Goal: Task Accomplishment & Management: Manage account settings

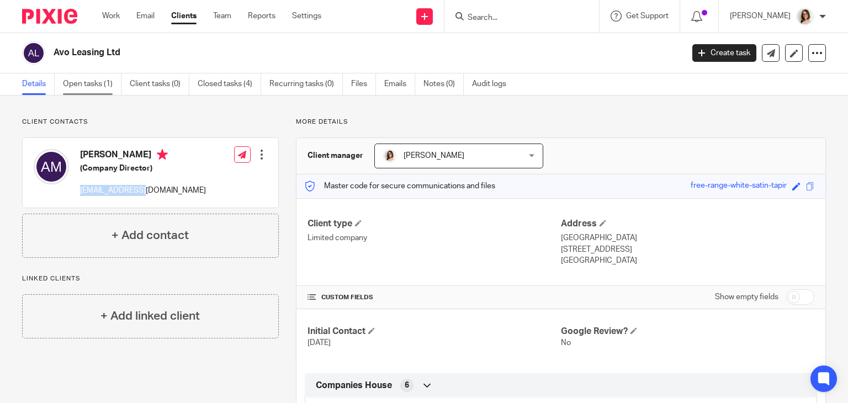
click at [95, 85] on link "Open tasks (1)" at bounding box center [92, 84] width 59 height 22
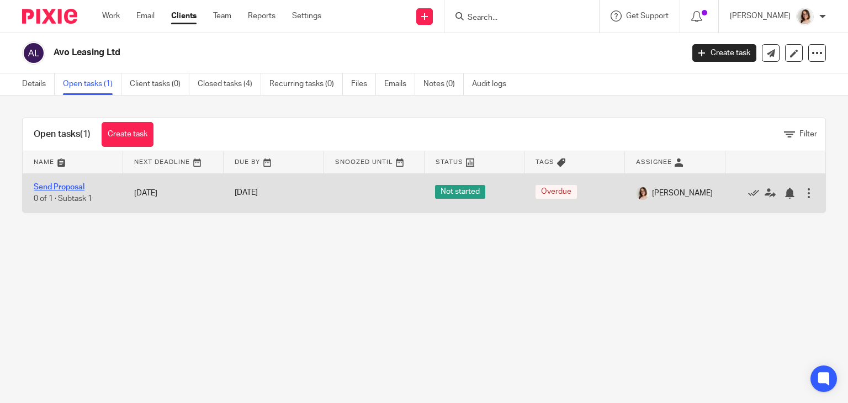
click at [66, 189] on link "Send Proposal" at bounding box center [59, 187] width 51 height 8
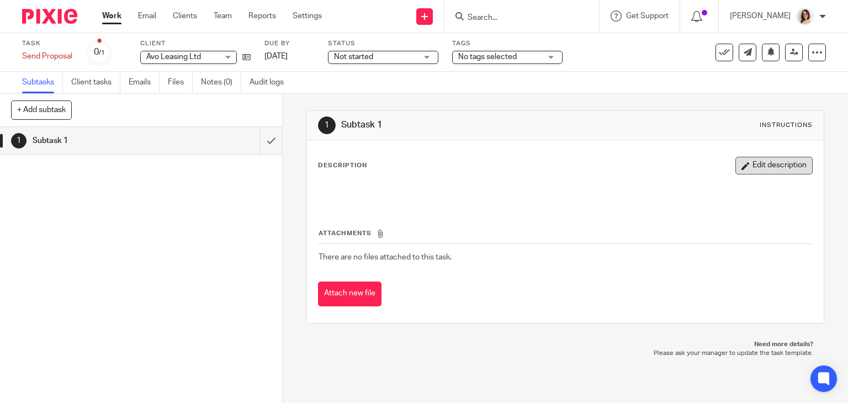
click at [735, 171] on button "Edit description" at bounding box center [773, 166] width 77 height 18
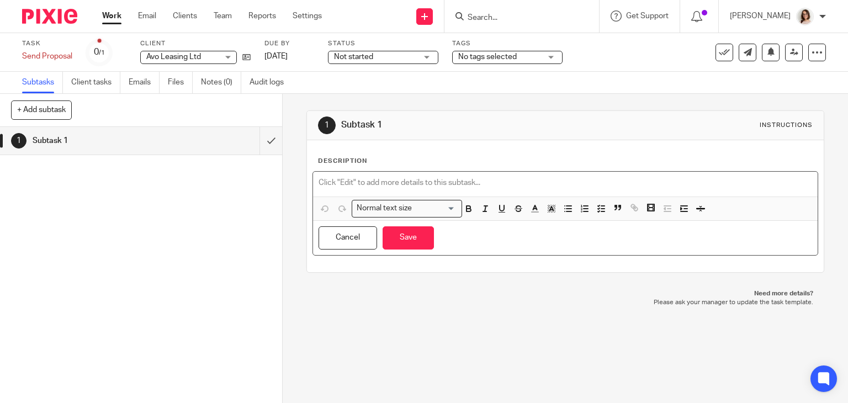
click at [369, 181] on p at bounding box center [566, 182] width 494 height 11
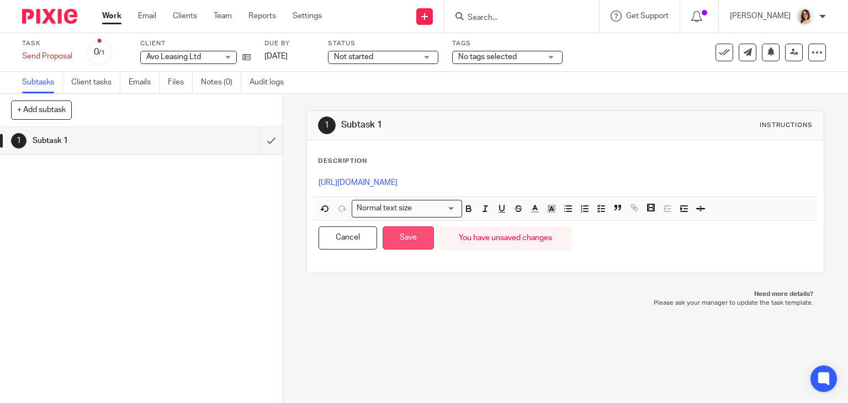
click at [412, 250] on button "Save" at bounding box center [408, 238] width 51 height 24
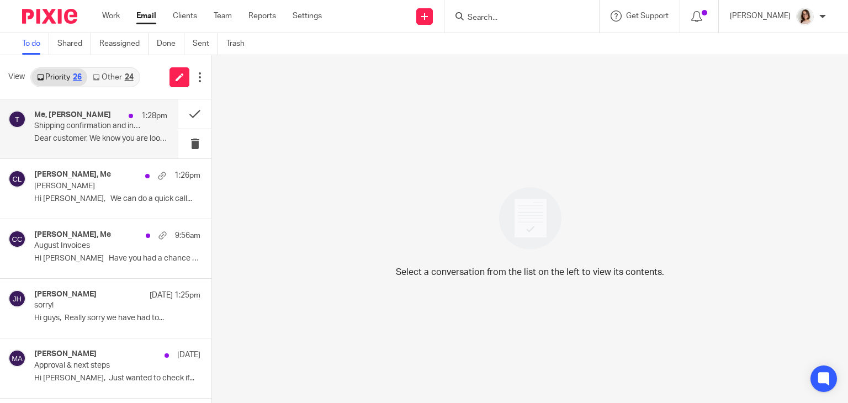
click at [119, 134] on p "Dear customer, We know you are looking forward..." at bounding box center [100, 138] width 133 height 9
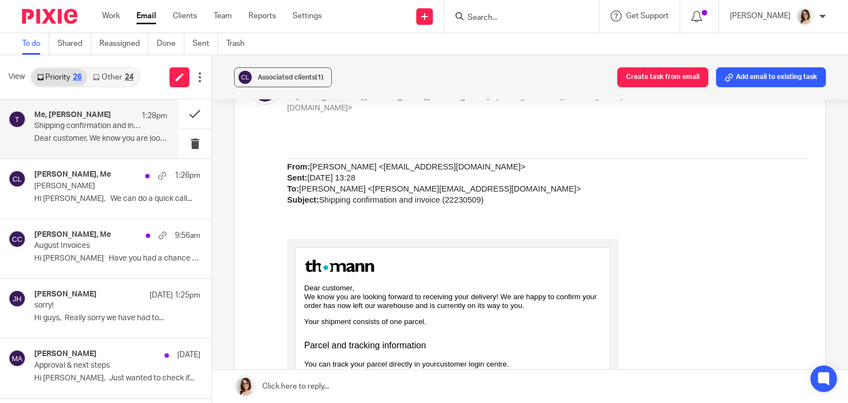
scroll to position [153, 0]
click at [182, 111] on button at bounding box center [194, 113] width 33 height 29
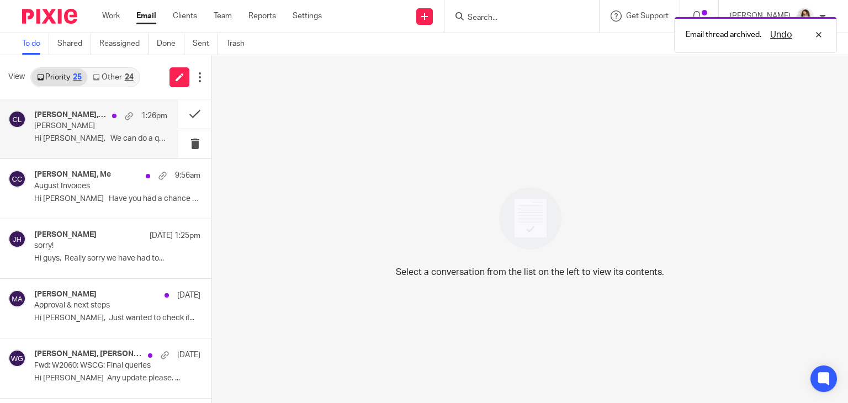
click at [102, 139] on p "Hi Caroline, We can do a quick call..." at bounding box center [100, 138] width 133 height 9
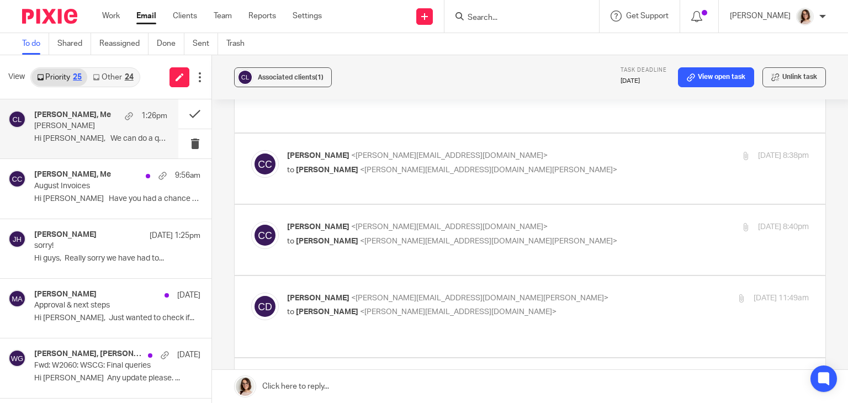
scroll to position [0, 0]
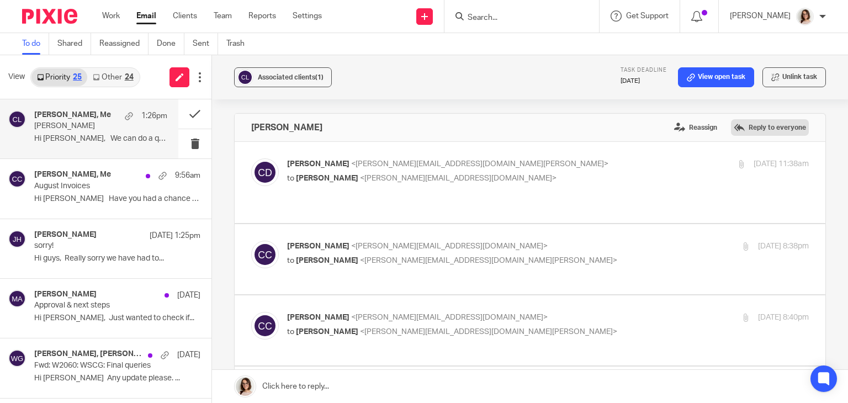
click at [761, 128] on label "Reply to everyone" at bounding box center [770, 127] width 78 height 17
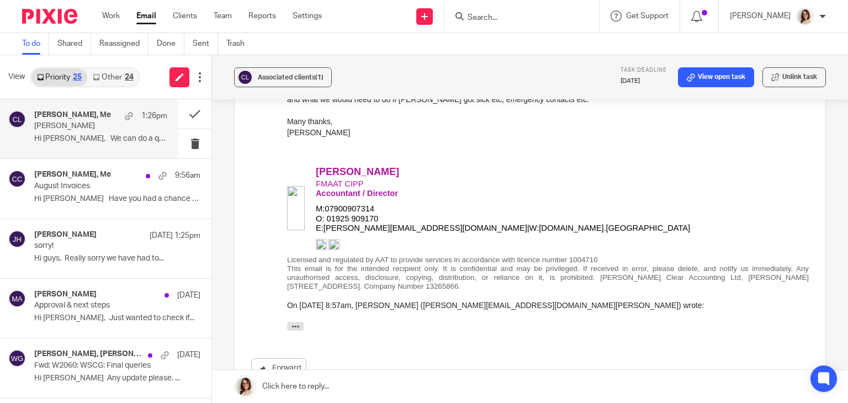
scroll to position [809, 0]
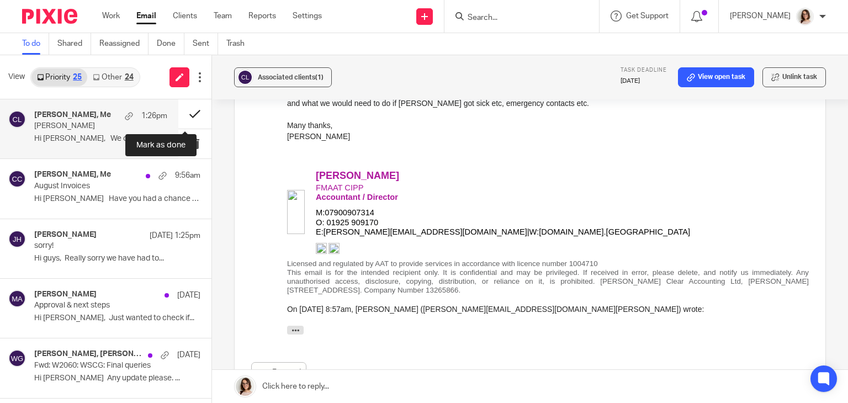
click at [178, 116] on button at bounding box center [194, 113] width 33 height 29
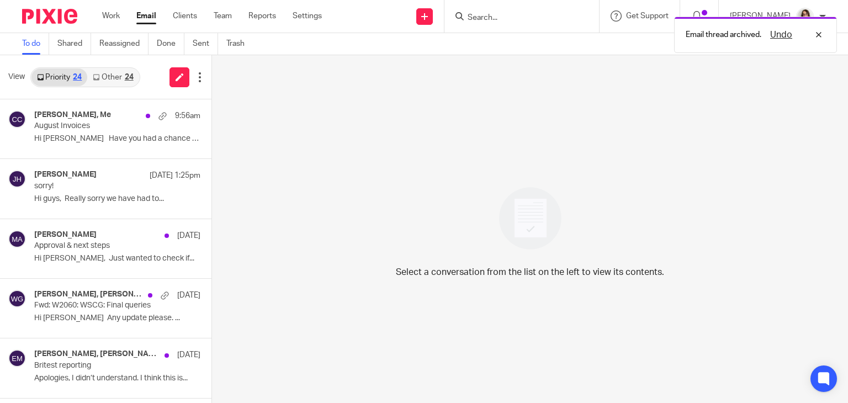
click at [148, 15] on link "Email" at bounding box center [146, 15] width 20 height 11
click at [112, 76] on link "Other 25" at bounding box center [112, 77] width 51 height 18
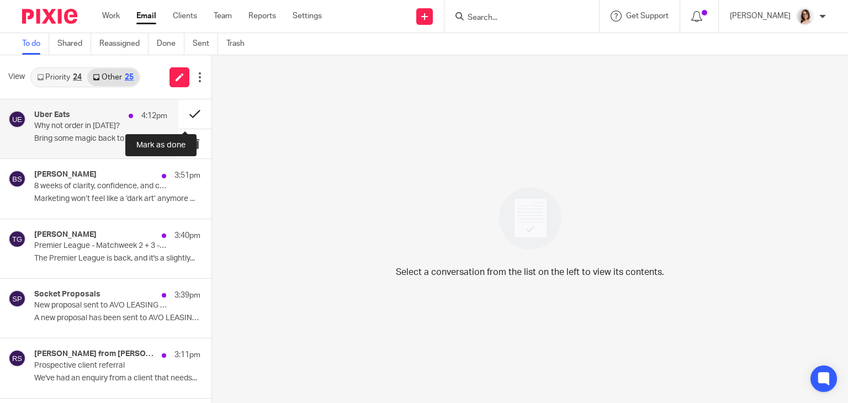
click at [183, 114] on button at bounding box center [194, 113] width 33 height 29
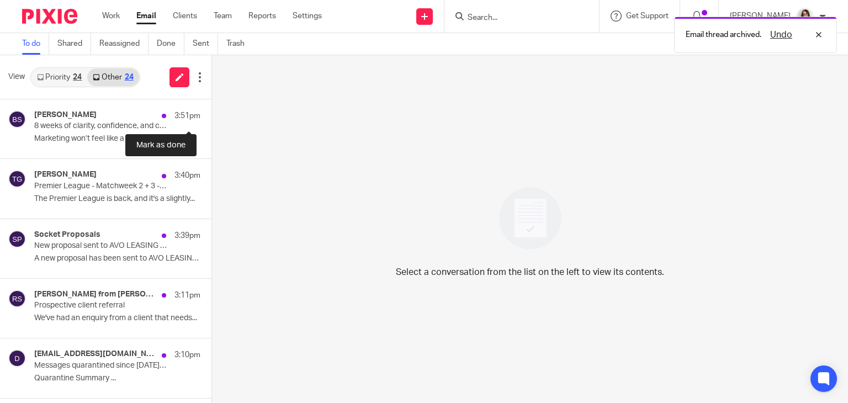
click at [211, 114] on button at bounding box center [215, 113] width 9 height 29
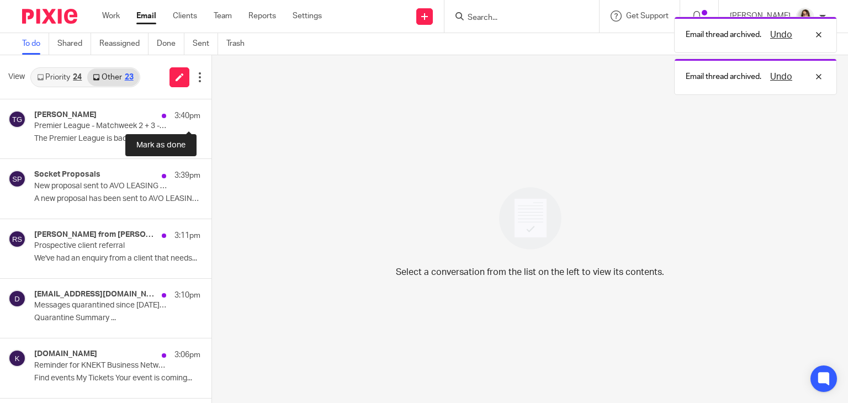
click at [211, 114] on button at bounding box center [215, 113] width 9 height 29
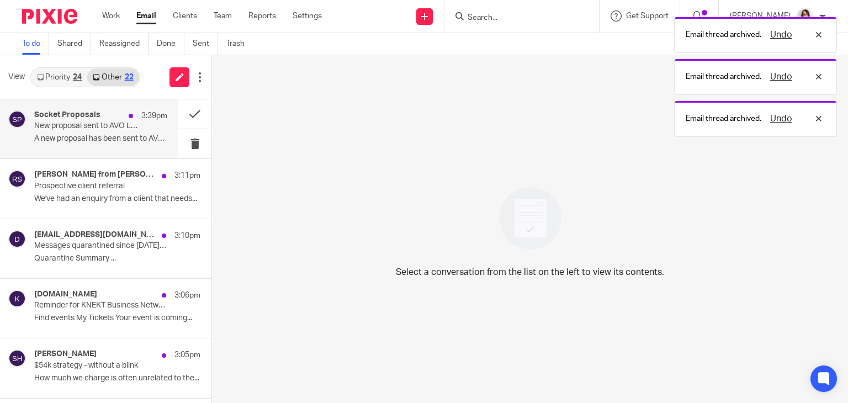
click at [110, 135] on p "A new proposal has been sent to AVO LEASING LTD..." at bounding box center [100, 138] width 133 height 9
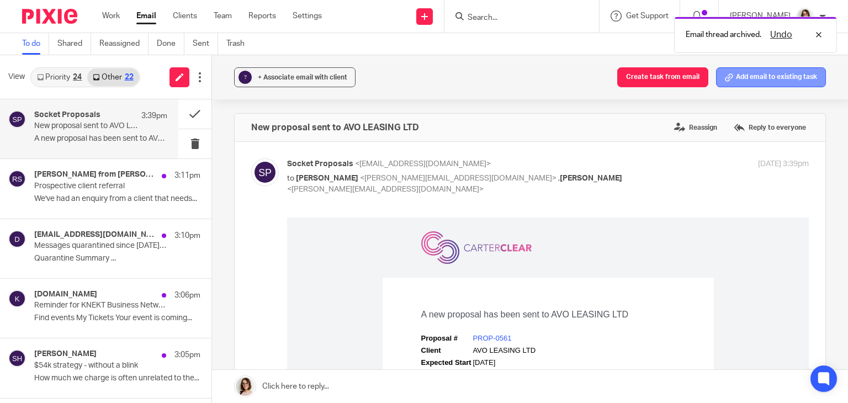
click at [771, 73] on button "Add email to existing task" at bounding box center [771, 77] width 110 height 20
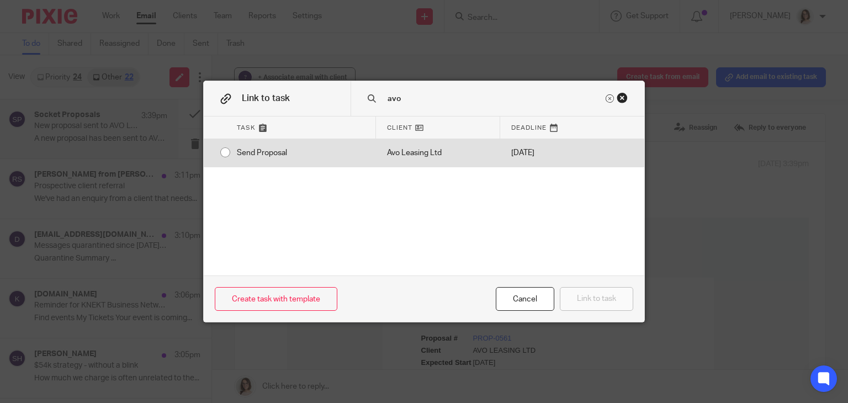
type input "avo"
click at [220, 153] on input "radio" at bounding box center [225, 152] width 21 height 21
radio input "false"
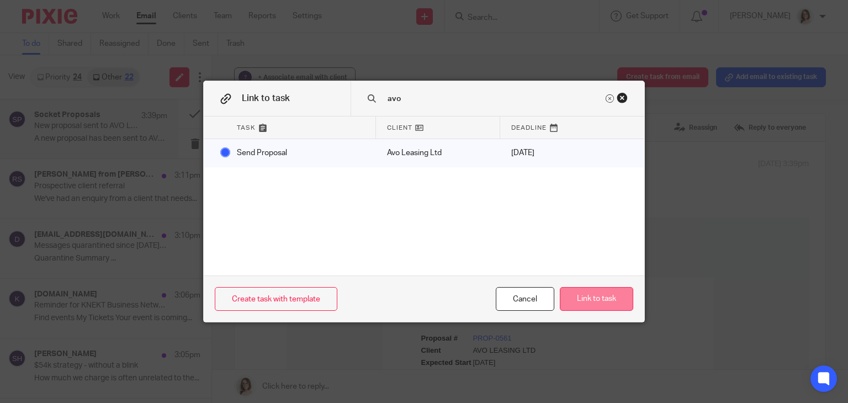
click at [597, 293] on button "Link to task" at bounding box center [596, 299] width 73 height 24
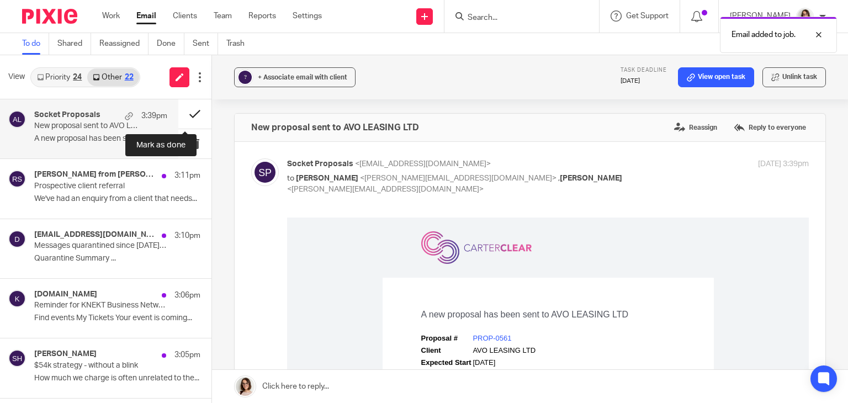
click at [183, 116] on button at bounding box center [194, 113] width 33 height 29
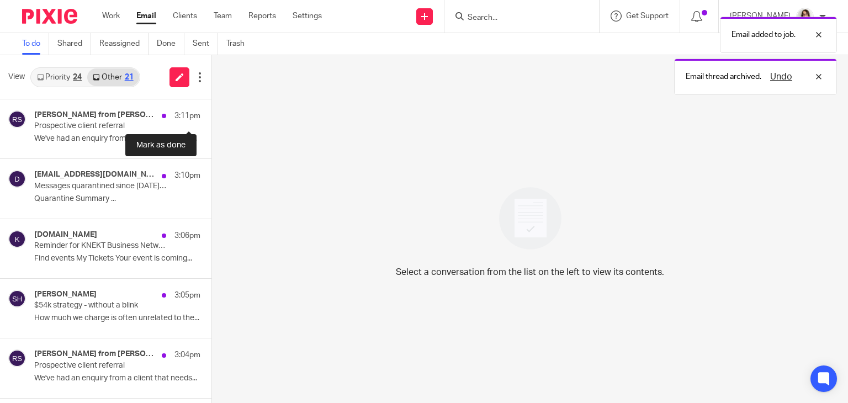
click at [211, 116] on button at bounding box center [215, 113] width 9 height 29
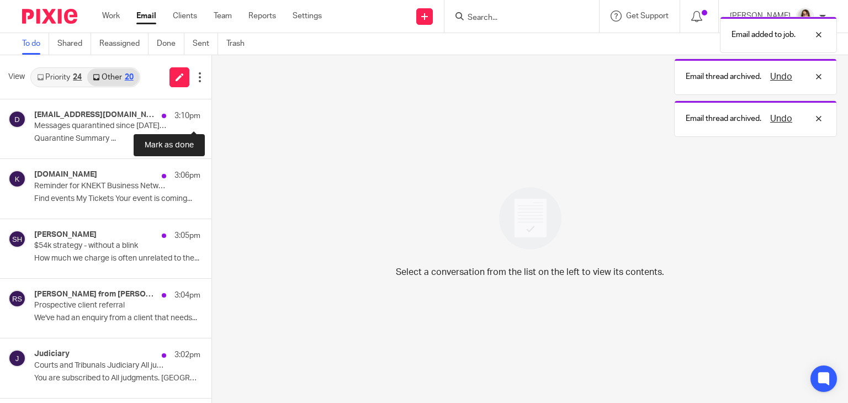
click at [211, 116] on button at bounding box center [215, 113] width 9 height 29
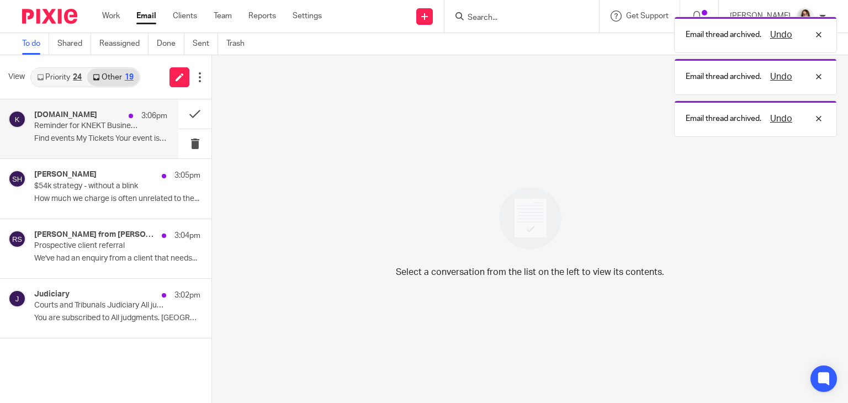
click at [115, 129] on p "Reminder for KNEKT Business Network Meeting -August 2025" at bounding box center [87, 125] width 107 height 9
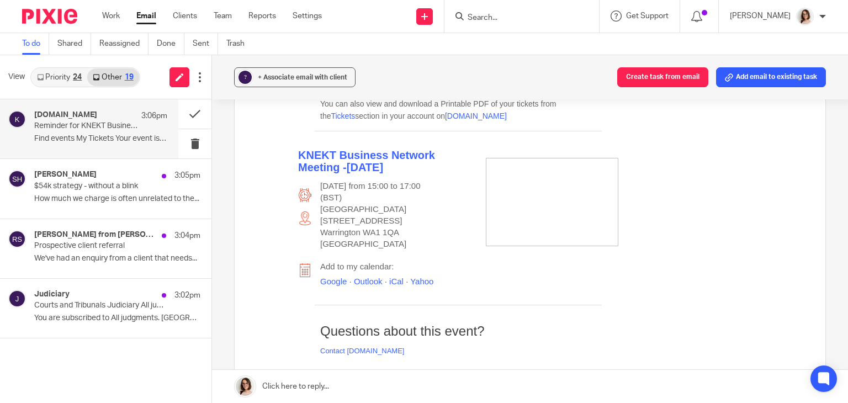
scroll to position [448, 0]
click at [189, 112] on button at bounding box center [194, 113] width 33 height 29
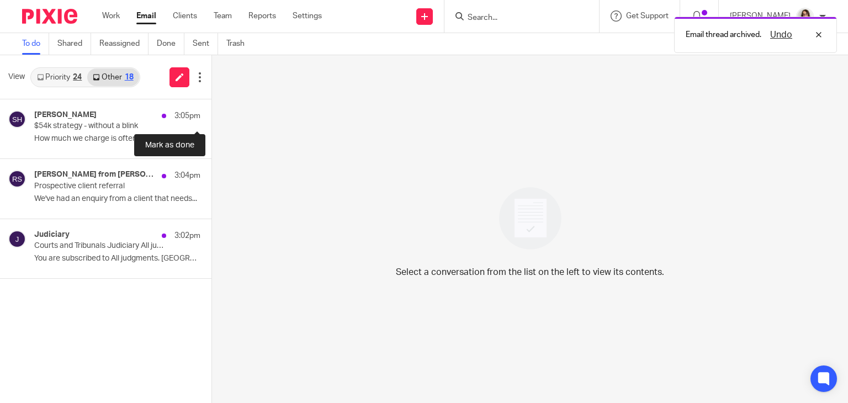
click at [211, 112] on button at bounding box center [215, 113] width 9 height 29
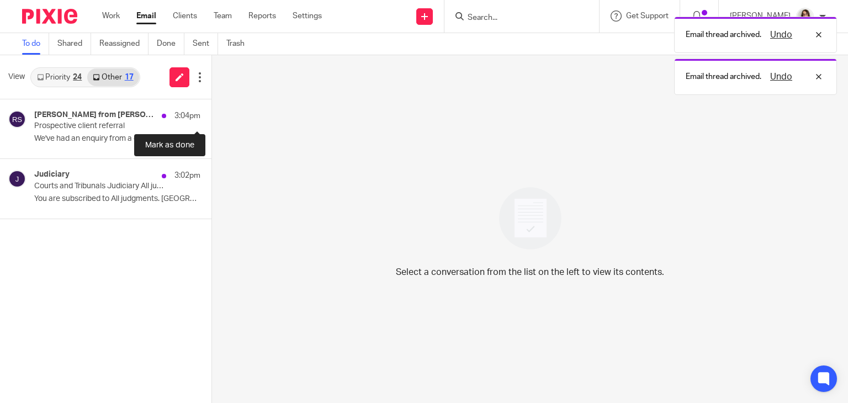
click at [211, 112] on button at bounding box center [215, 113] width 9 height 29
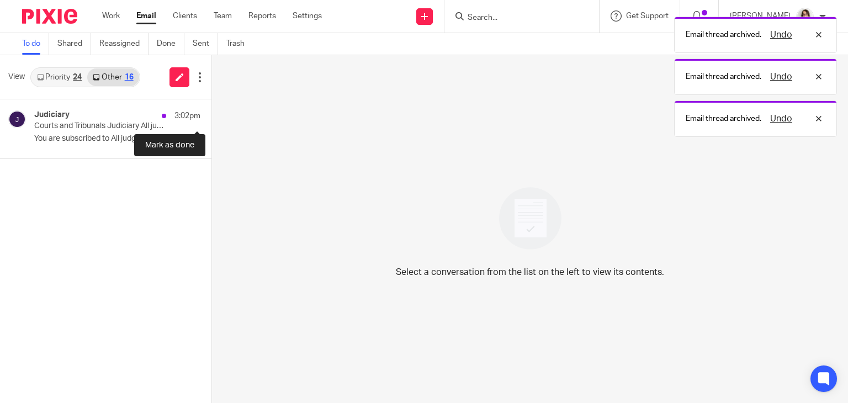
click at [211, 112] on button at bounding box center [215, 113] width 9 height 29
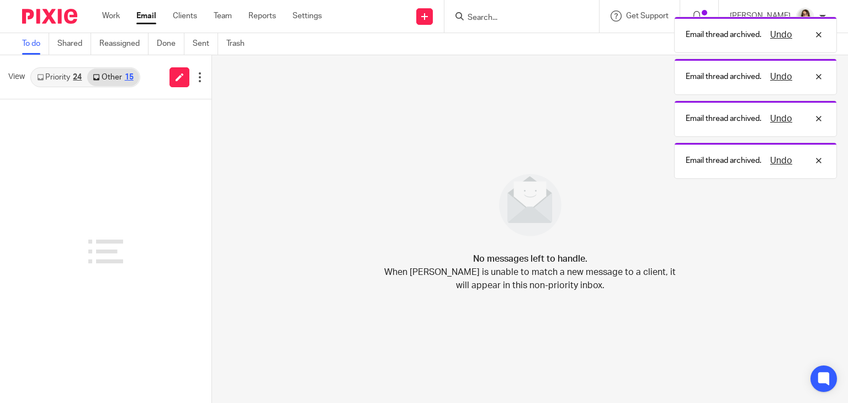
click at [144, 17] on link "Email" at bounding box center [146, 15] width 20 height 11
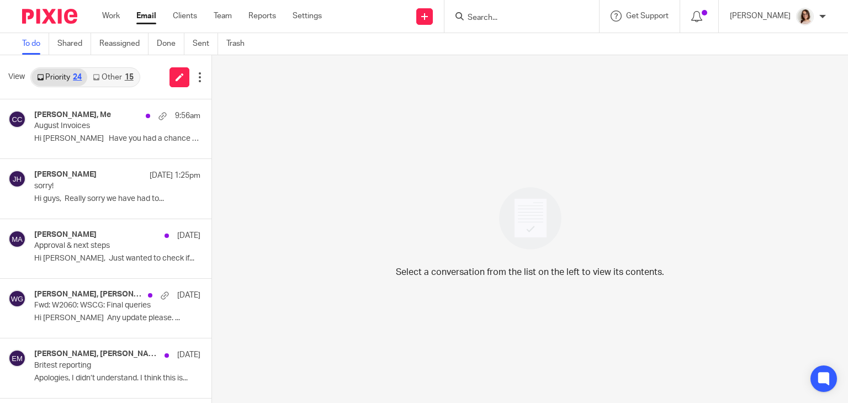
click at [115, 73] on link "Other 15" at bounding box center [112, 77] width 51 height 18
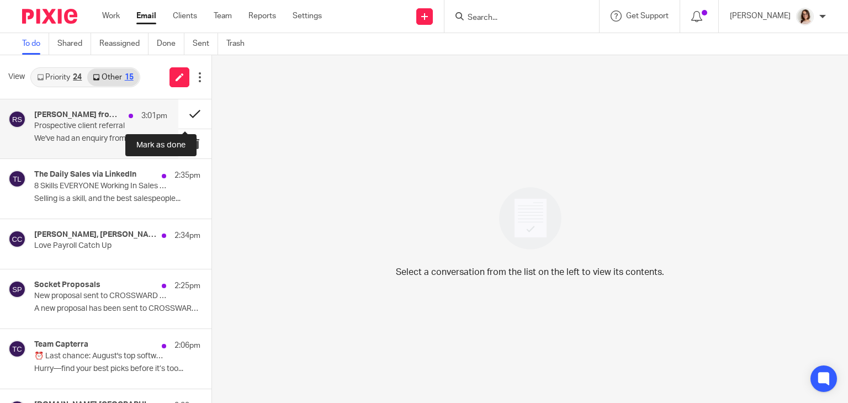
click at [185, 115] on button at bounding box center [194, 113] width 33 height 29
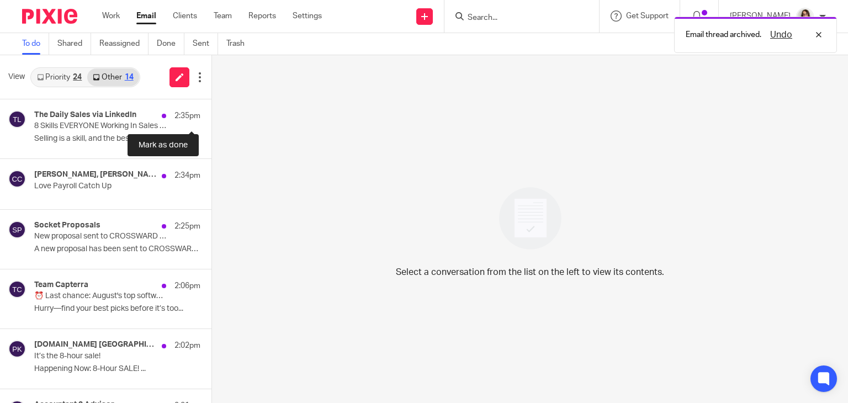
click at [211, 115] on button at bounding box center [215, 113] width 9 height 29
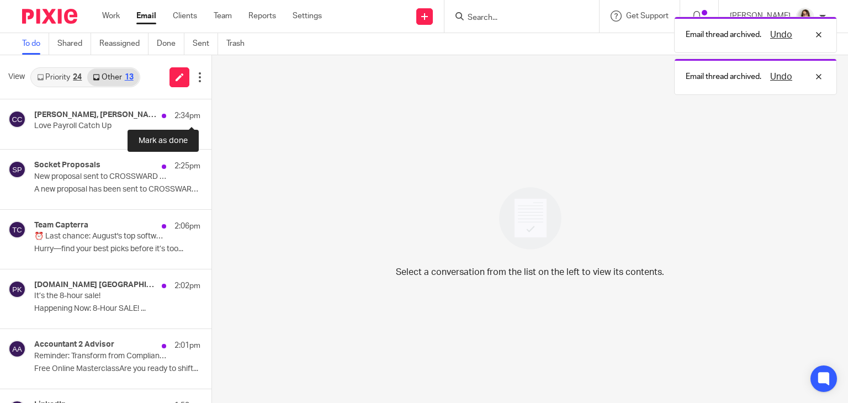
click at [211, 115] on button at bounding box center [215, 111] width 9 height 25
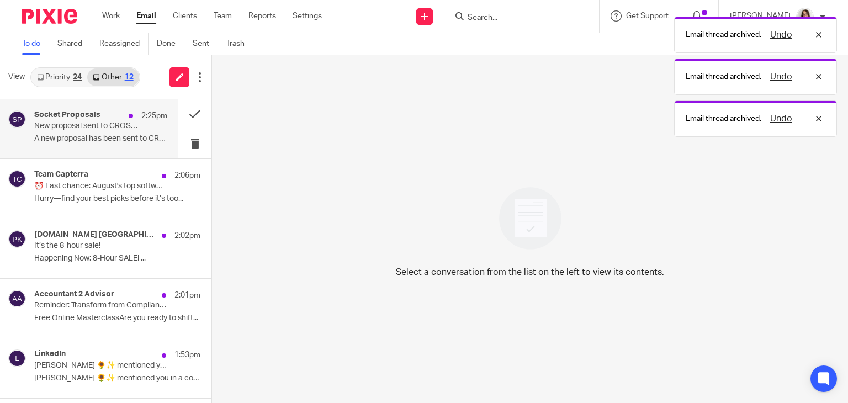
click at [143, 129] on div "Socket Proposals 2:25pm New proposal sent to CROSSWARD LIMITED A new proposal h…" at bounding box center [100, 128] width 133 height 37
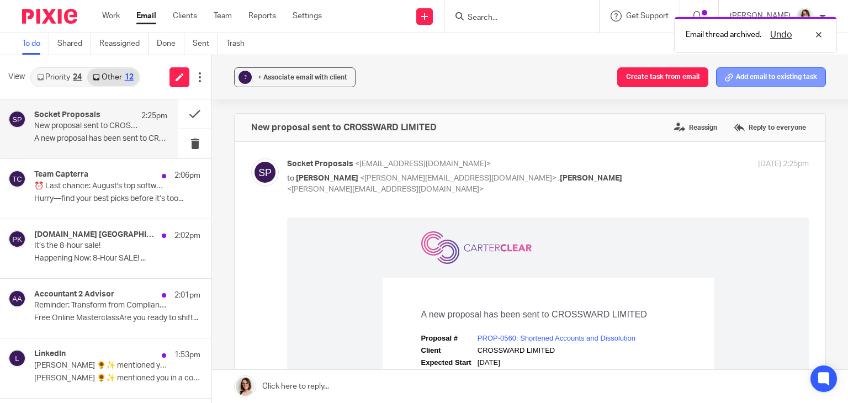
click at [765, 81] on button "Add email to existing task" at bounding box center [771, 77] width 110 height 20
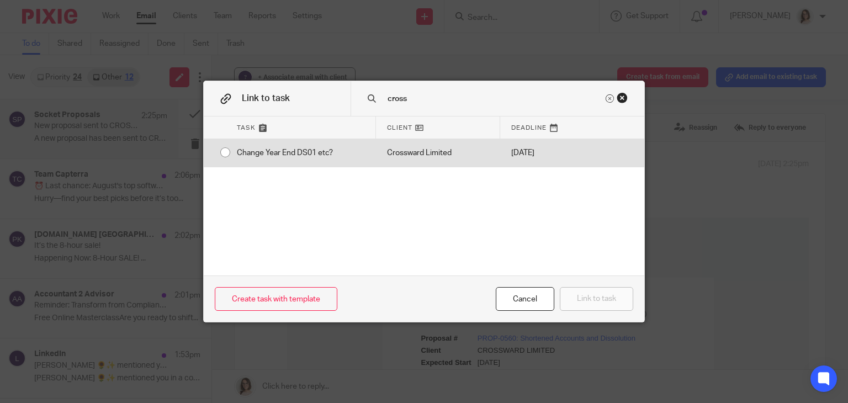
type input "cross"
click at [226, 152] on div "Change Year End DS01 etc?" at bounding box center [301, 153] width 150 height 28
radio input "true"
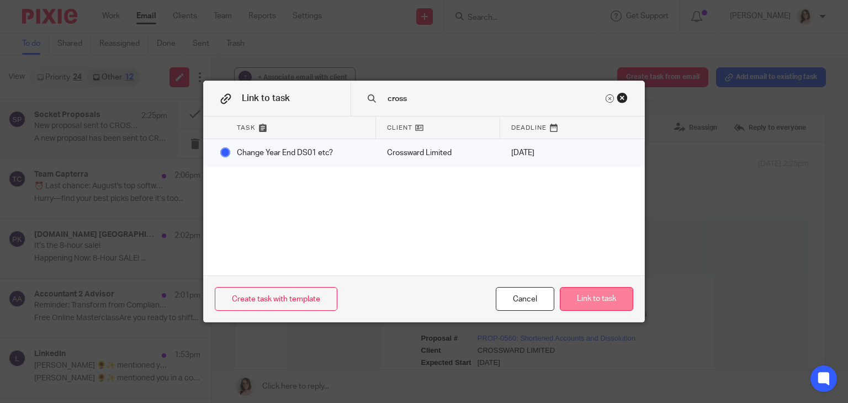
click at [593, 303] on button "Link to task" at bounding box center [596, 299] width 73 height 24
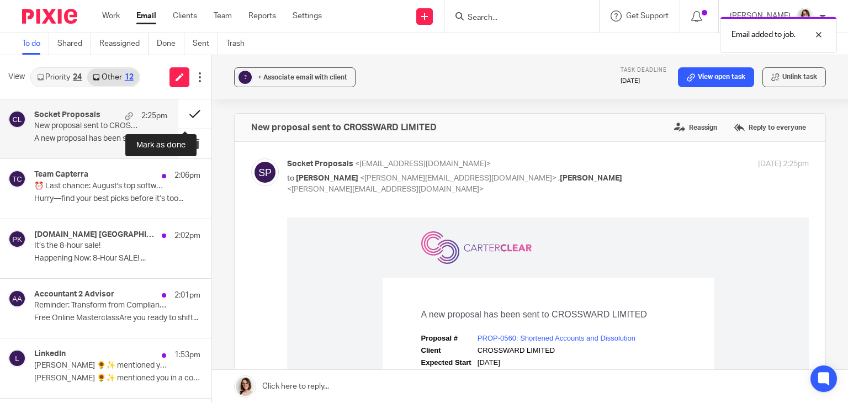
click at [178, 118] on button at bounding box center [194, 113] width 33 height 29
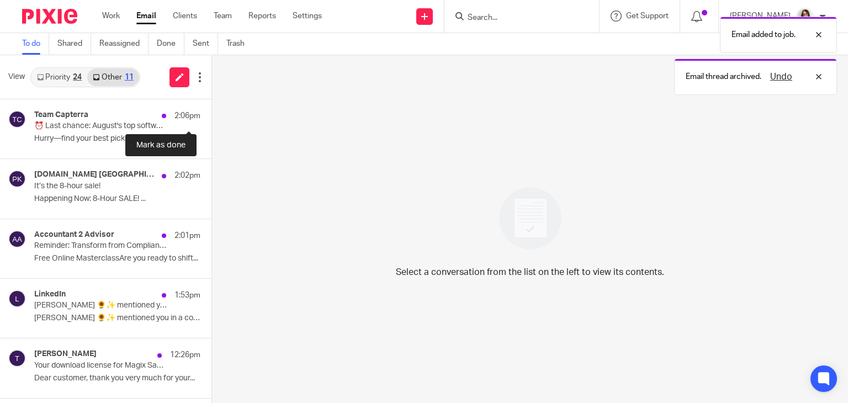
click at [211, 118] on button at bounding box center [215, 113] width 9 height 29
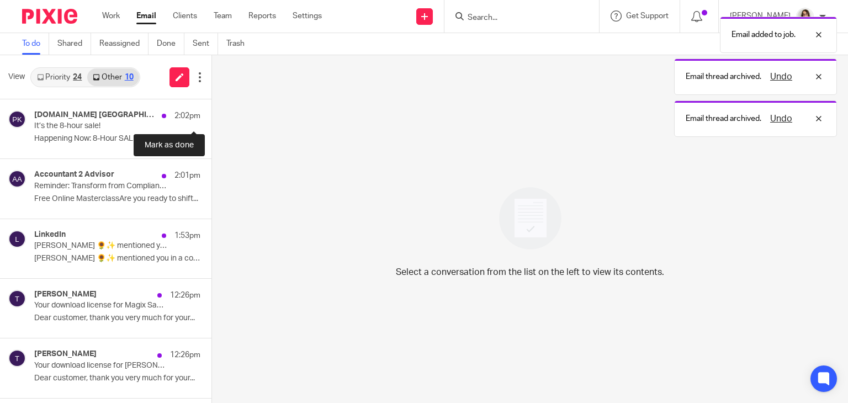
click at [211, 118] on button at bounding box center [215, 113] width 9 height 29
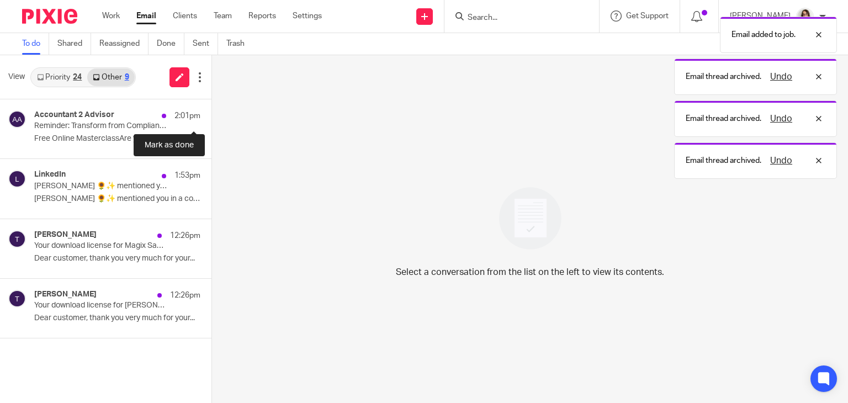
click at [211, 118] on button at bounding box center [215, 113] width 9 height 29
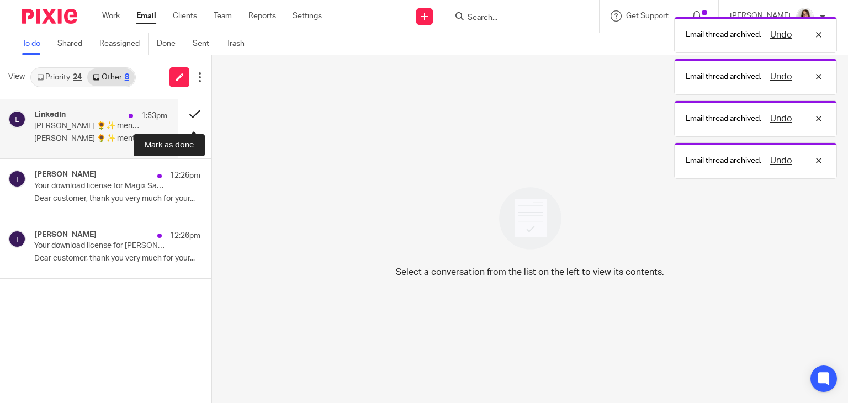
click at [188, 119] on button at bounding box center [194, 113] width 33 height 29
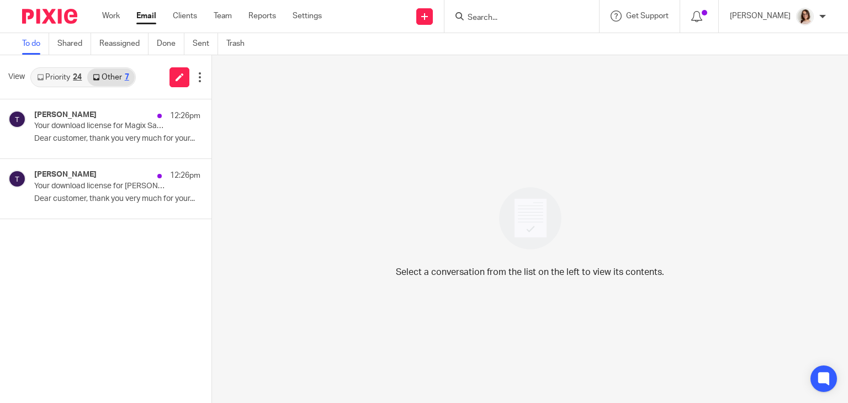
click at [152, 12] on link "Email" at bounding box center [146, 15] width 20 height 11
click at [110, 188] on p "Your download license for Steinberg Cubase LE OEM (22230509)" at bounding box center [87, 186] width 107 height 9
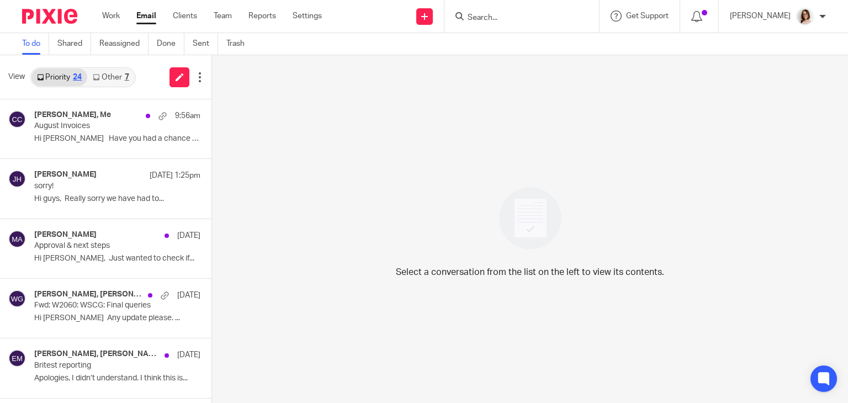
click at [109, 78] on link "Other 7" at bounding box center [110, 77] width 47 height 18
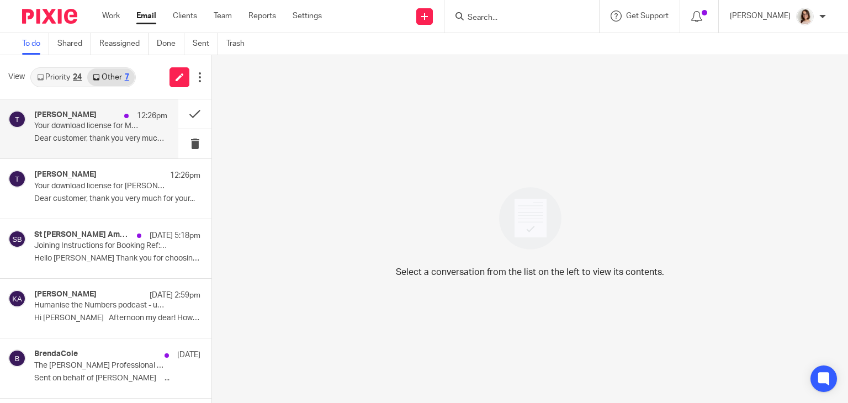
click at [108, 131] on div "[PERSON_NAME] 12:26pm Your download license for Magix Samplitude Pro X Silver (…" at bounding box center [100, 128] width 133 height 37
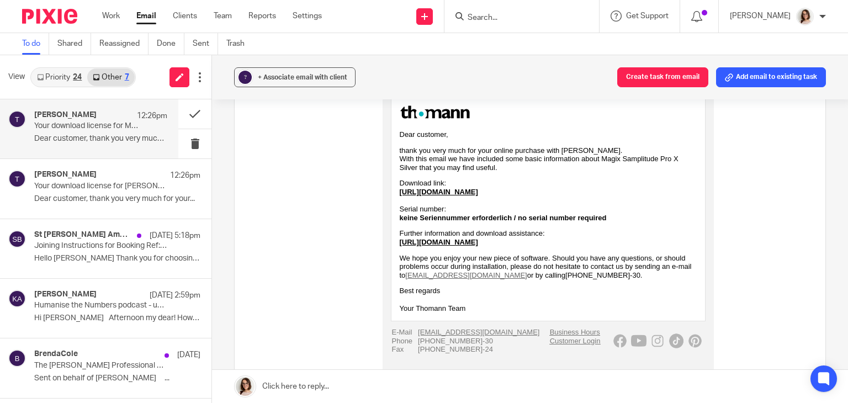
scroll to position [146, 0]
click at [118, 193] on div "[PERSON_NAME] 12:26pm Your download license for [PERSON_NAME] Cubase LE OEM (22…" at bounding box center [100, 188] width 133 height 37
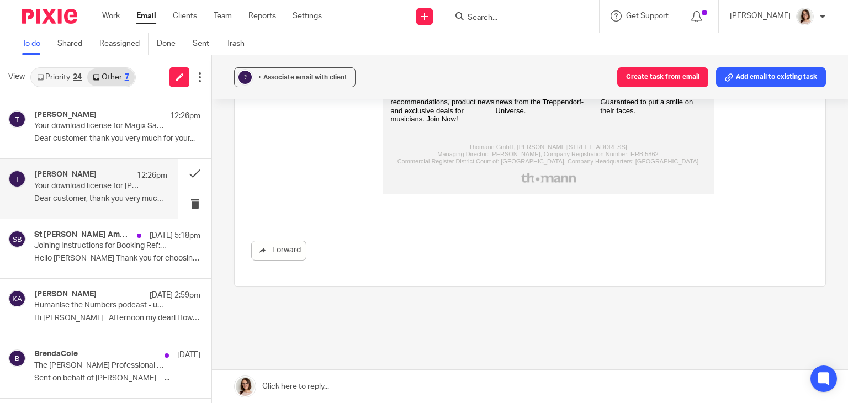
scroll to position [580, 0]
click at [273, 246] on link "Forward" at bounding box center [278, 250] width 55 height 20
click at [182, 173] on button at bounding box center [194, 173] width 33 height 29
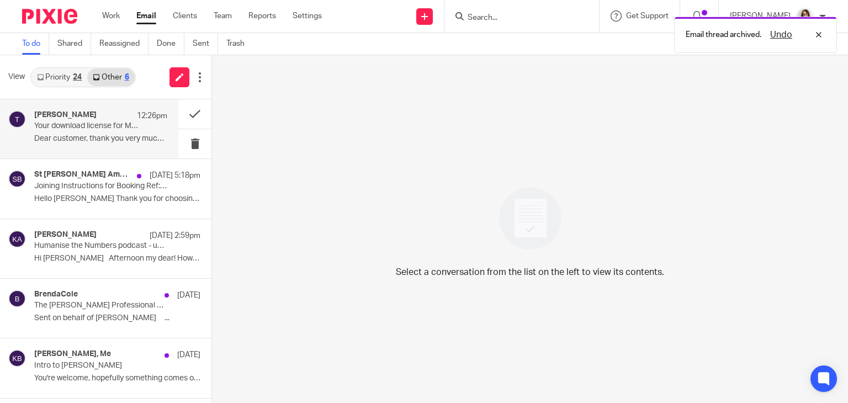
click at [130, 130] on p "Your download license for Magix Samplitude Pro X Silver (22230509)" at bounding box center [87, 125] width 107 height 9
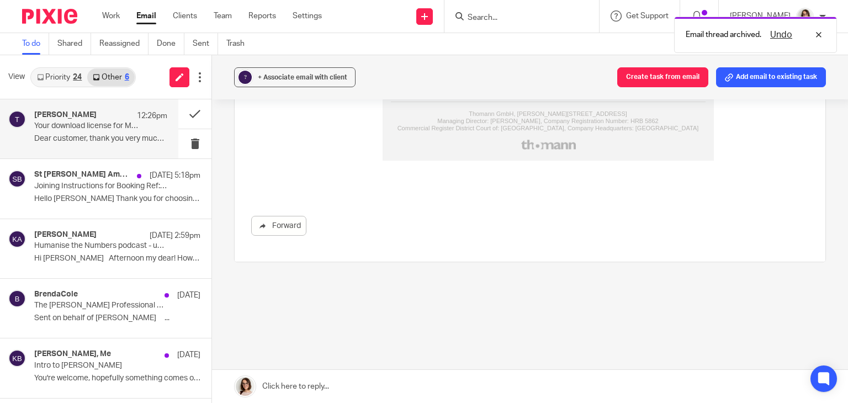
scroll to position [572, 0]
click at [285, 224] on link "Forward" at bounding box center [278, 224] width 55 height 20
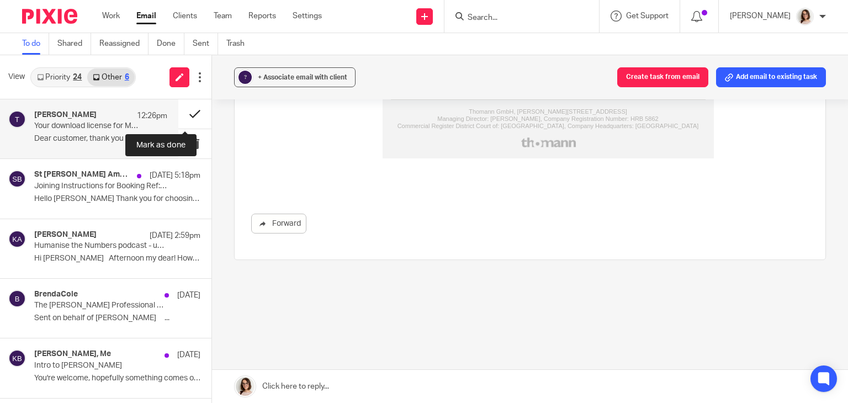
click at [181, 114] on button at bounding box center [194, 113] width 33 height 29
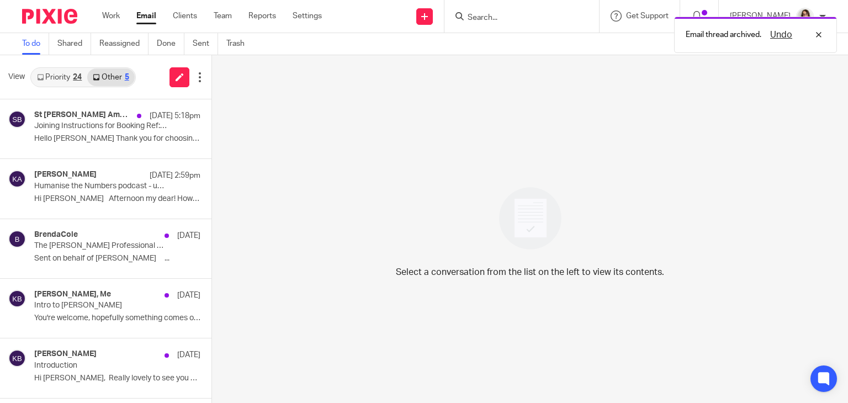
click at [146, 16] on link "Email" at bounding box center [146, 15] width 20 height 11
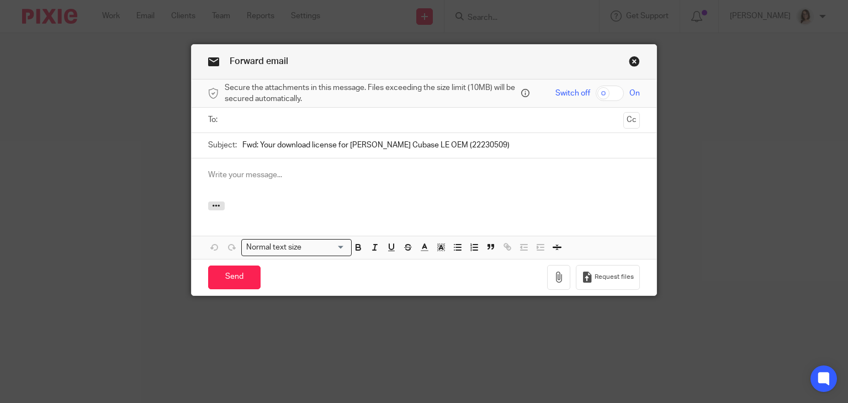
click at [289, 121] on input "text" at bounding box center [424, 120] width 390 height 13
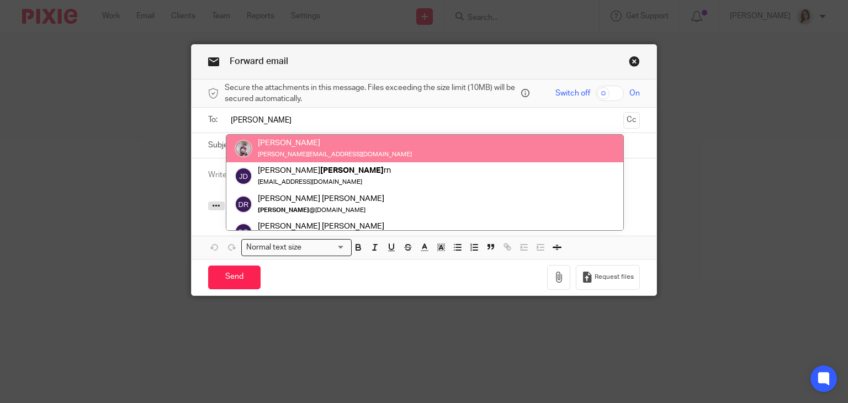
type input "dave"
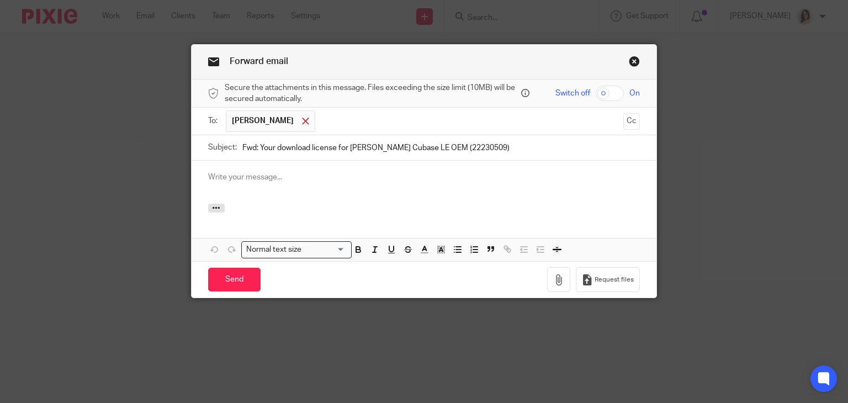
click at [302, 118] on span at bounding box center [305, 121] width 7 height 7
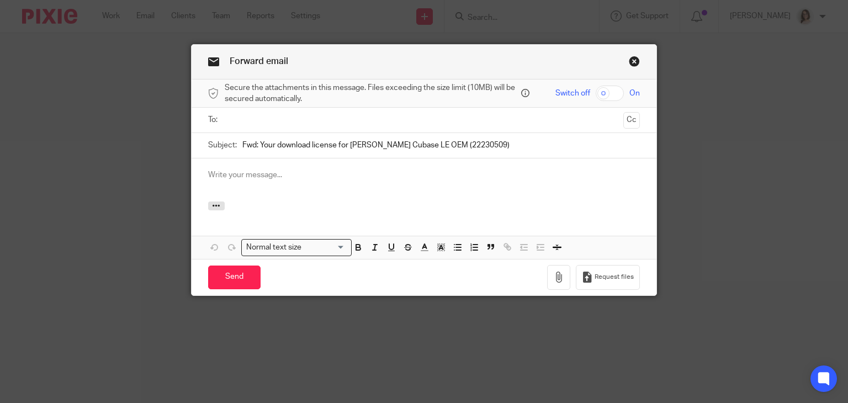
click at [269, 121] on input "text" at bounding box center [424, 120] width 390 height 13
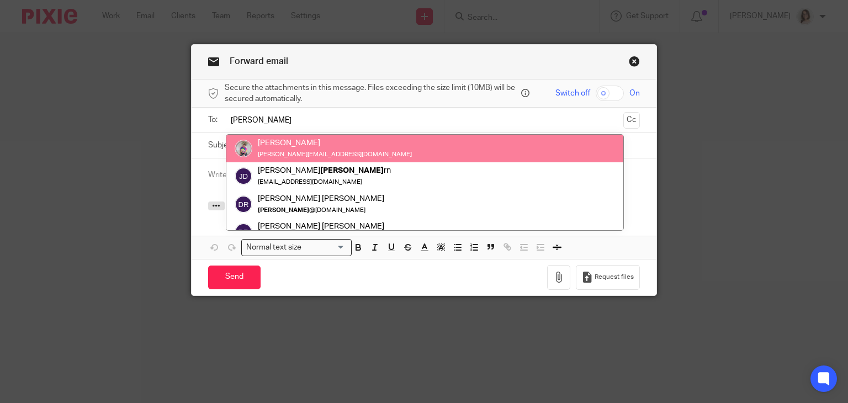
type input "[PERSON_NAME]"
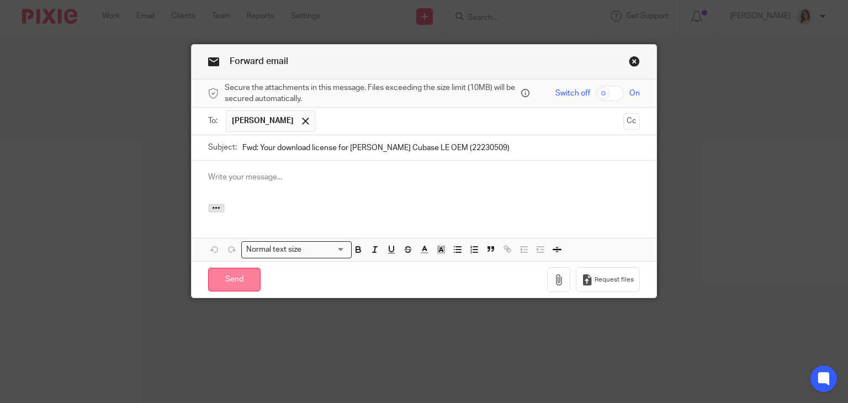
click at [234, 279] on input "Send" at bounding box center [234, 280] width 52 height 24
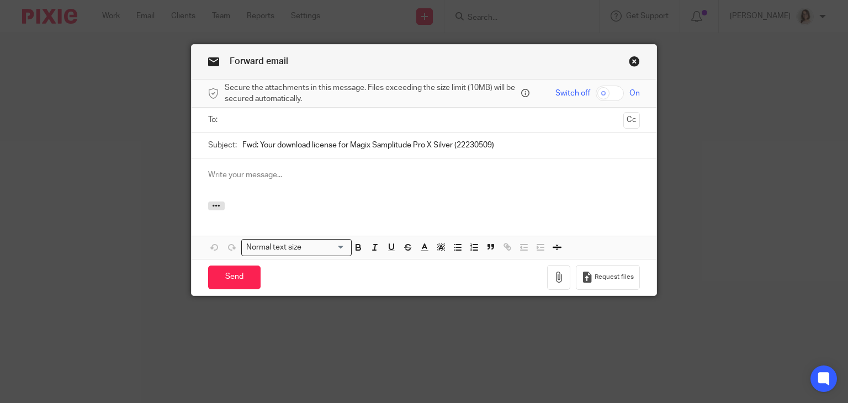
click at [269, 124] on input "text" at bounding box center [424, 120] width 390 height 13
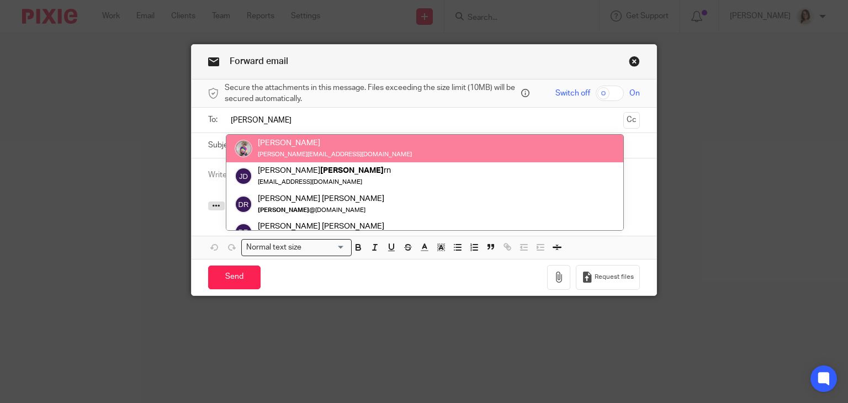
type input "[PERSON_NAME]"
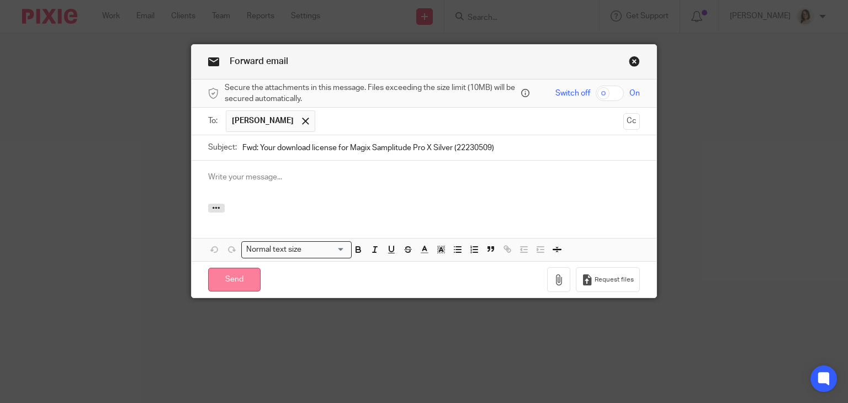
click at [239, 277] on input "Send" at bounding box center [234, 280] width 52 height 24
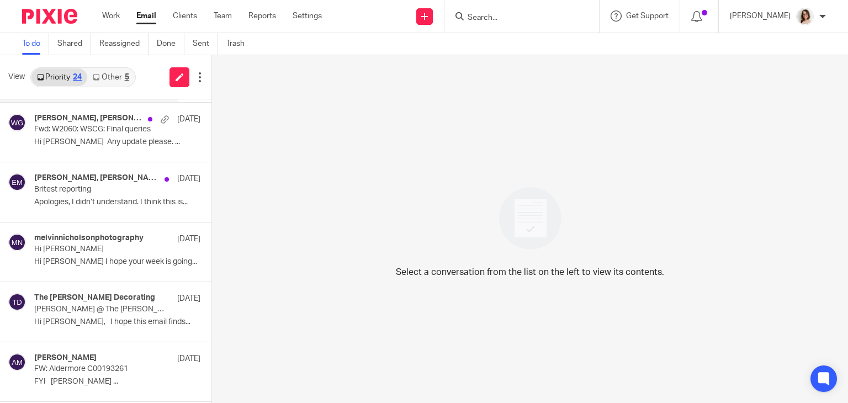
scroll to position [177, 0]
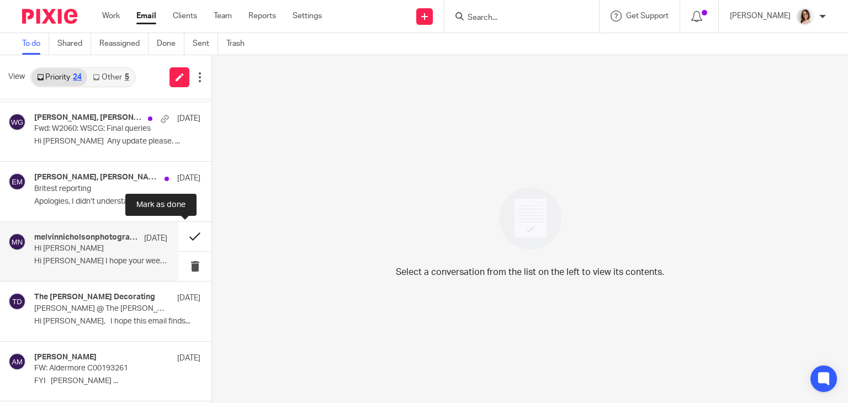
click at [182, 241] on button at bounding box center [194, 236] width 33 height 29
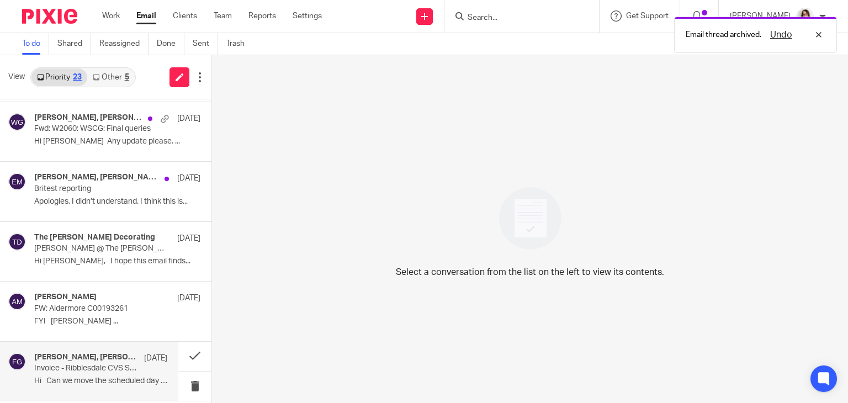
click at [102, 377] on p "Hi Can we move the scheduled day for..." at bounding box center [100, 381] width 133 height 9
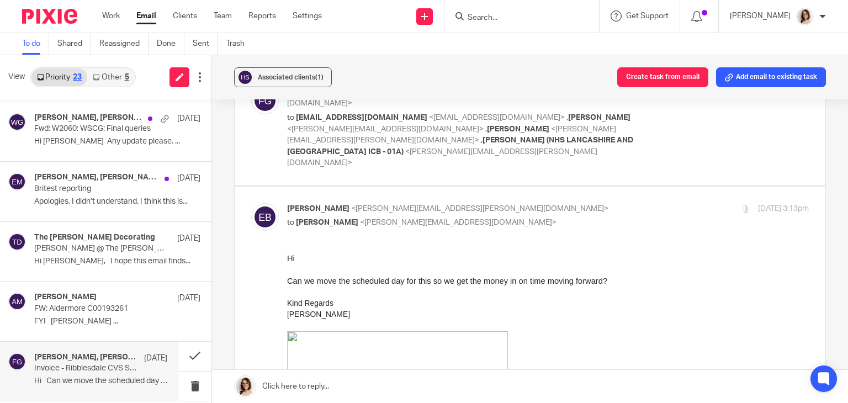
scroll to position [260, 0]
click at [181, 356] on button at bounding box center [194, 356] width 33 height 29
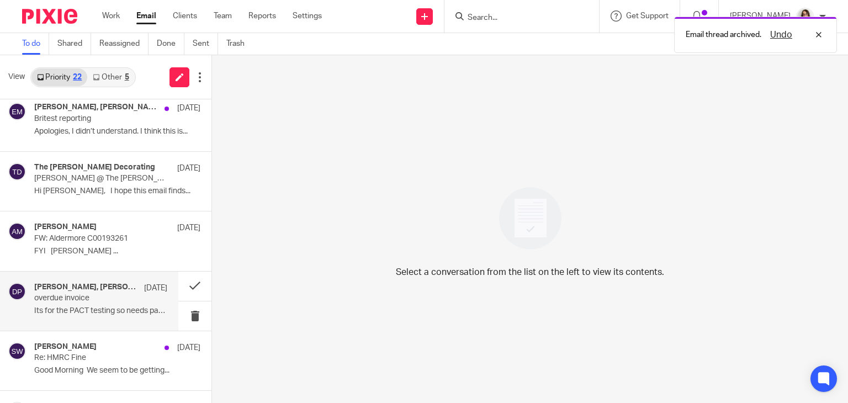
scroll to position [272, 0]
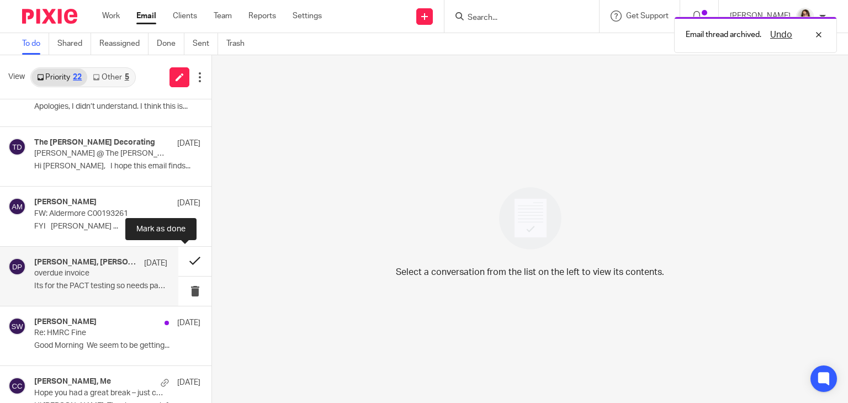
click at [182, 259] on button at bounding box center [194, 261] width 33 height 29
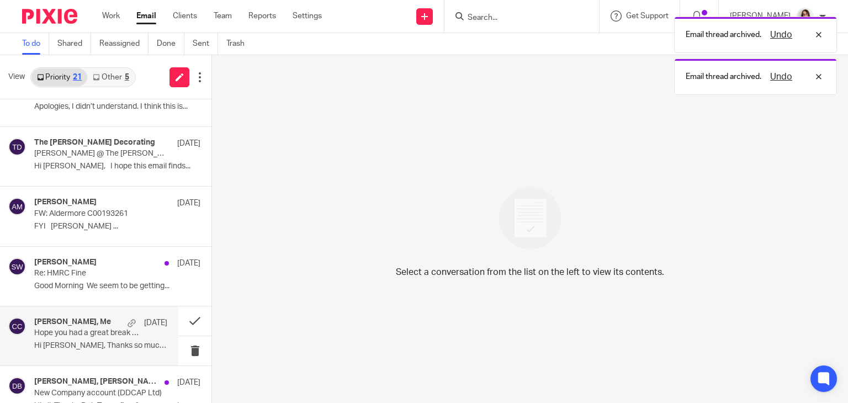
click at [113, 345] on p "Hi Caroline, Thanks so much for your..." at bounding box center [100, 345] width 133 height 9
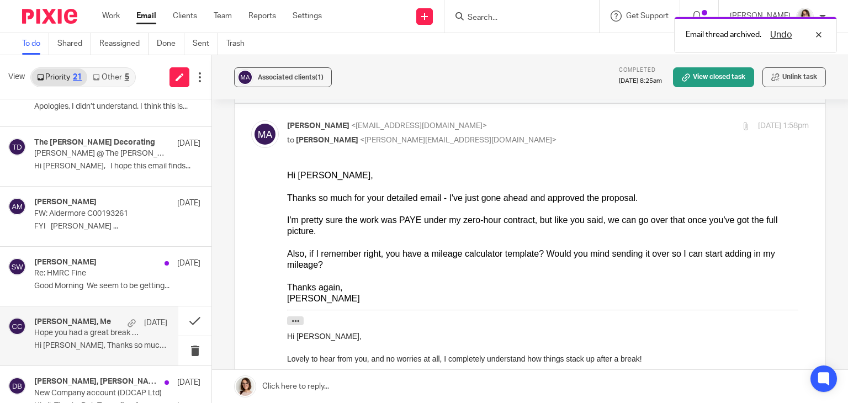
scroll to position [252, 0]
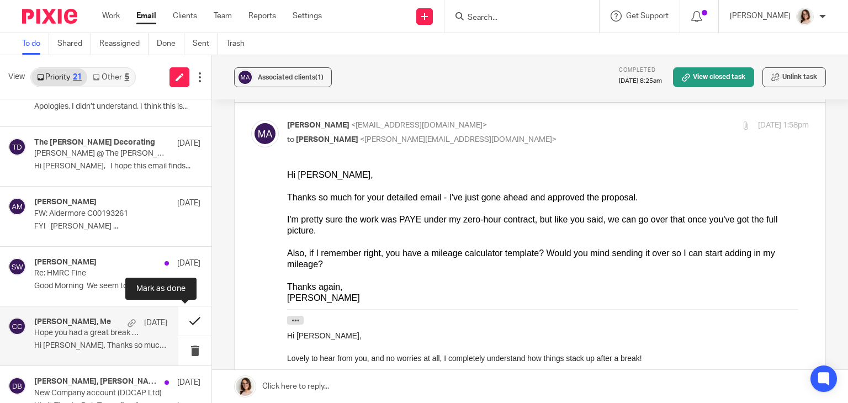
click at [182, 319] on button at bounding box center [194, 320] width 33 height 29
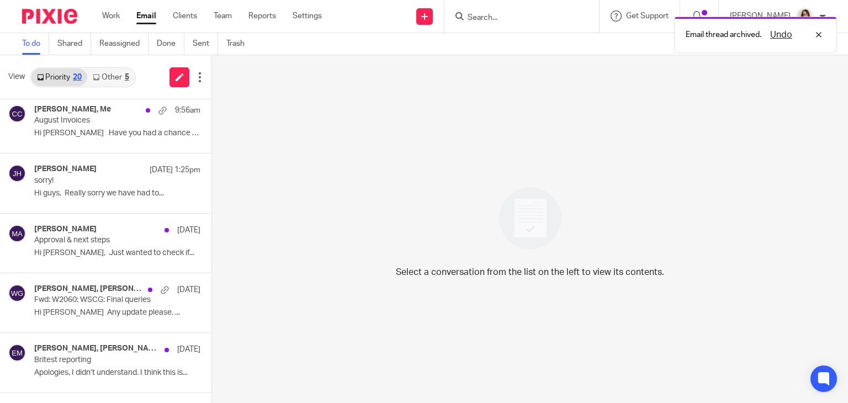
scroll to position [0, 0]
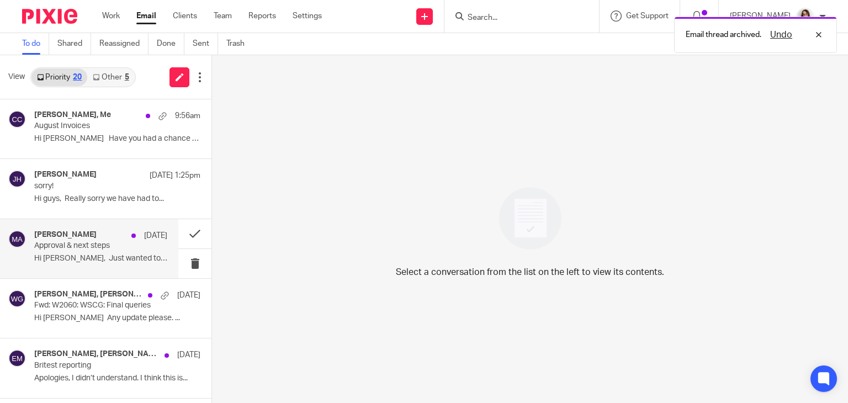
click at [104, 237] on div "Maria Aspri 17 Aug" at bounding box center [100, 235] width 133 height 11
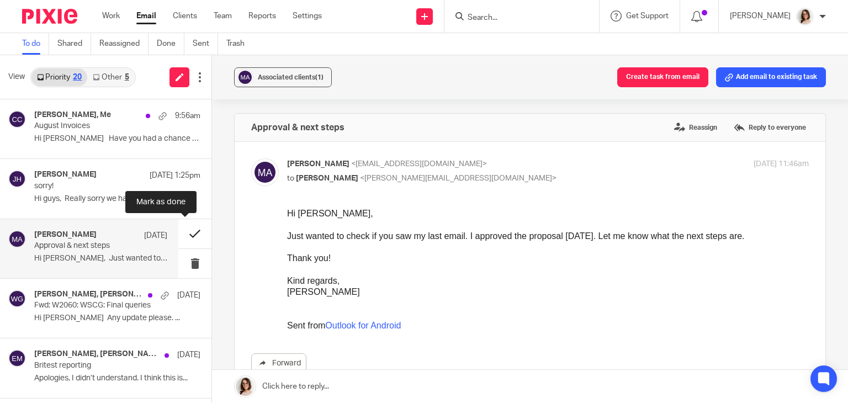
click at [185, 230] on button at bounding box center [194, 233] width 33 height 29
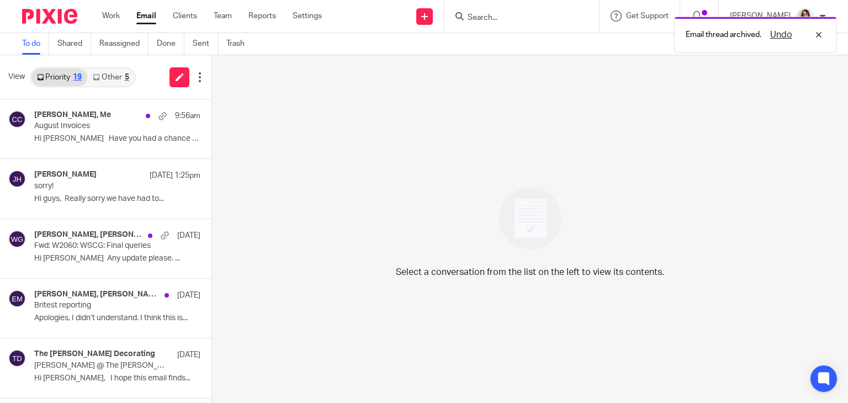
click at [146, 19] on link "Email" at bounding box center [146, 15] width 20 height 11
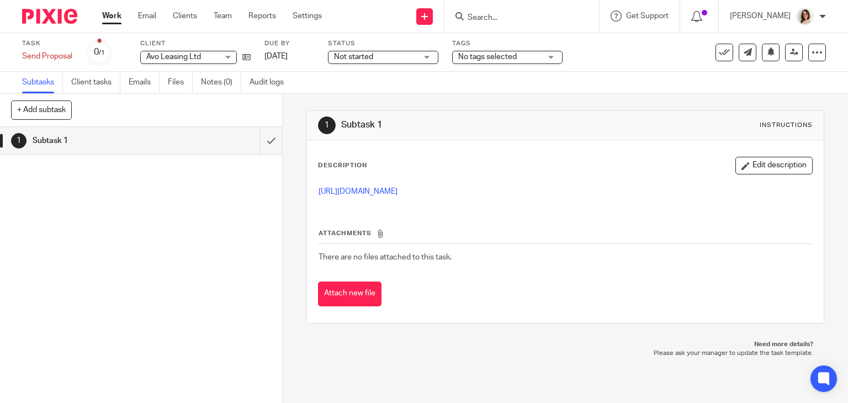
click at [495, 15] on input "Search" at bounding box center [516, 18] width 99 height 10
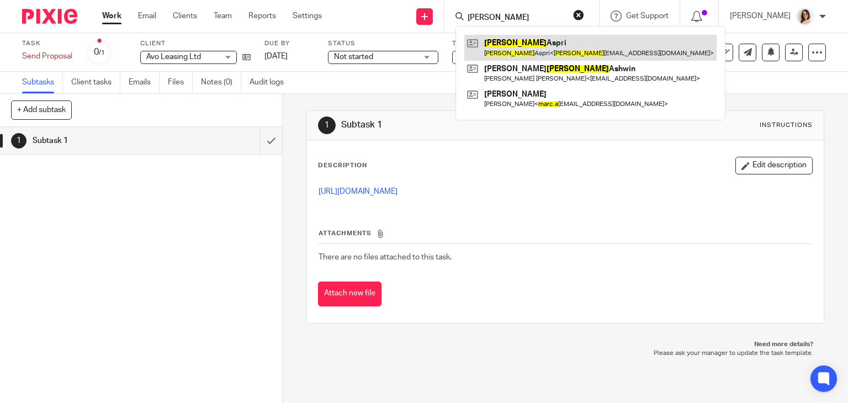
type input "maria"
click at [522, 49] on link at bounding box center [590, 47] width 252 height 25
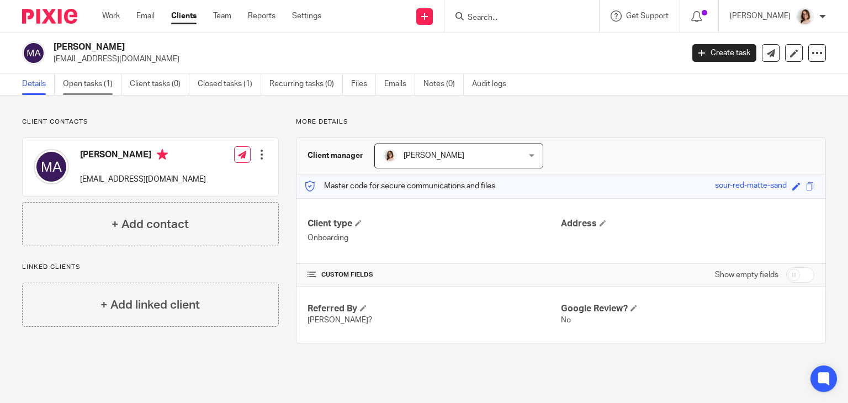
click at [85, 87] on link "Open tasks (1)" at bounding box center [92, 84] width 59 height 22
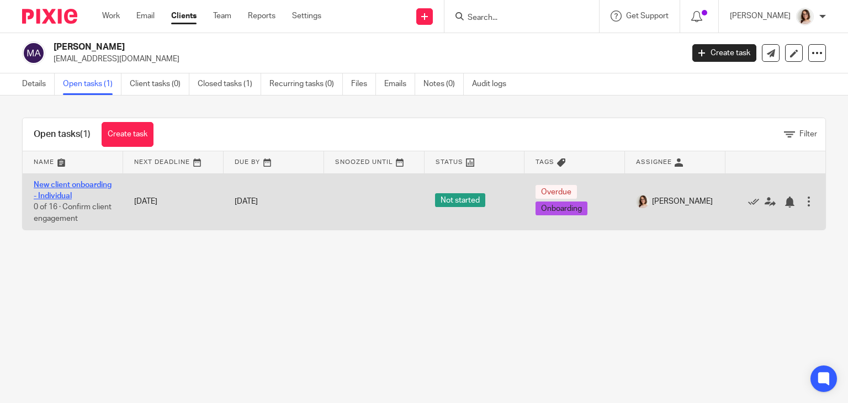
click at [56, 193] on link "New client onboarding - Individual" at bounding box center [73, 190] width 78 height 19
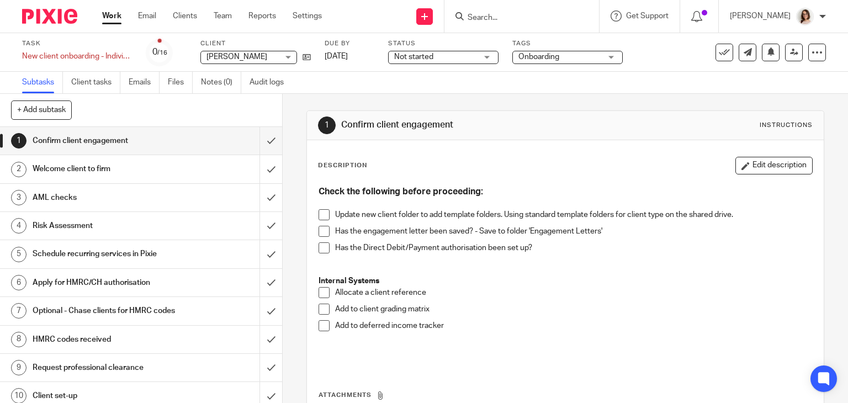
click at [319, 212] on span at bounding box center [324, 214] width 11 height 11
click at [320, 232] on span at bounding box center [324, 231] width 11 height 11
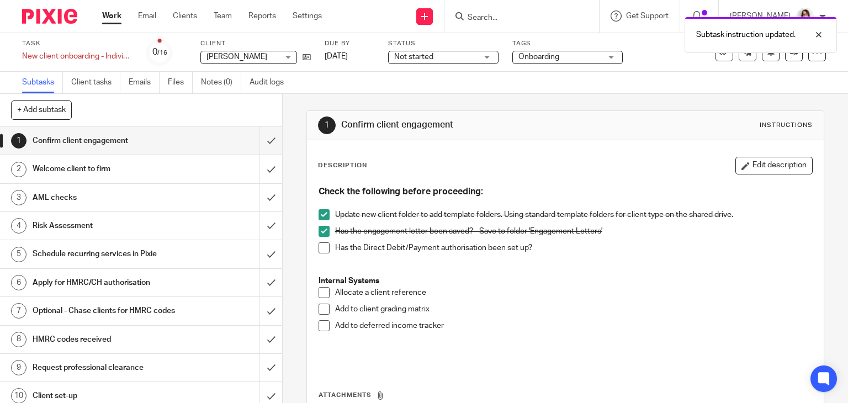
click at [320, 248] on span at bounding box center [324, 247] width 11 height 11
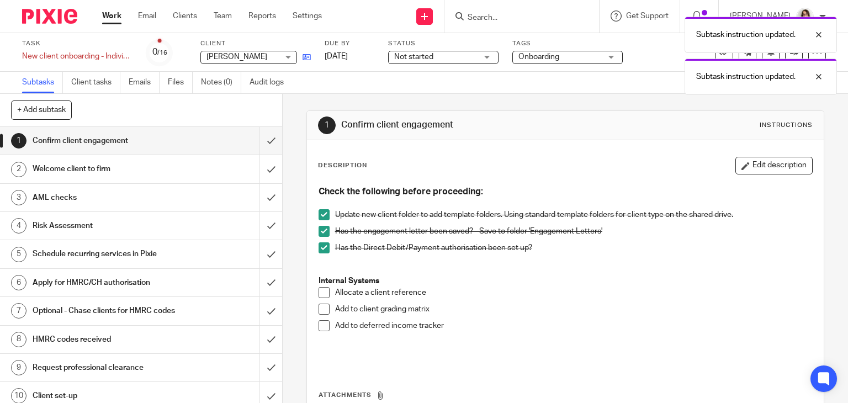
click at [301, 59] on link at bounding box center [304, 56] width 14 height 11
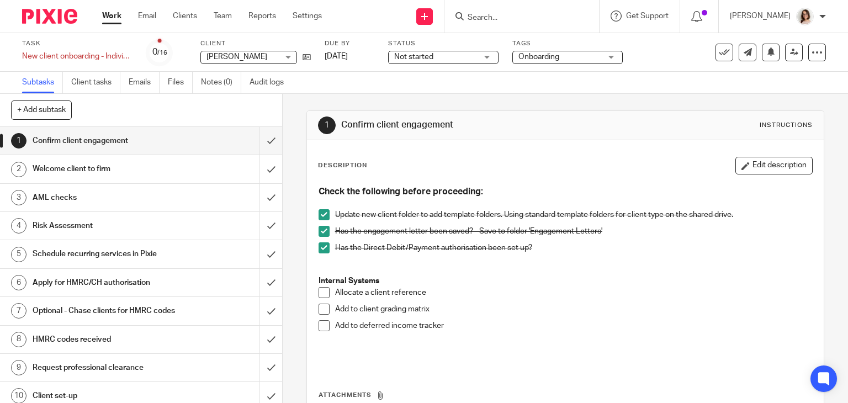
click at [319, 294] on span at bounding box center [324, 292] width 11 height 11
click at [322, 308] on span at bounding box center [324, 309] width 11 height 11
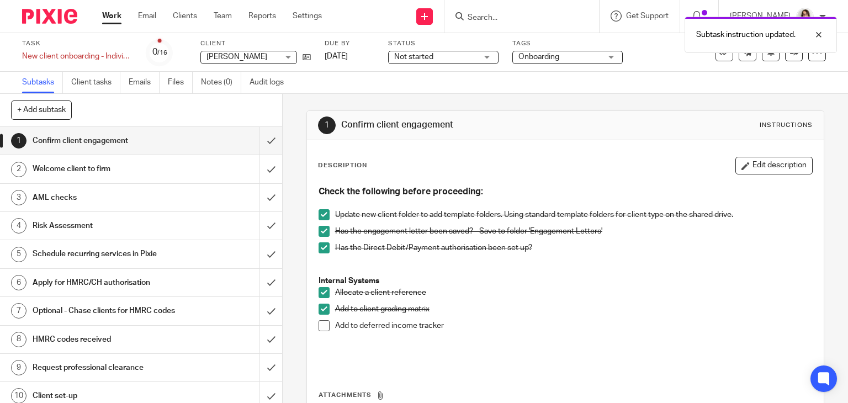
click at [320, 327] on span at bounding box center [324, 325] width 11 height 11
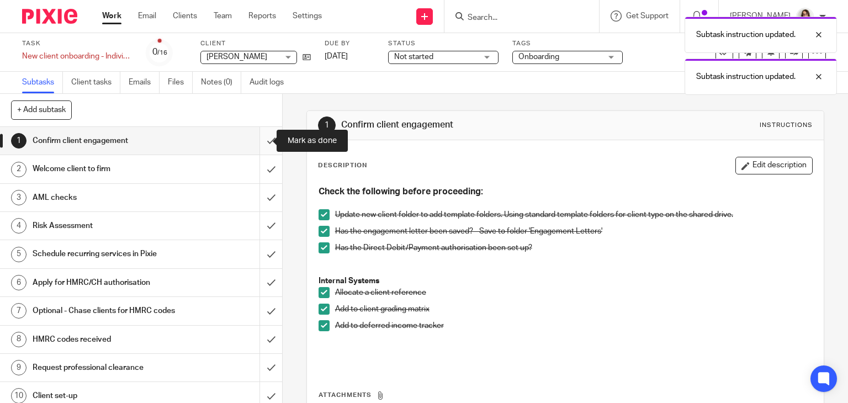
click at [257, 140] on input "submit" at bounding box center [141, 141] width 282 height 28
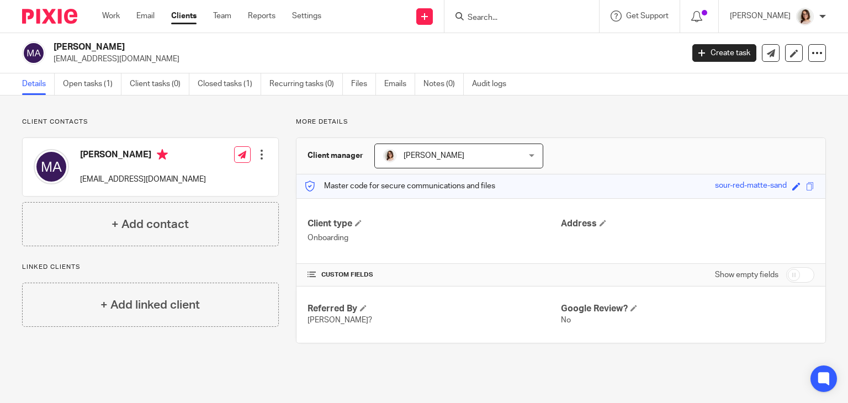
click at [786, 274] on input "checkbox" at bounding box center [800, 274] width 28 height 15
checkbox input "true"
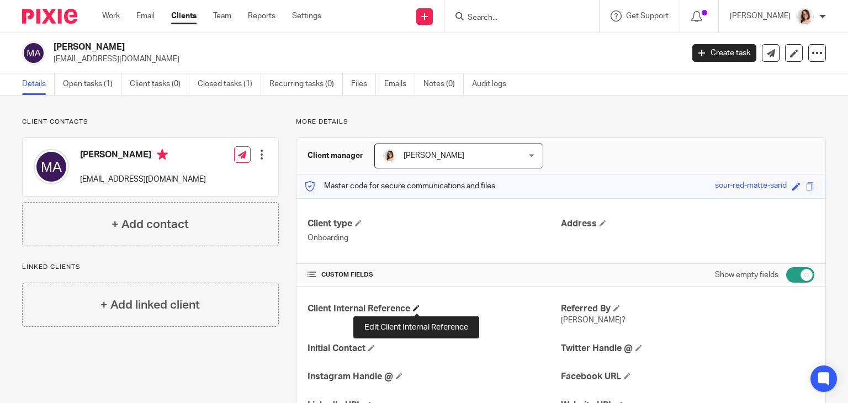
click at [414, 310] on span at bounding box center [416, 308] width 7 height 7
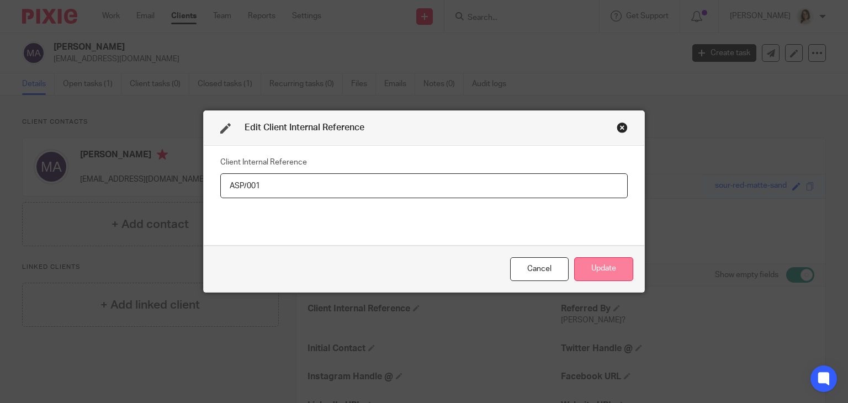
type input "ASP/001"
click at [594, 268] on button "Update" at bounding box center [603, 269] width 59 height 24
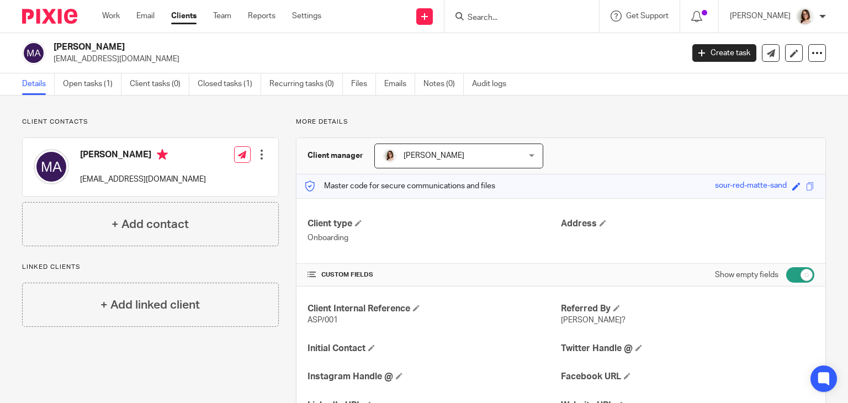
drag, startPoint x: 144, startPoint y: 60, endPoint x: 53, endPoint y: 62, distance: 90.6
click at [54, 62] on p "[EMAIL_ADDRESS][DOMAIN_NAME]" at bounding box center [365, 59] width 622 height 11
copy p "[EMAIL_ADDRESS][DOMAIN_NAME]"
click at [298, 84] on link "Recurring tasks (0)" at bounding box center [305, 84] width 73 height 22
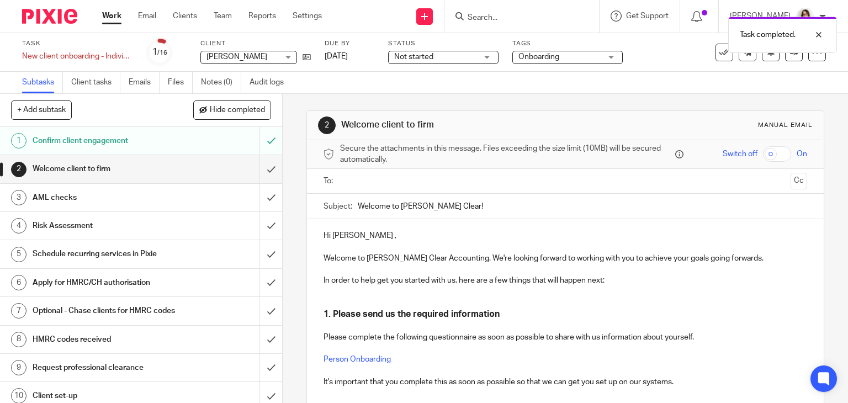
click at [365, 189] on div at bounding box center [566, 181] width 450 height 25
click at [354, 183] on input "text" at bounding box center [565, 181] width 442 height 13
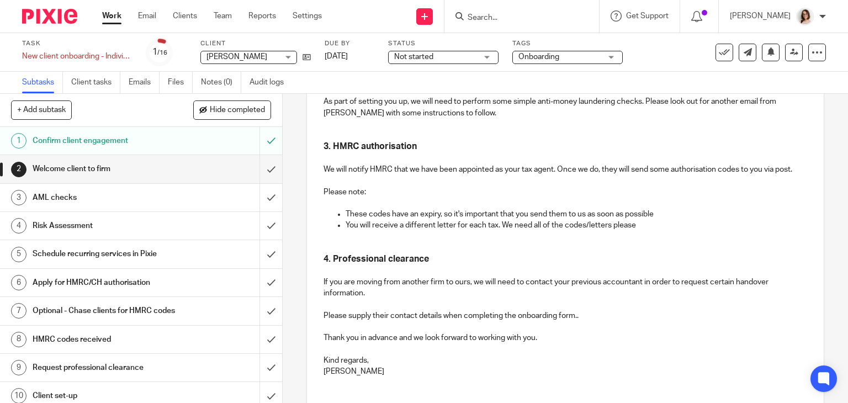
scroll to position [342, 0]
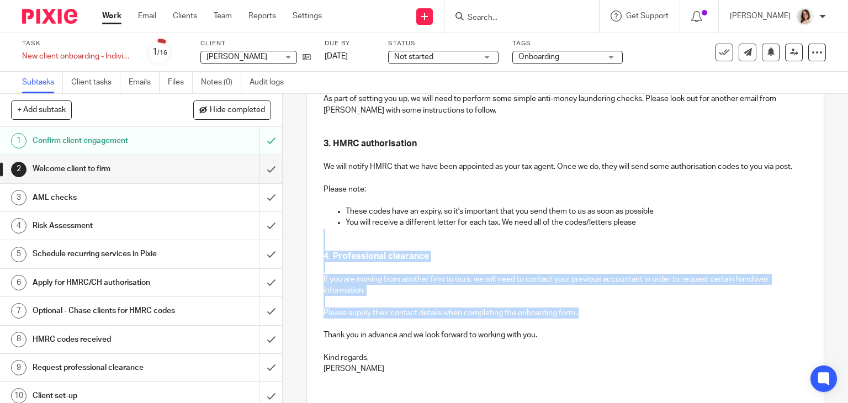
drag, startPoint x: 579, startPoint y: 324, endPoint x: 319, endPoint y: 254, distance: 268.6
click at [319, 254] on div "Hi Maria , Welcome to Carter Clear Accounting. We're looking forward to working…" at bounding box center [565, 130] width 517 height 503
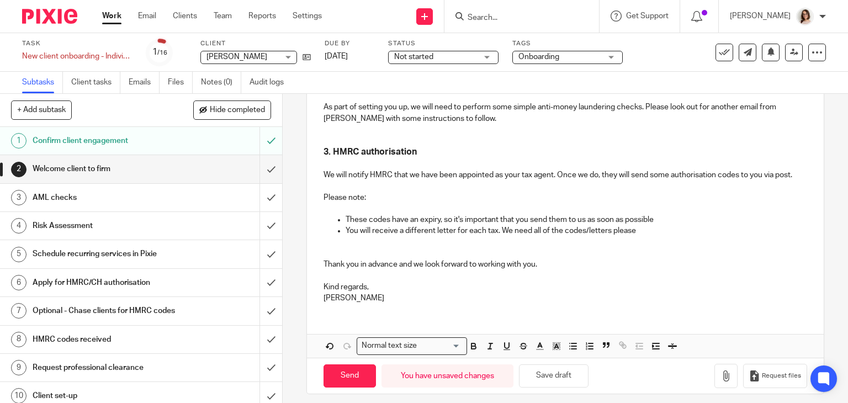
scroll to position [351, 0]
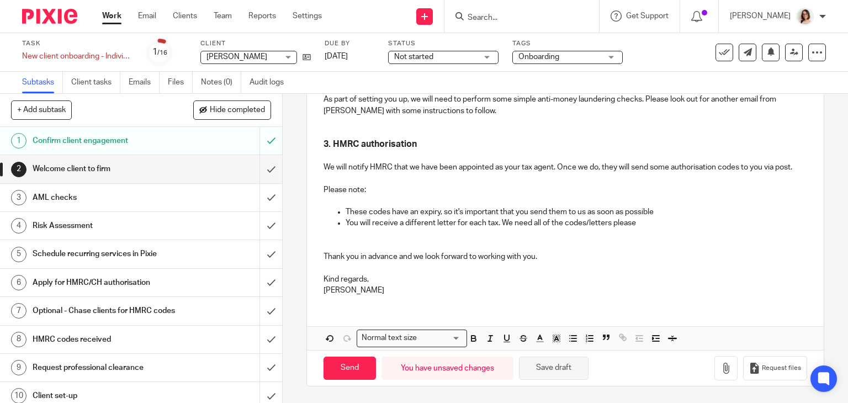
click at [559, 363] on button "Save draft" at bounding box center [554, 369] width 70 height 24
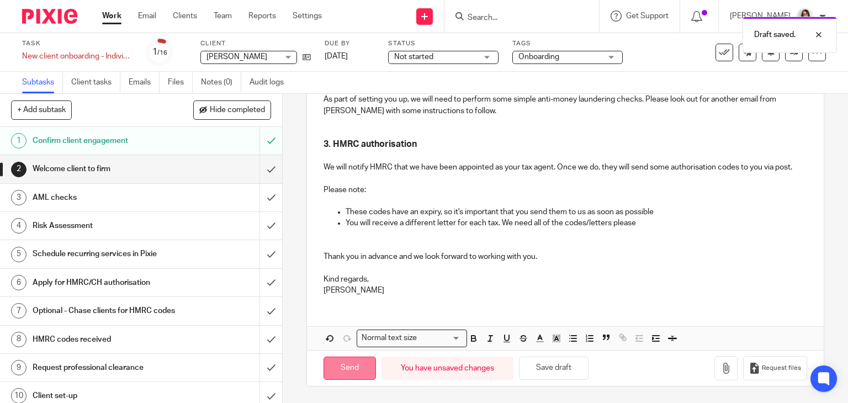
click at [353, 372] on input "Send" at bounding box center [350, 369] width 52 height 24
type input "Sent"
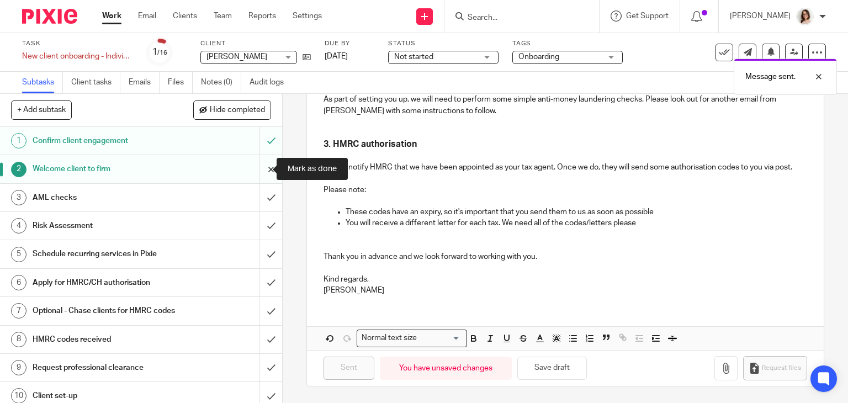
click at [258, 168] on input "submit" at bounding box center [141, 169] width 282 height 28
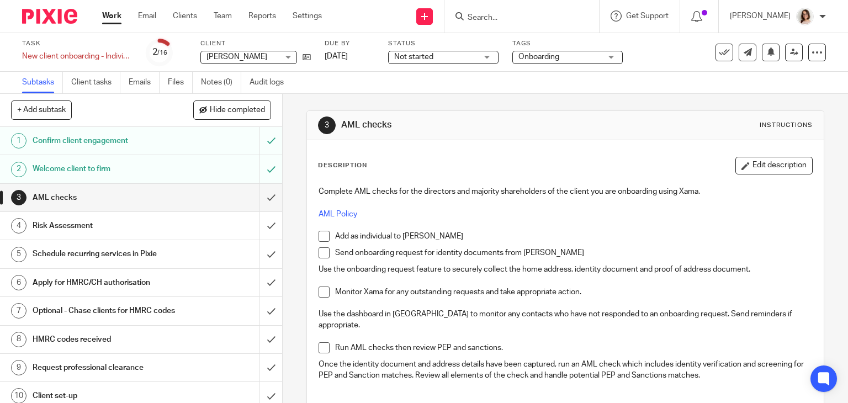
click at [320, 235] on span at bounding box center [324, 236] width 11 height 11
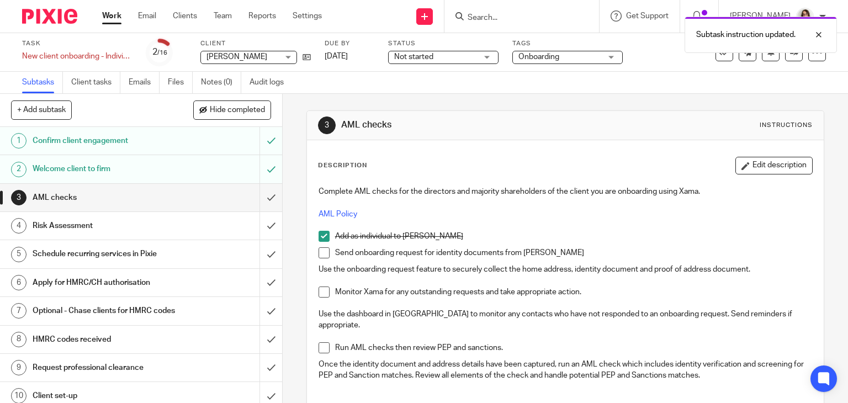
click at [321, 250] on span at bounding box center [324, 252] width 11 height 11
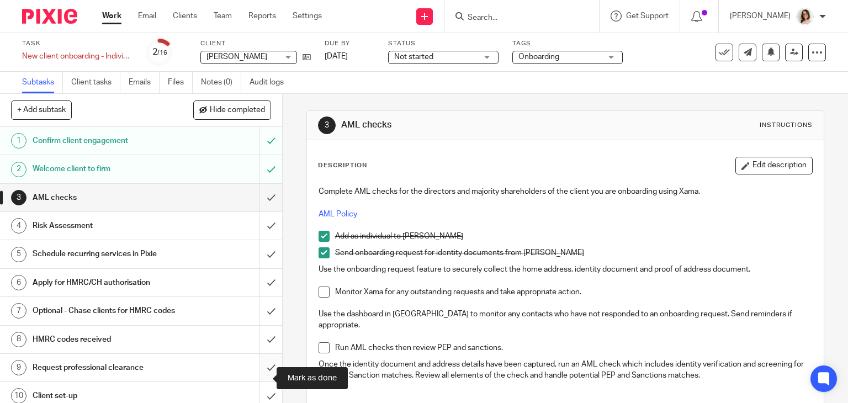
click at [255, 375] on input "submit" at bounding box center [141, 368] width 282 height 28
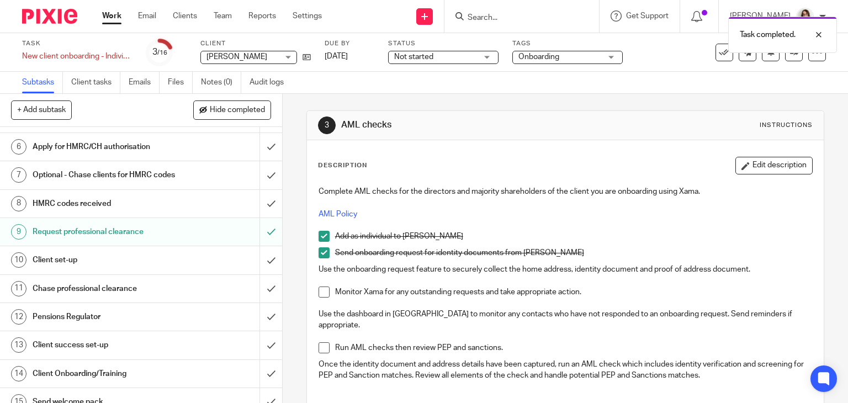
scroll to position [136, 0]
click at [258, 296] on input "submit" at bounding box center [141, 288] width 282 height 28
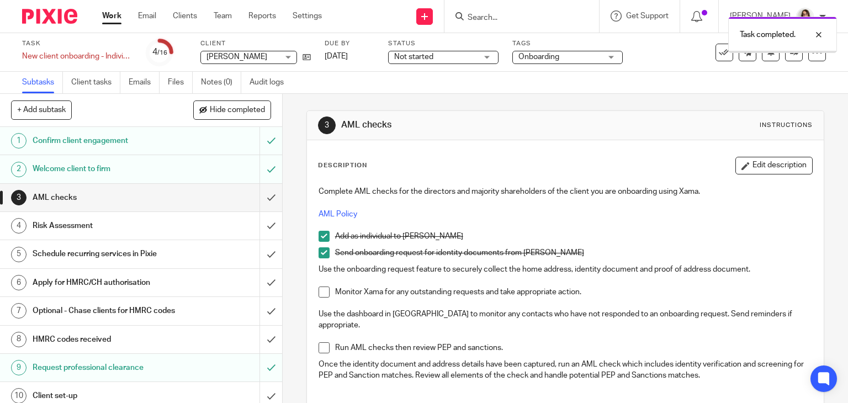
scroll to position [187, 0]
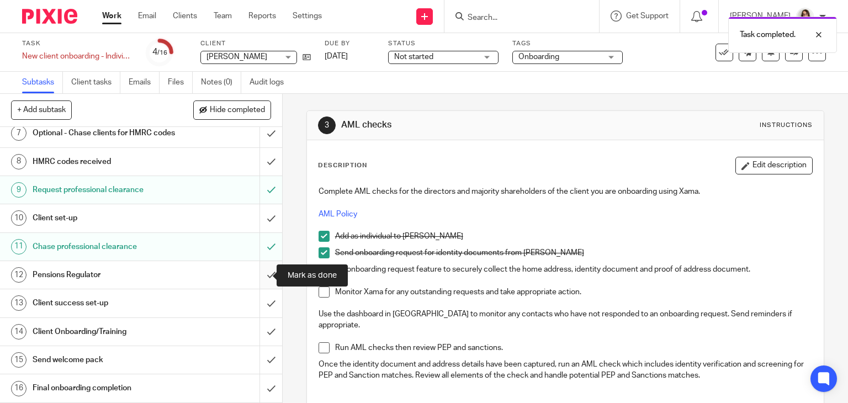
click at [256, 274] on input "submit" at bounding box center [141, 275] width 282 height 28
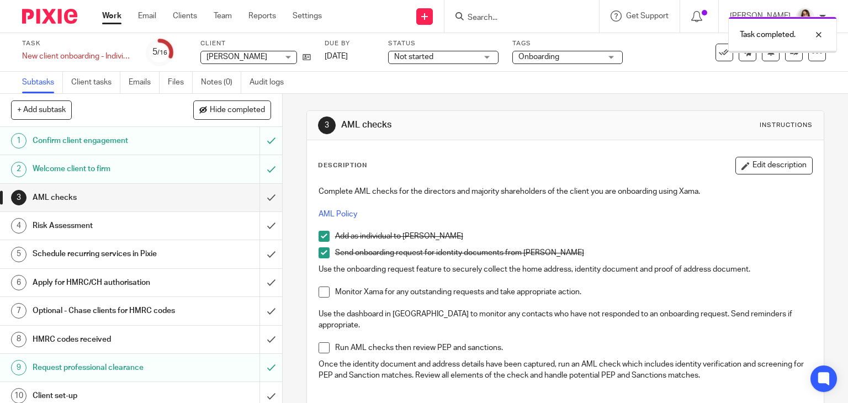
scroll to position [187, 0]
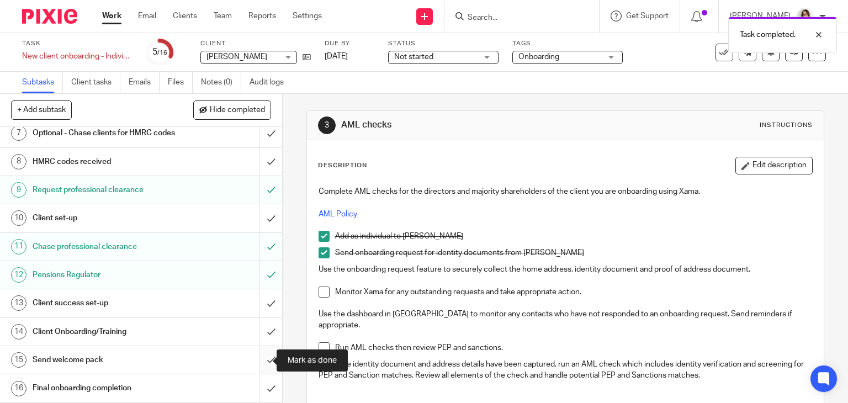
click at [257, 359] on input "submit" at bounding box center [141, 360] width 282 height 28
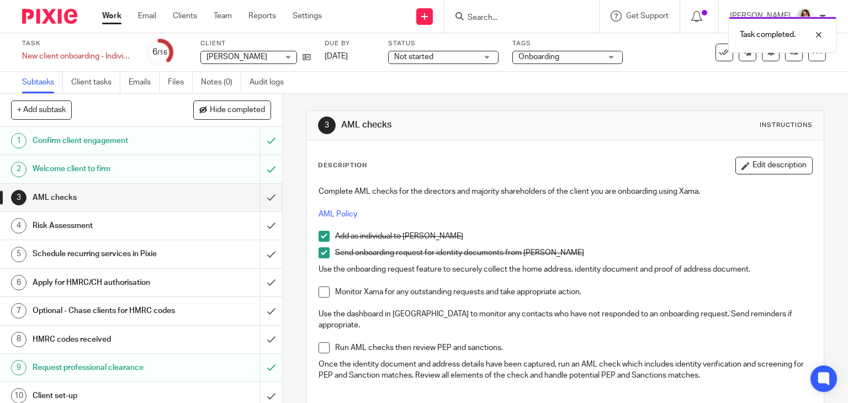
click at [122, 255] on h1 "Schedule recurring services in Pixie" at bounding box center [105, 254] width 144 height 17
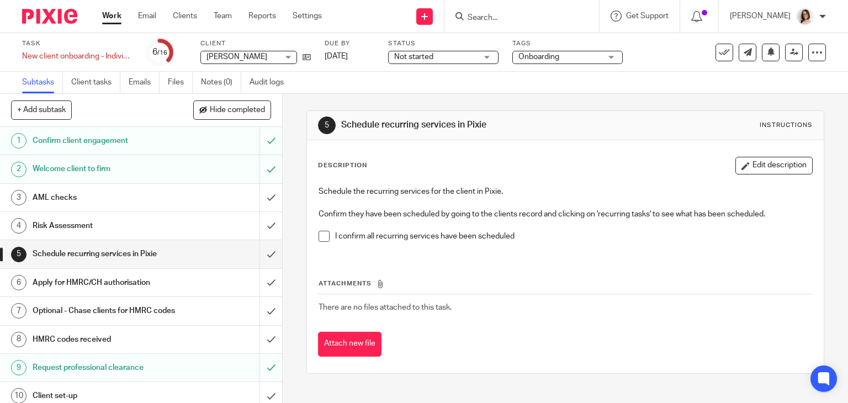
click at [319, 236] on span at bounding box center [324, 236] width 11 height 11
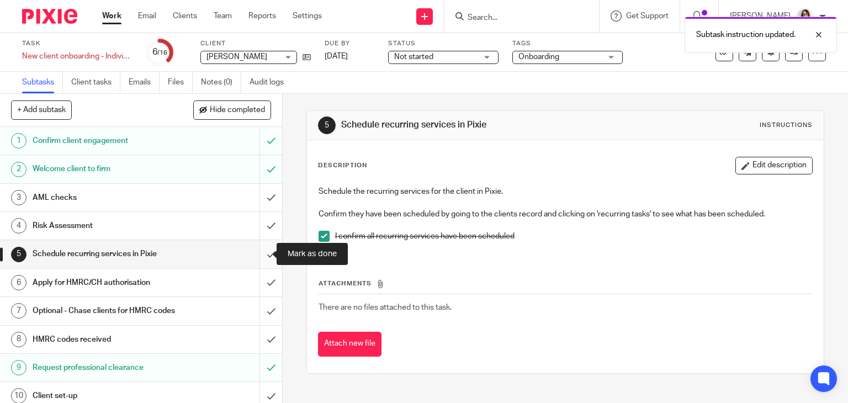
click at [256, 250] on input "submit" at bounding box center [141, 254] width 282 height 28
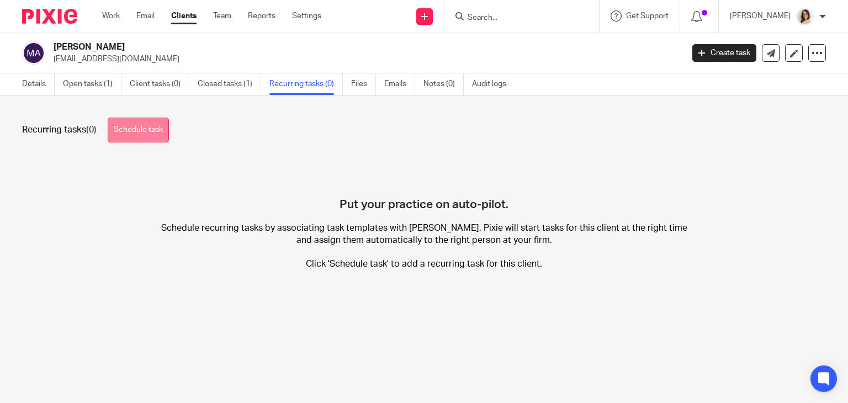
click at [151, 133] on link "Schedule task" at bounding box center [138, 130] width 61 height 25
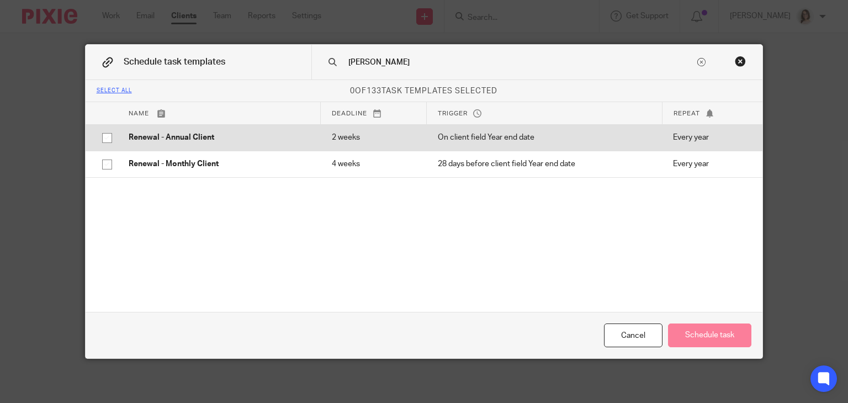
type input "rene"
click at [102, 137] on input "checkbox" at bounding box center [107, 138] width 21 height 21
checkbox input "true"
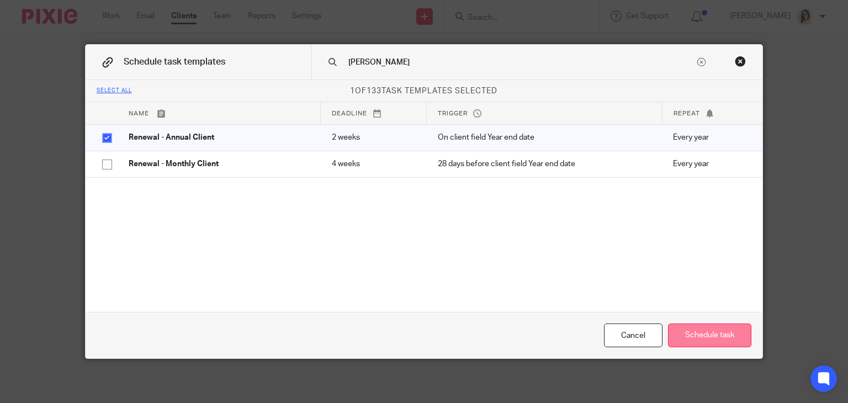
click at [686, 334] on button "Schedule task" at bounding box center [709, 336] width 83 height 24
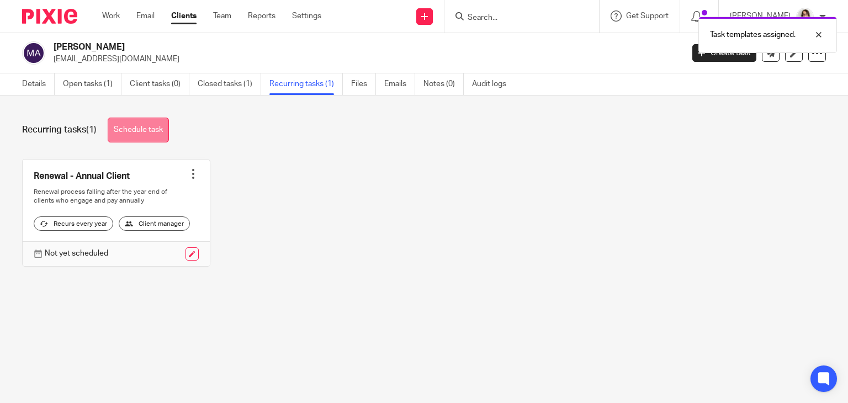
click at [145, 129] on link "Schedule task" at bounding box center [138, 130] width 61 height 25
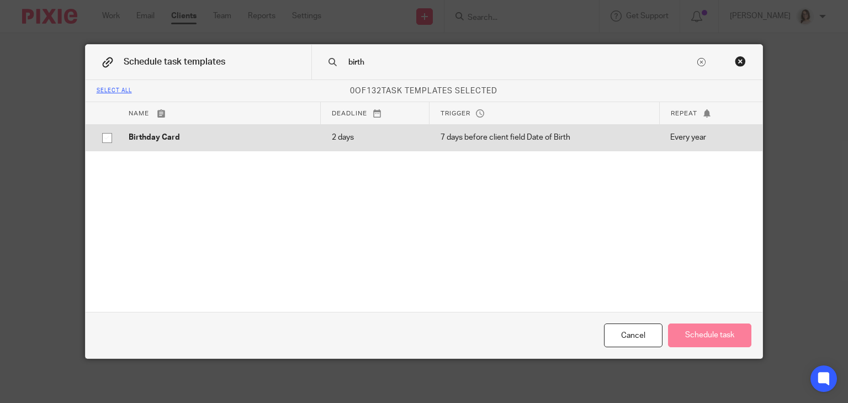
type input "birth"
click at [105, 134] on input "checkbox" at bounding box center [107, 138] width 21 height 21
checkbox input "true"
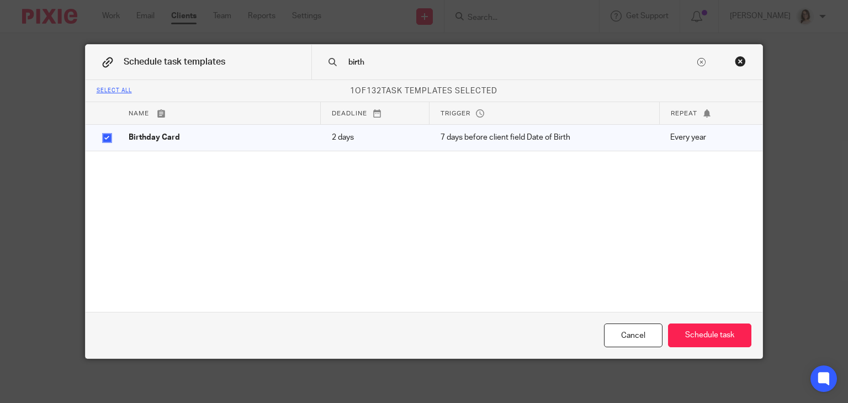
click at [693, 321] on div "Cancel Schedule task" at bounding box center [424, 335] width 677 height 46
click at [697, 326] on button "Schedule task" at bounding box center [709, 336] width 83 height 24
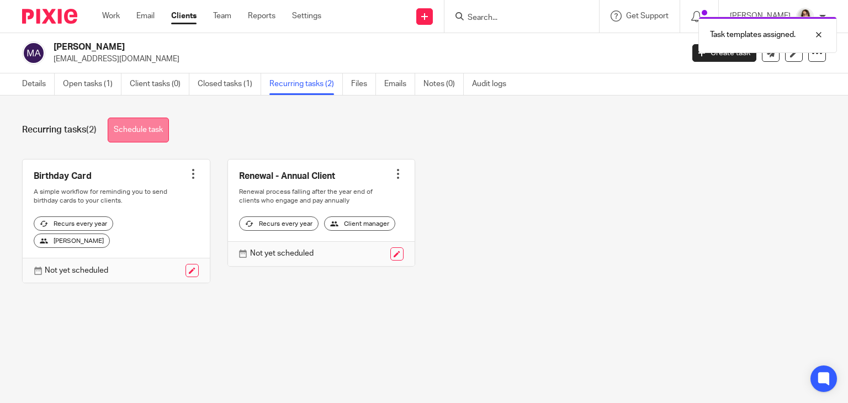
click at [137, 123] on link "Schedule task" at bounding box center [138, 130] width 61 height 25
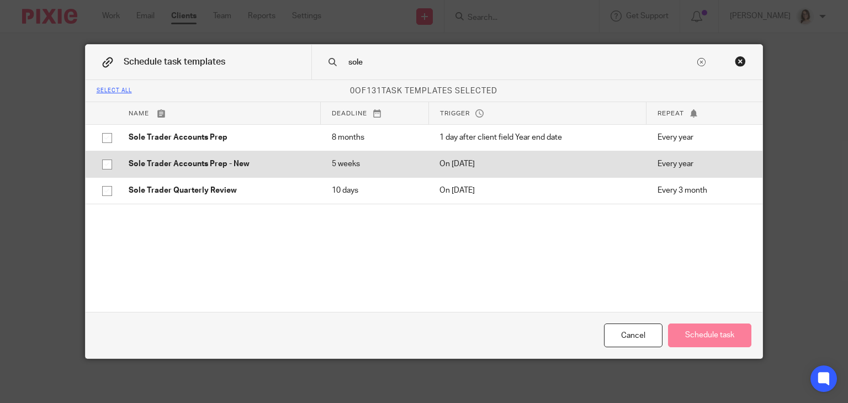
type input "sole"
click at [104, 163] on input "checkbox" at bounding box center [107, 164] width 21 height 21
checkbox input "true"
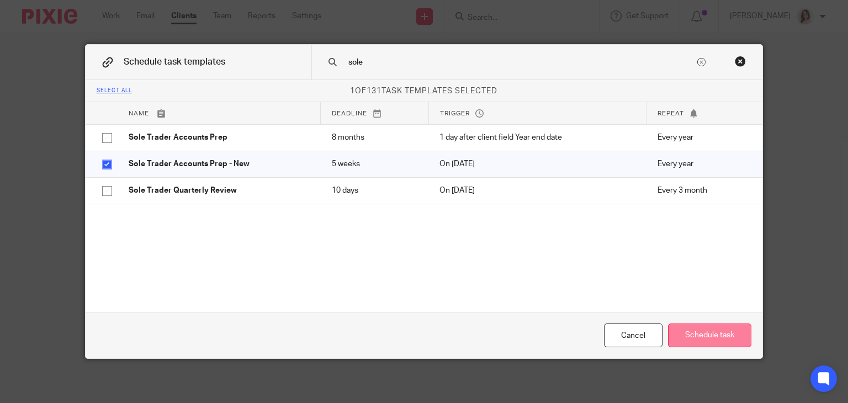
click at [697, 338] on button "Schedule task" at bounding box center [709, 336] width 83 height 24
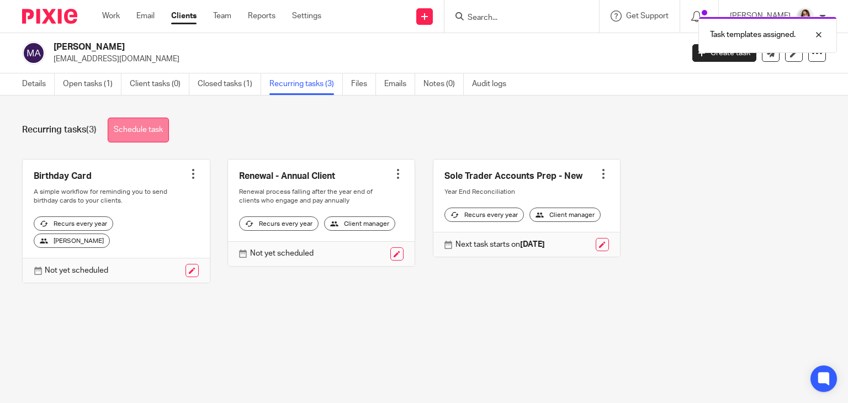
click at [141, 128] on link "Schedule task" at bounding box center [138, 130] width 61 height 25
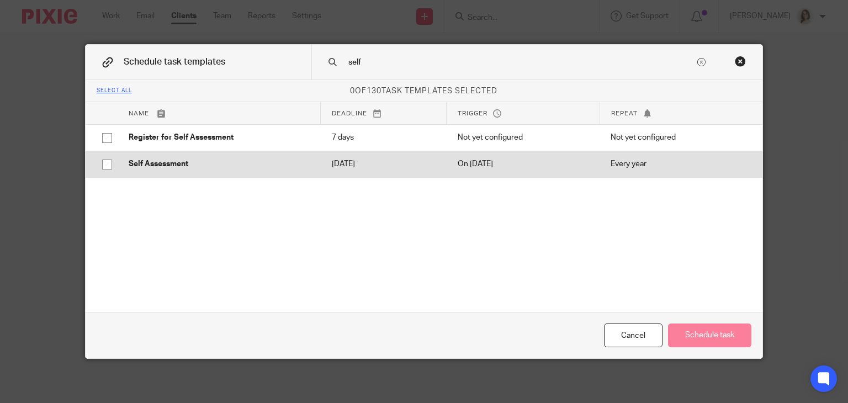
type input "self"
click at [104, 166] on input "checkbox" at bounding box center [107, 164] width 21 height 21
checkbox input "true"
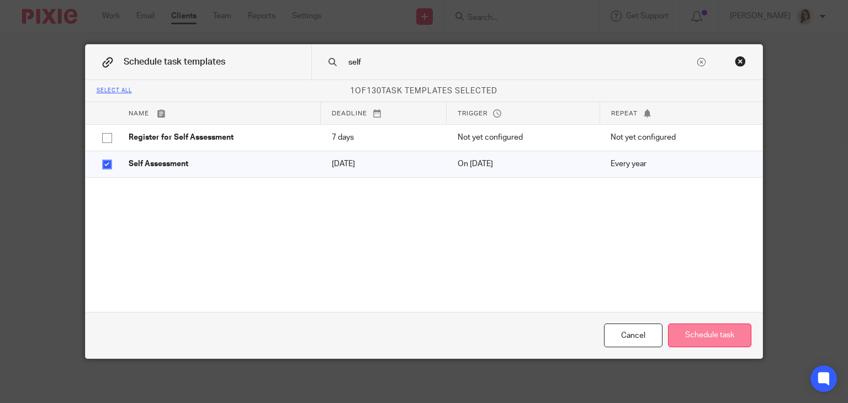
click at [694, 333] on button "Schedule task" at bounding box center [709, 336] width 83 height 24
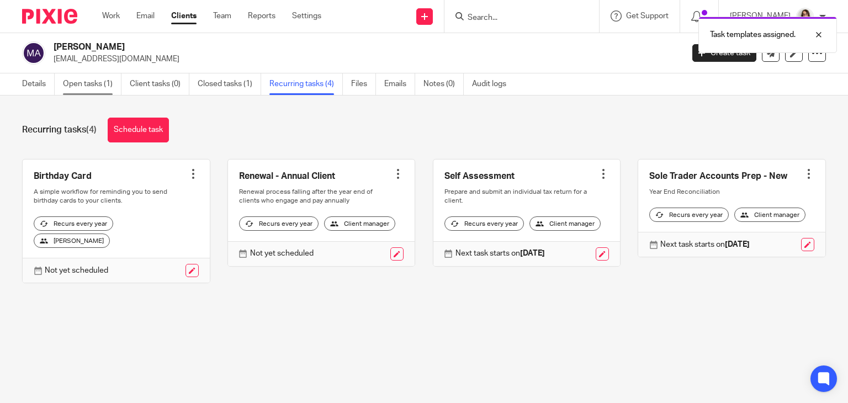
click at [90, 82] on link "Open tasks (1)" at bounding box center [92, 84] width 59 height 22
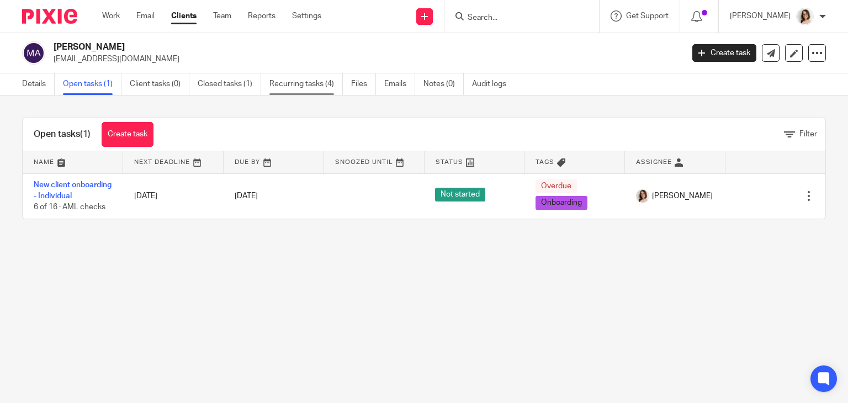
click at [296, 75] on link "Recurring tasks (4)" at bounding box center [305, 84] width 73 height 22
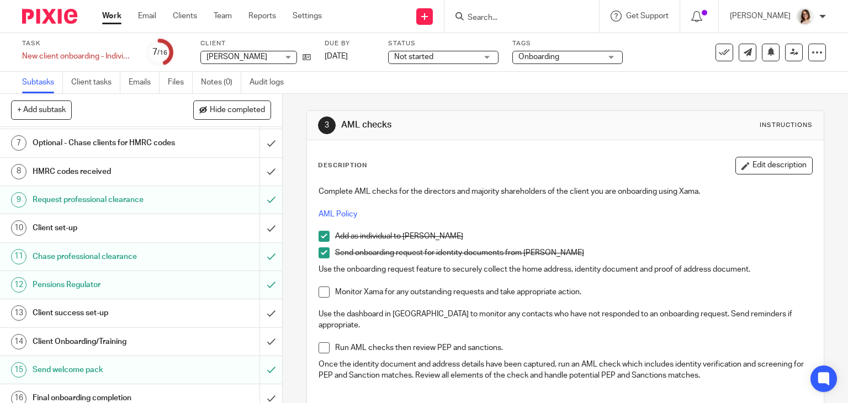
scroll to position [187, 0]
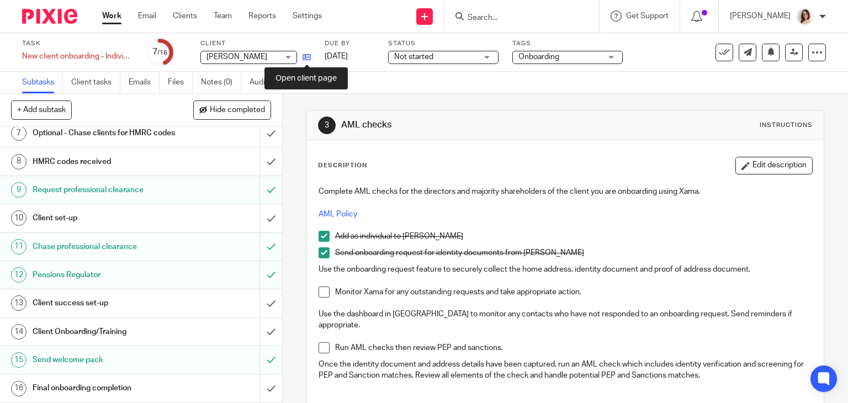
click at [306, 57] on icon at bounding box center [307, 57] width 8 height 8
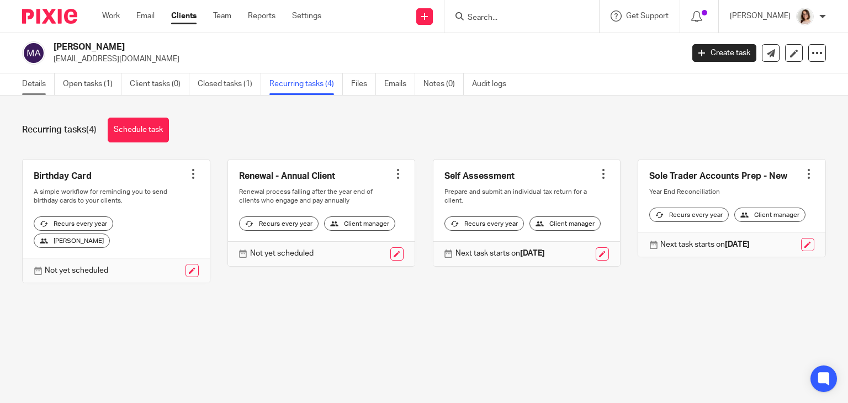
click at [38, 87] on link "Details" at bounding box center [38, 84] width 33 height 22
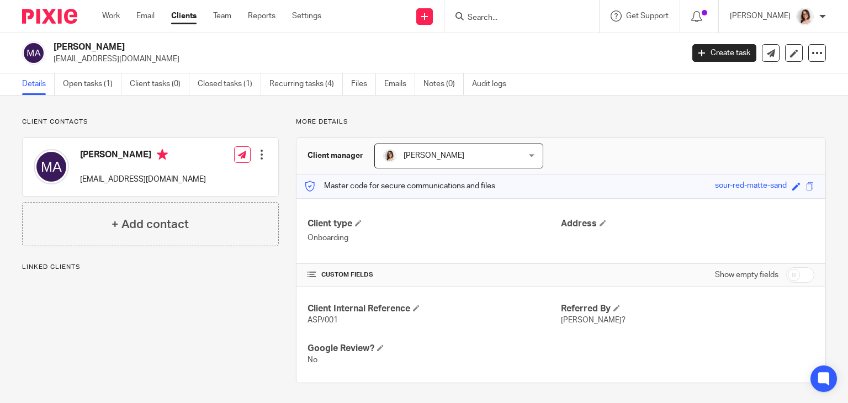
scroll to position [1, 0]
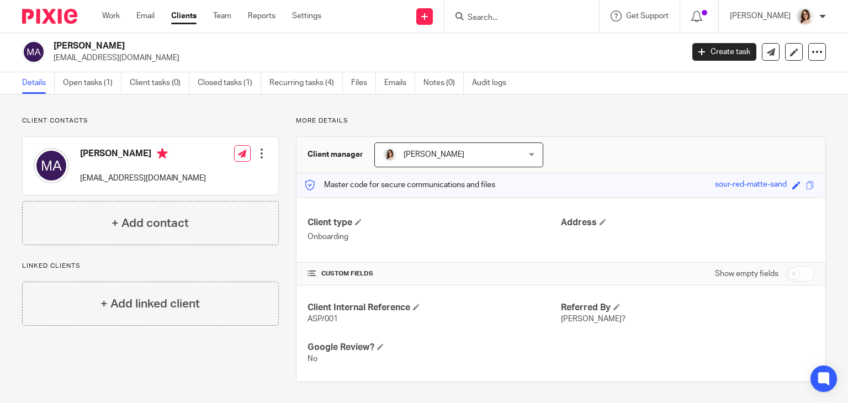
click at [786, 270] on input "checkbox" at bounding box center [800, 273] width 28 height 15
checkbox input "true"
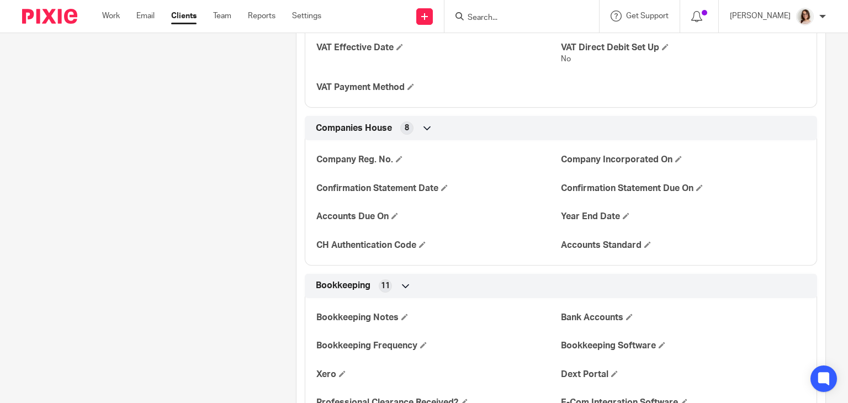
scroll to position [1154, 0]
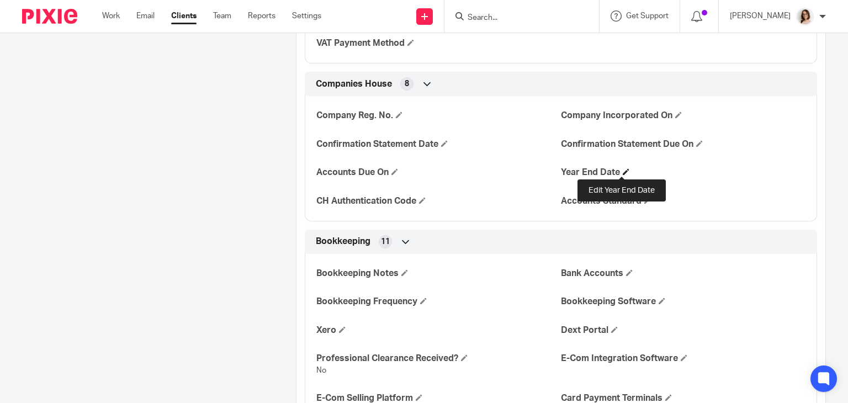
click at [623, 170] on span at bounding box center [626, 171] width 7 height 7
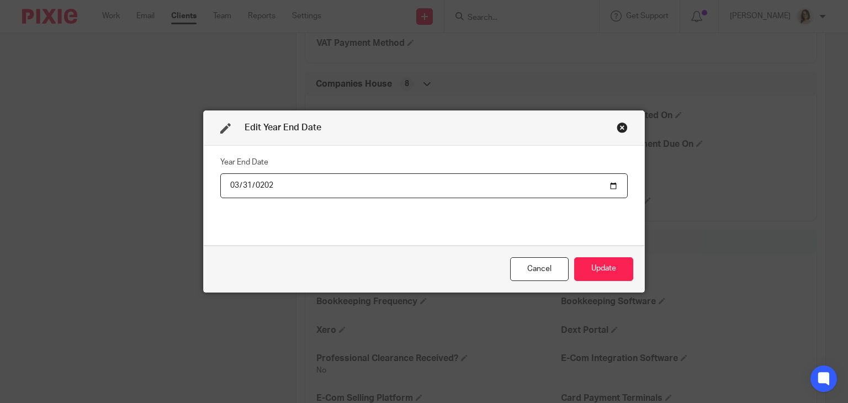
type input "[DATE]"
click at [587, 261] on button "Update" at bounding box center [603, 269] width 59 height 24
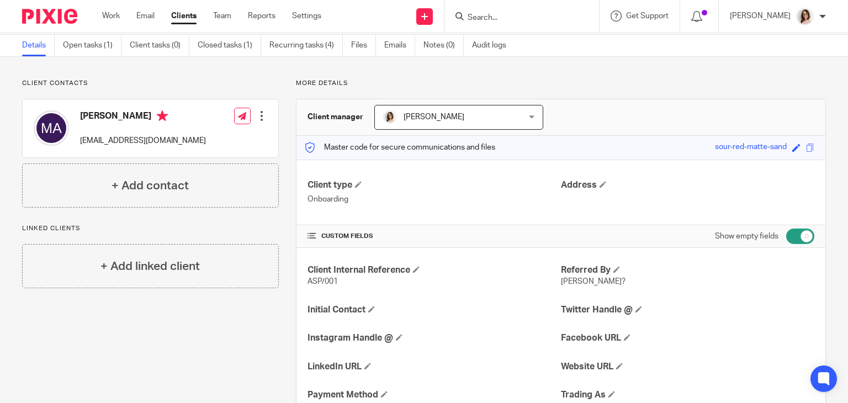
scroll to position [0, 0]
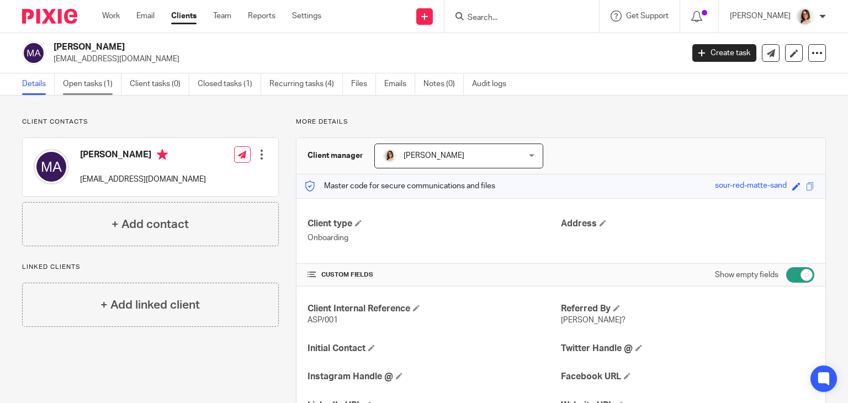
click at [77, 80] on link "Open tasks (1)" at bounding box center [92, 84] width 59 height 22
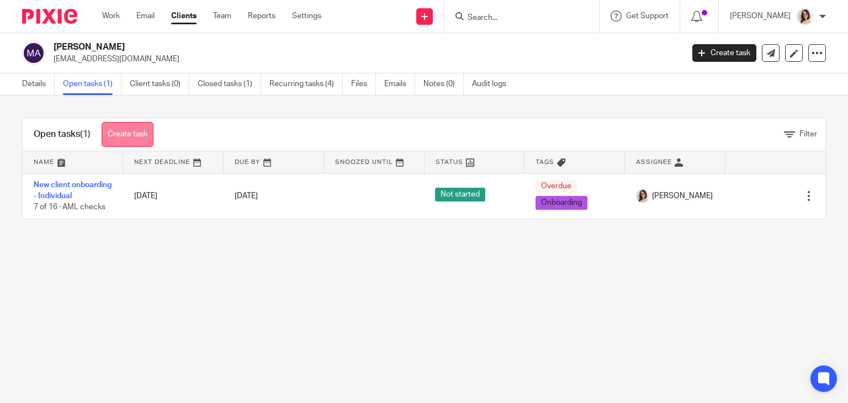
click at [132, 133] on link "Create task" at bounding box center [128, 134] width 52 height 25
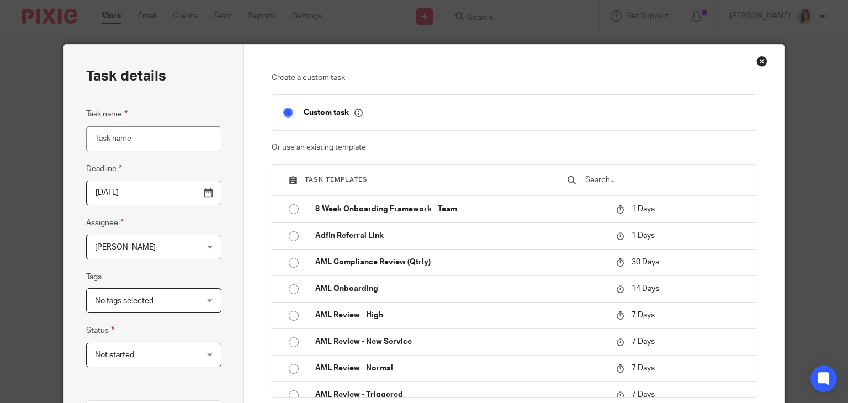
click at [592, 181] on input "text" at bounding box center [664, 180] width 161 height 12
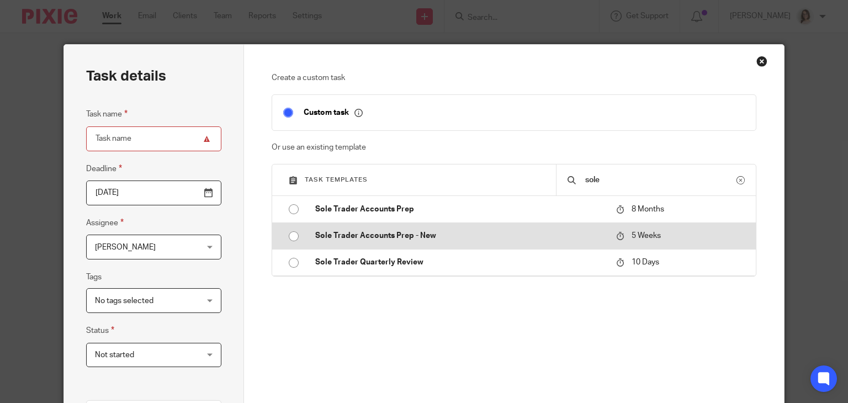
type input "sole"
click at [289, 236] on input "radio" at bounding box center [293, 236] width 21 height 21
type input "2025-09-24"
type input "Sole Trader Accounts Prep - New"
checkbox input "false"
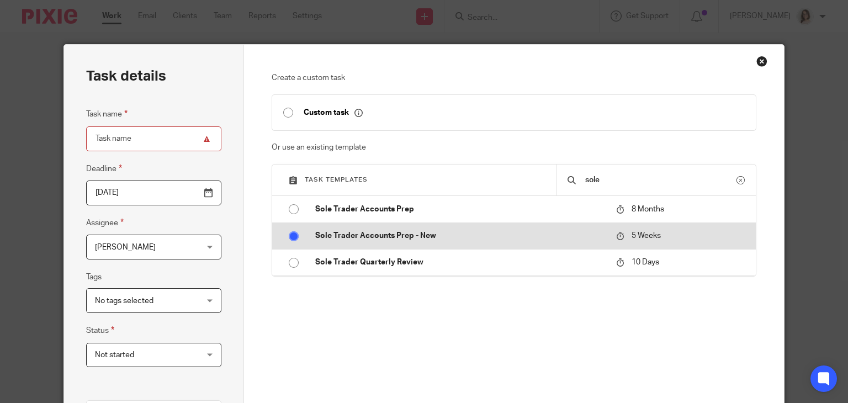
radio input "false"
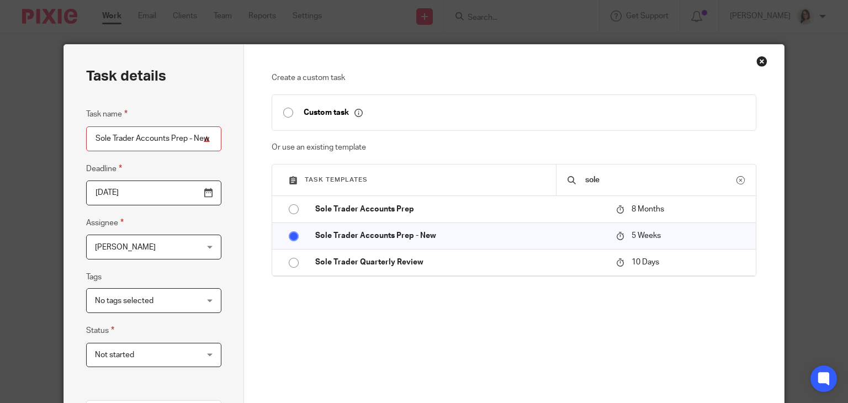
scroll to position [249, 0]
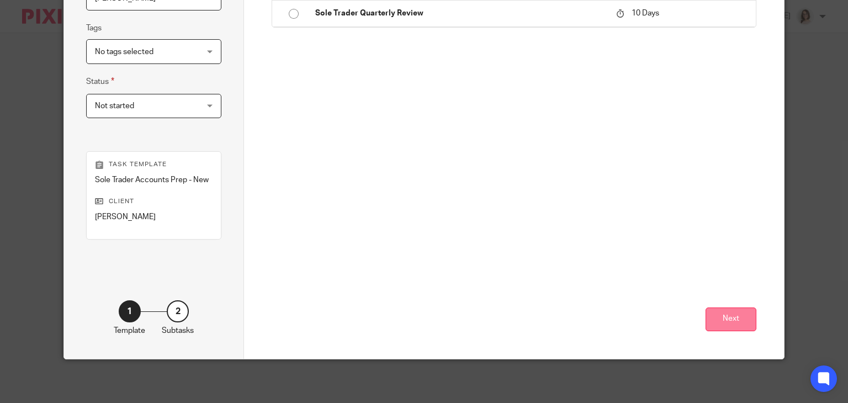
click at [724, 328] on button "Next" at bounding box center [731, 320] width 51 height 24
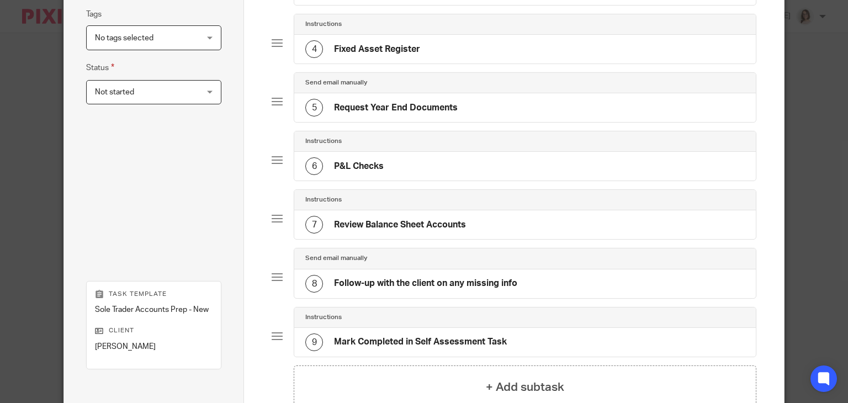
scroll to position [389, 0]
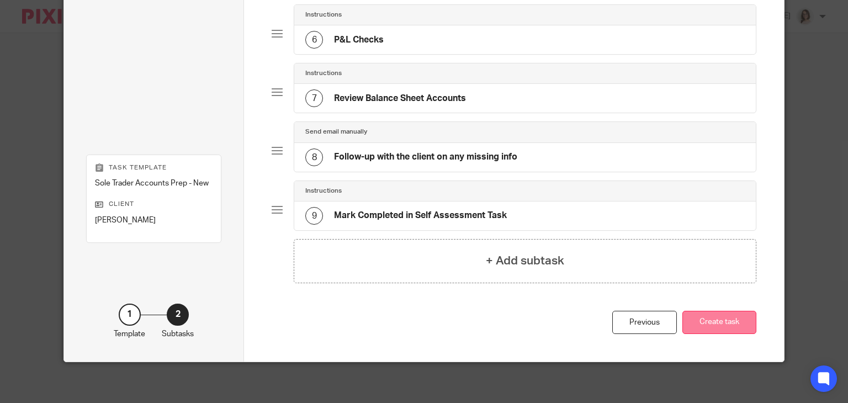
click at [711, 318] on button "Create task" at bounding box center [719, 323] width 74 height 24
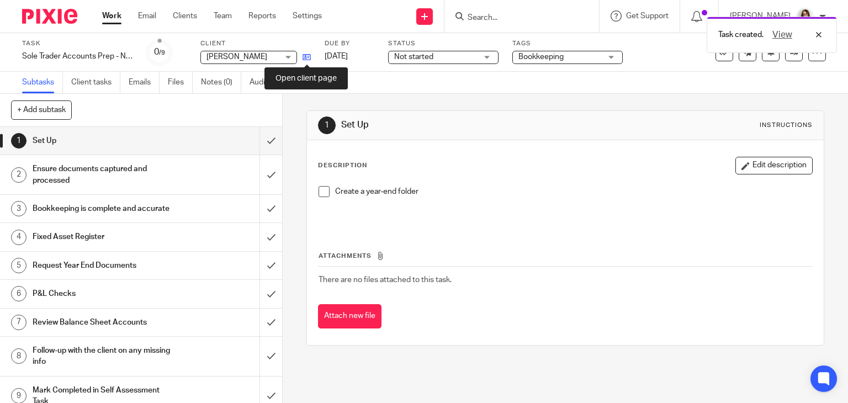
click at [309, 56] on icon at bounding box center [307, 57] width 8 height 8
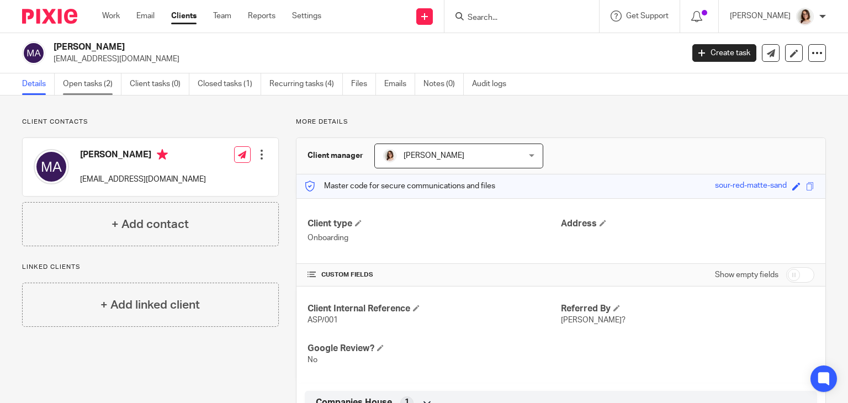
click at [86, 78] on link "Open tasks (2)" at bounding box center [92, 84] width 59 height 22
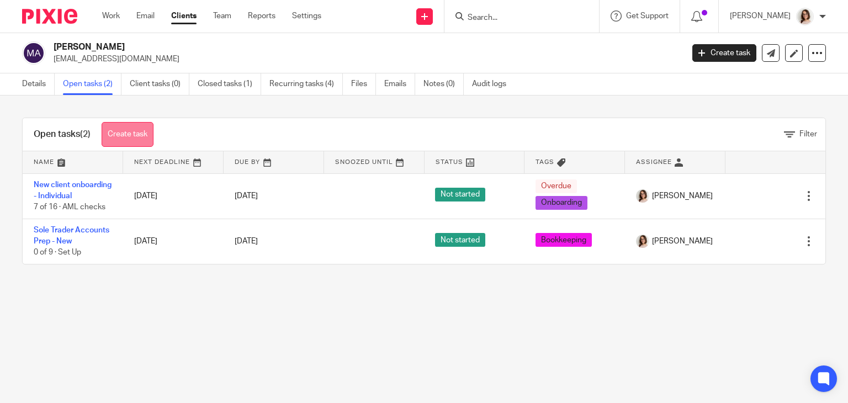
click at [135, 128] on link "Create task" at bounding box center [128, 134] width 52 height 25
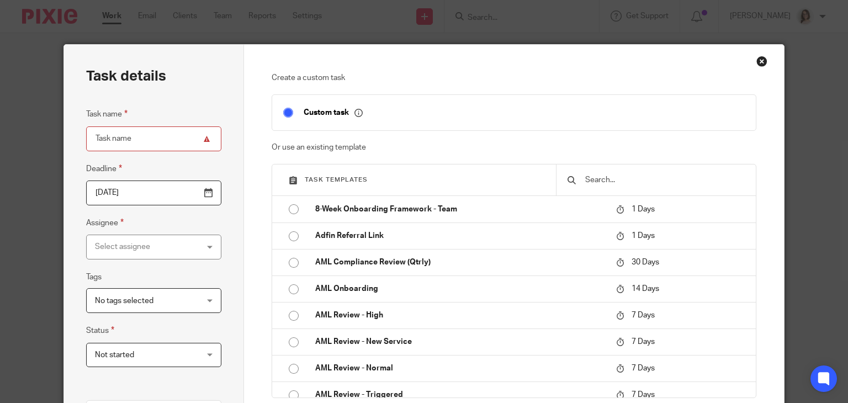
click at [621, 179] on input "text" at bounding box center [664, 180] width 161 height 12
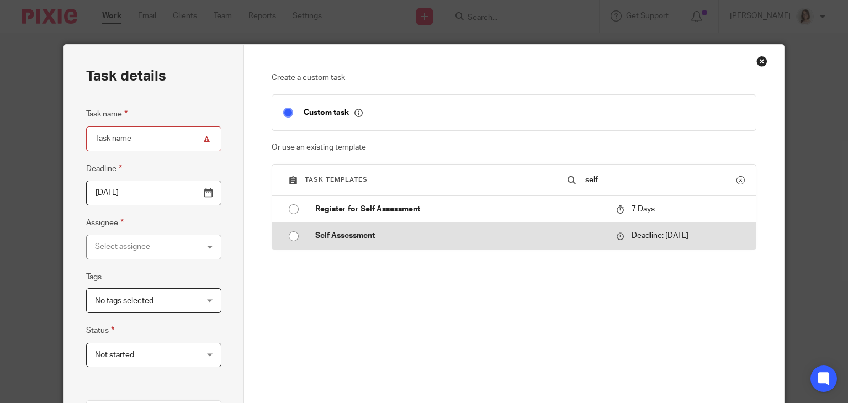
type input "self"
click at [289, 238] on input "radio" at bounding box center [293, 236] width 21 height 21
type input "2026-01-31"
type input "Self Assessment - 2025"
checkbox input "false"
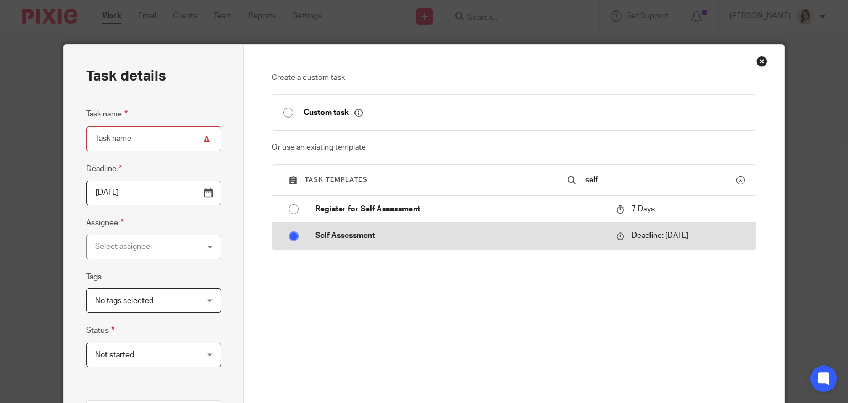
radio input "false"
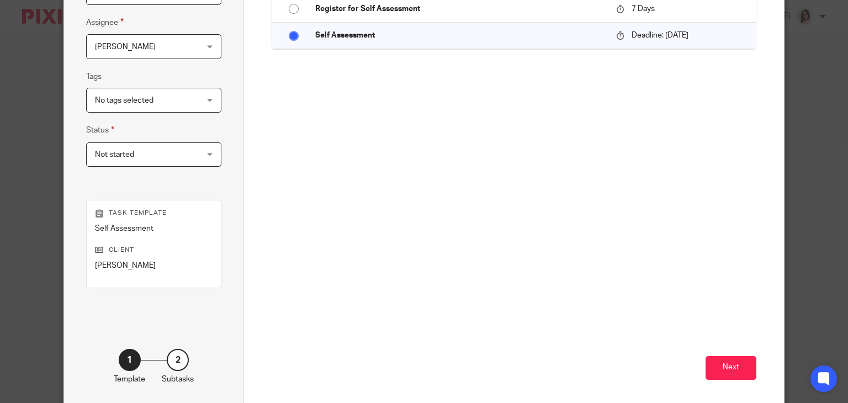
scroll to position [249, 0]
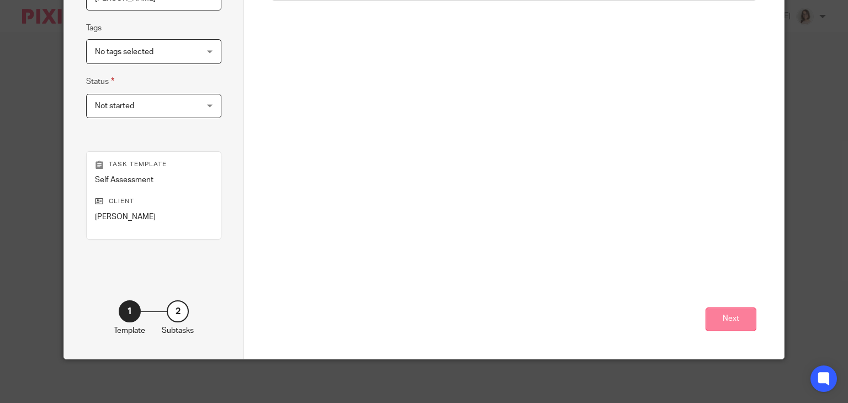
click at [714, 312] on button "Next" at bounding box center [731, 320] width 51 height 24
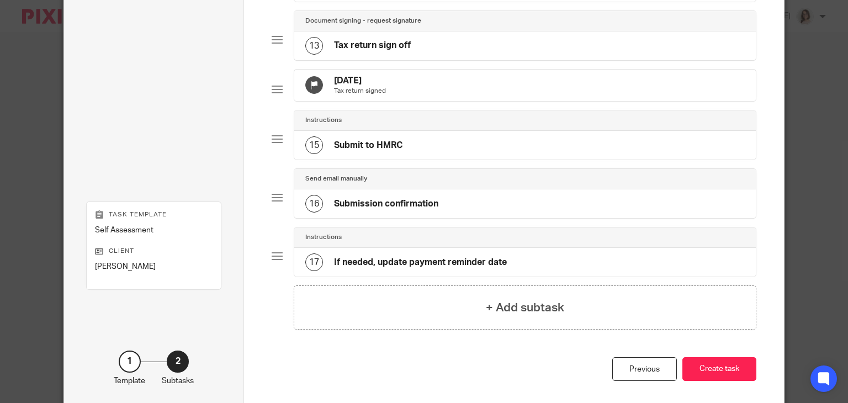
scroll to position [830, 0]
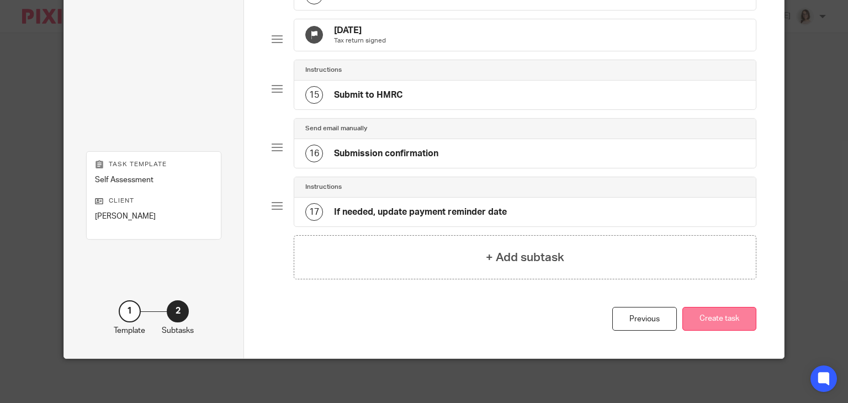
click at [720, 312] on button "Create task" at bounding box center [719, 319] width 74 height 24
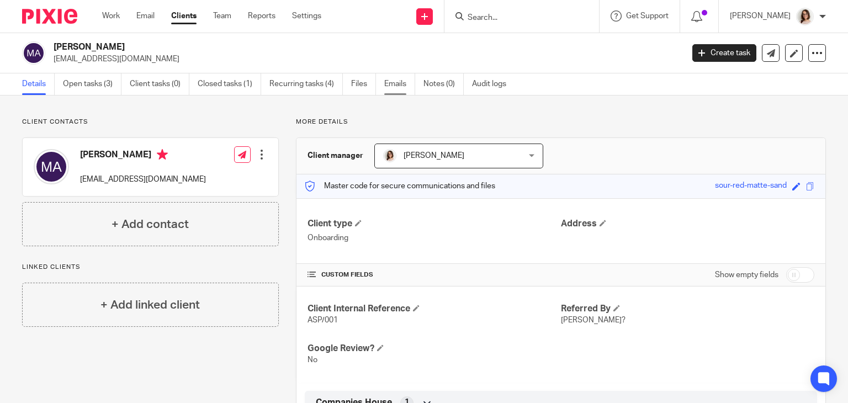
click at [386, 85] on link "Emails" at bounding box center [399, 84] width 31 height 22
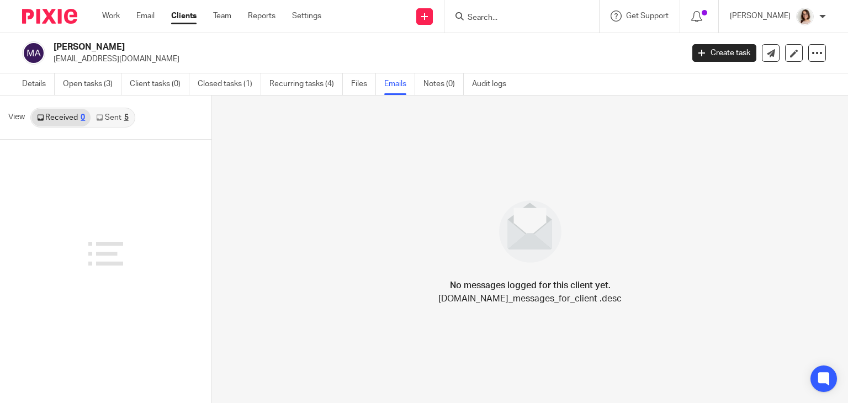
click at [109, 122] on link "Sent 5" at bounding box center [112, 118] width 43 height 18
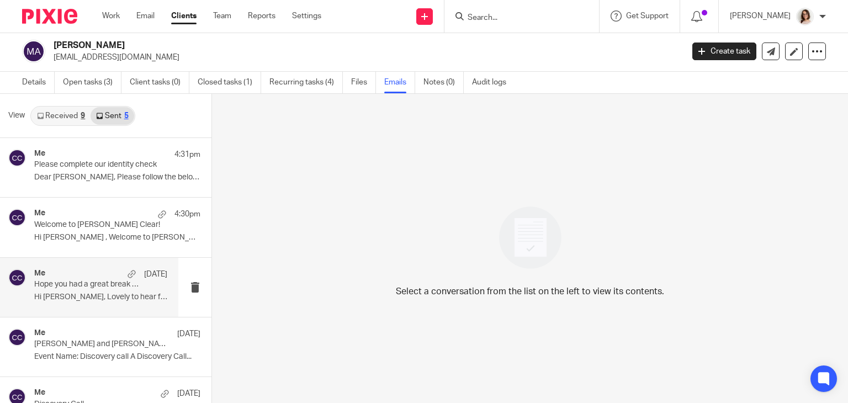
click at [116, 298] on p "Hi Maria, Lovely to hear from you, and no..." at bounding box center [100, 297] width 133 height 9
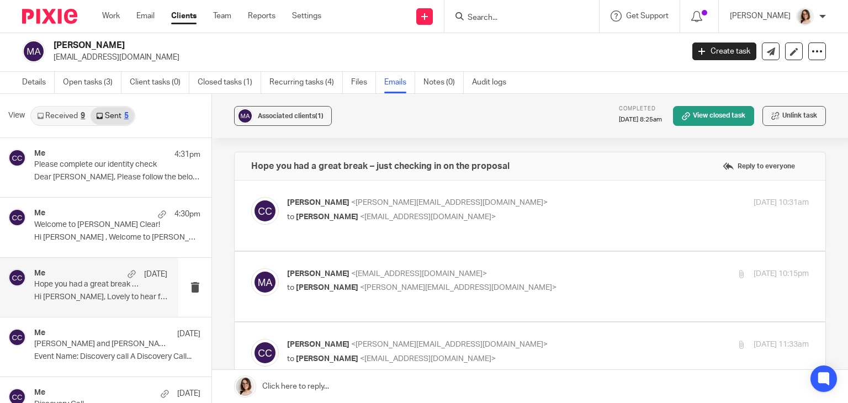
scroll to position [0, 0]
click at [767, 47] on icon at bounding box center [771, 51] width 8 height 8
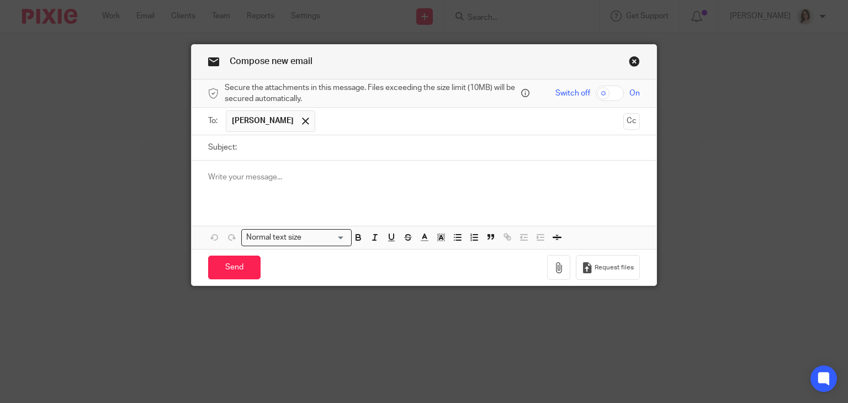
click at [306, 149] on input "Subject:" at bounding box center [441, 147] width 398 height 25
type input "Mileage Tracker"
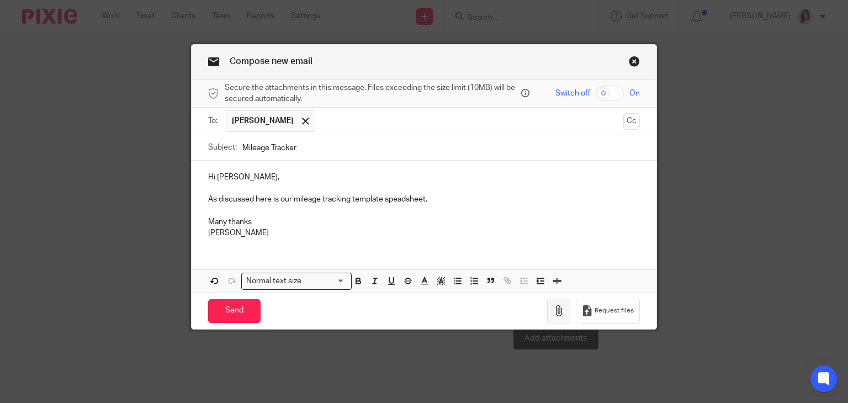
click at [553, 311] on icon "button" at bounding box center [558, 310] width 11 height 11
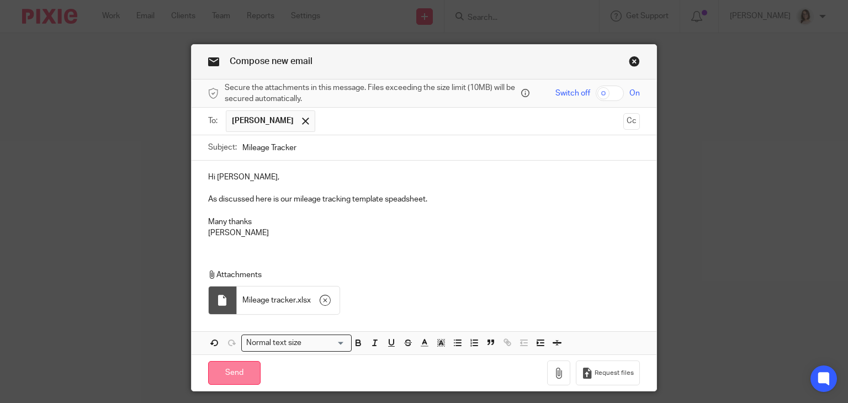
click at [222, 371] on input "Send" at bounding box center [234, 373] width 52 height 24
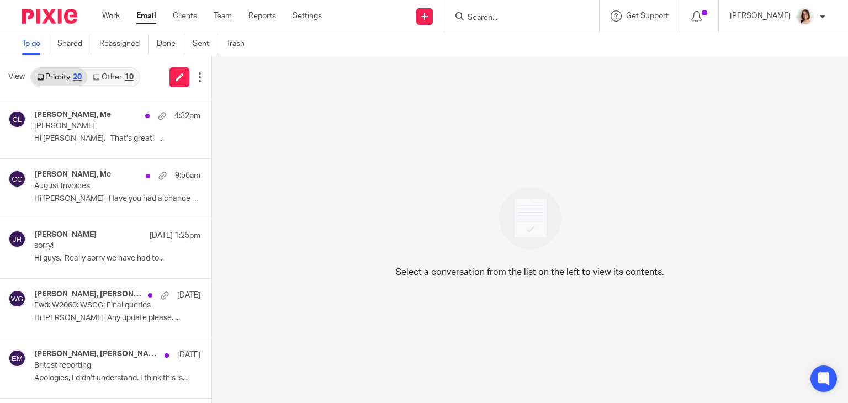
click at [115, 77] on link "Other 10" at bounding box center [112, 77] width 51 height 18
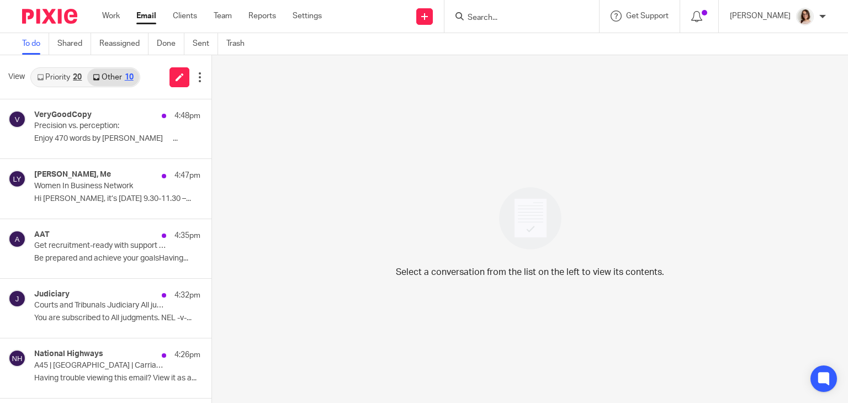
click at [69, 78] on link "Priority 20" at bounding box center [59, 77] width 56 height 18
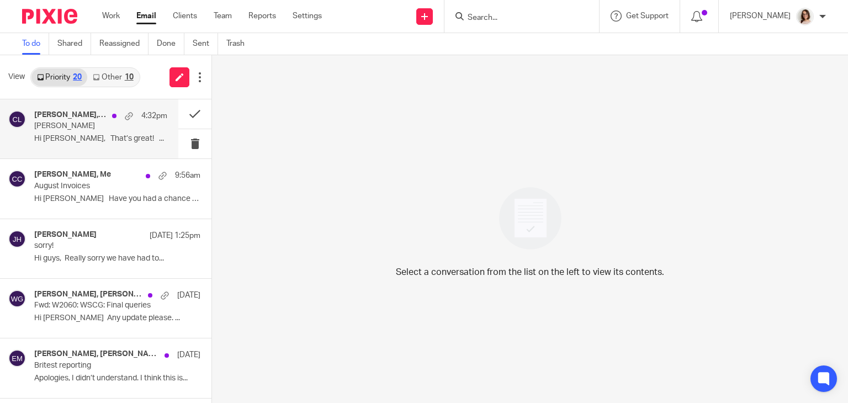
click at [115, 139] on p "Hi Caroline, That’s great! ..." at bounding box center [100, 138] width 133 height 9
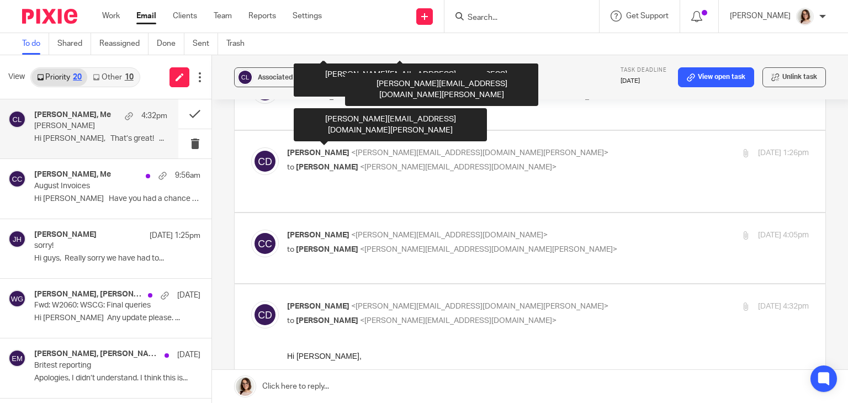
scroll to position [472, 0]
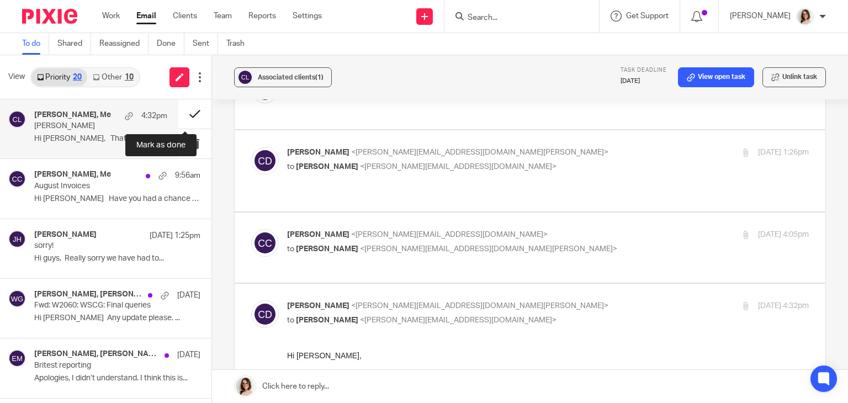
click at [179, 114] on button at bounding box center [194, 113] width 33 height 29
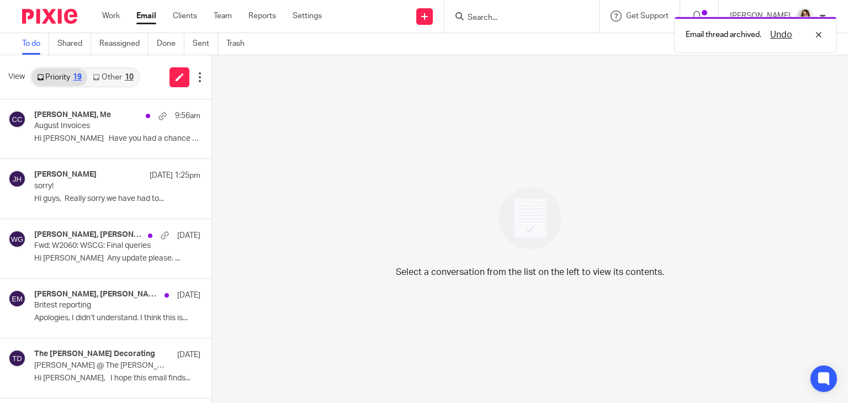
click at [107, 72] on link "Other 10" at bounding box center [112, 77] width 51 height 18
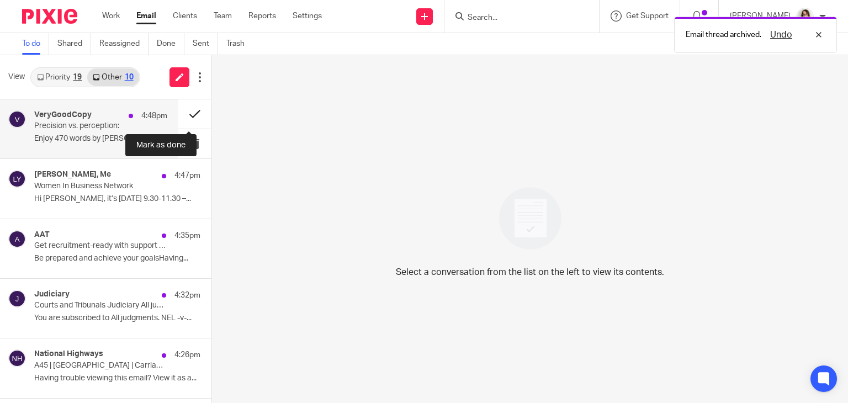
click at [190, 115] on button at bounding box center [194, 113] width 33 height 29
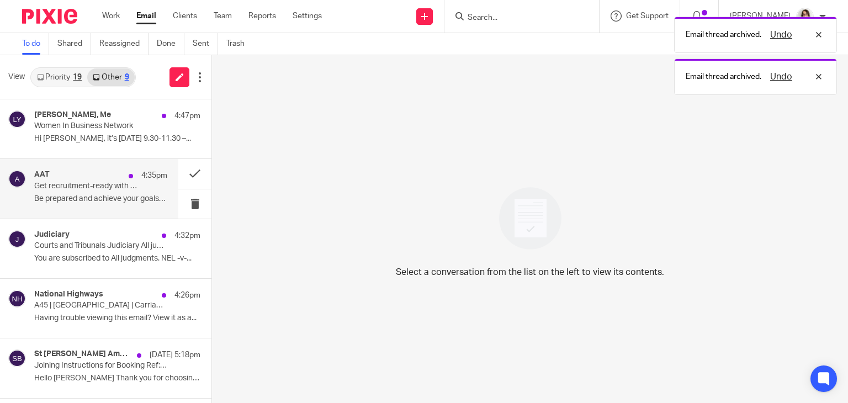
click at [126, 192] on div "AAT 4:35pm Get recruitment-ready with support from AAT Be prepared and achieve …" at bounding box center [100, 188] width 133 height 37
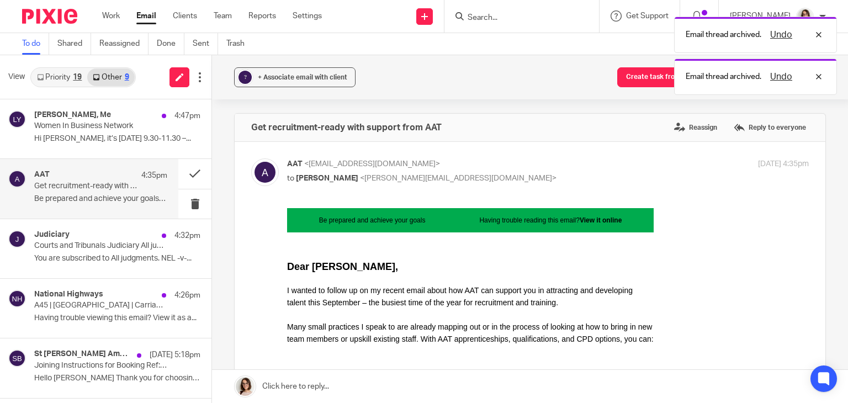
scroll to position [0, 0]
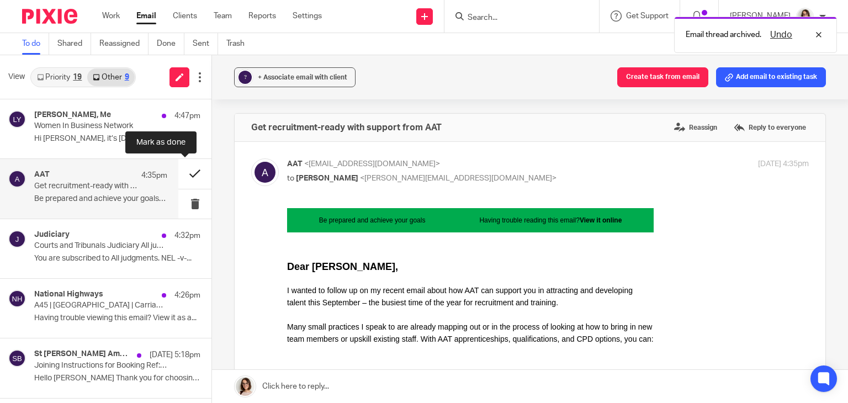
click at [178, 180] on button at bounding box center [194, 173] width 33 height 29
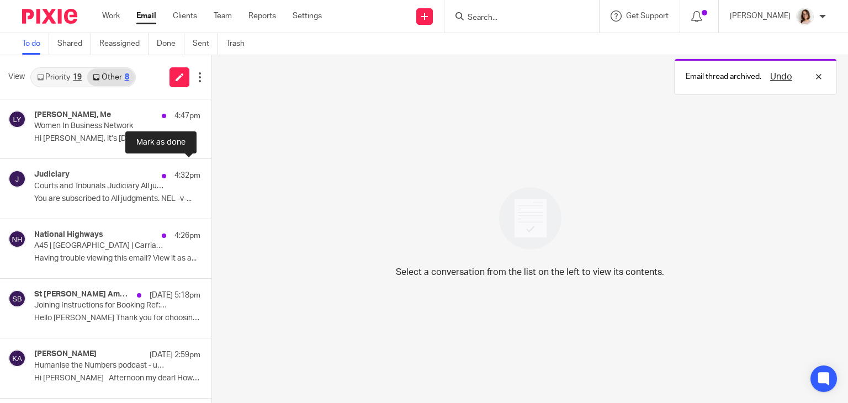
click at [211, 180] on button at bounding box center [215, 173] width 9 height 29
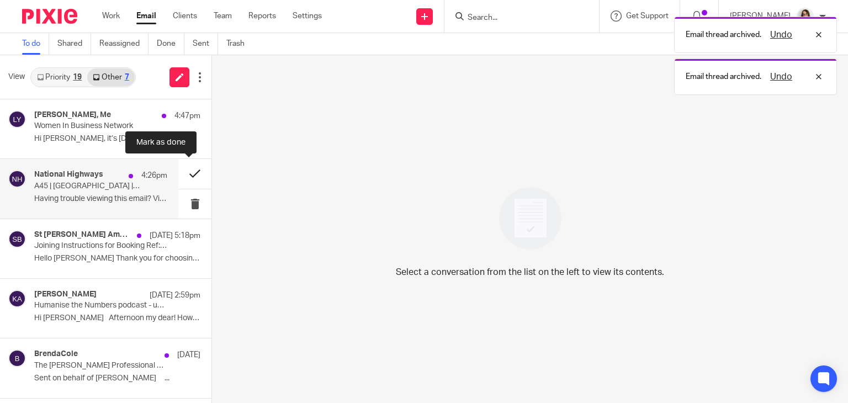
click at [187, 171] on button at bounding box center [194, 173] width 33 height 29
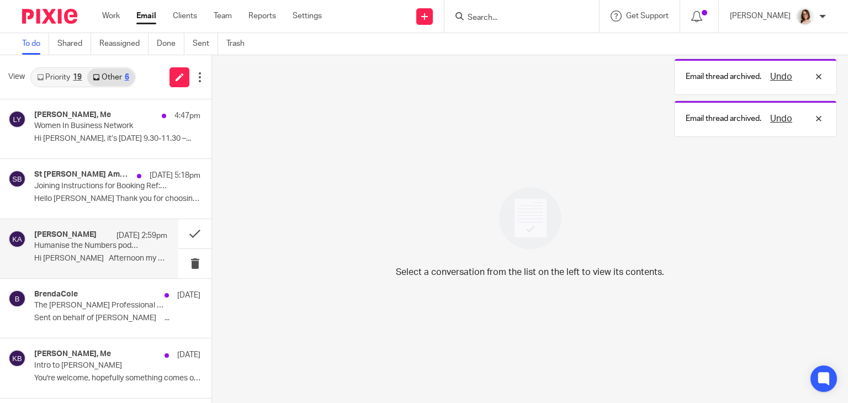
click at [90, 256] on p "Hi [PERSON_NAME] Afternoon my dear! How are..." at bounding box center [100, 258] width 133 height 9
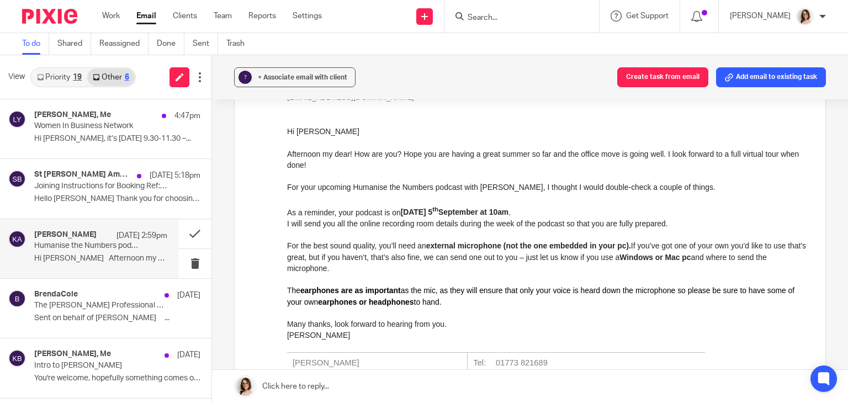
scroll to position [223, 0]
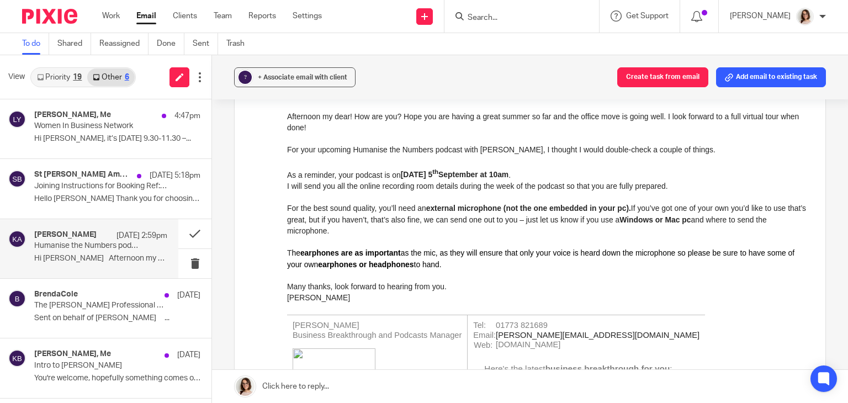
click at [148, 17] on link "Email" at bounding box center [146, 15] width 20 height 11
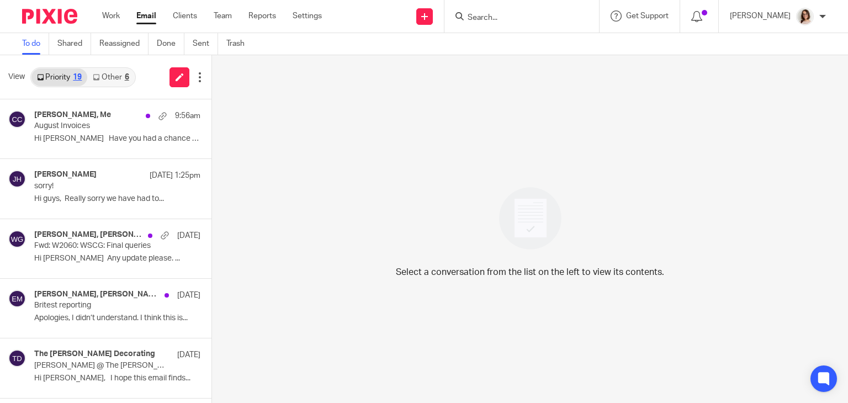
click at [108, 76] on link "Other 6" at bounding box center [110, 77] width 47 height 18
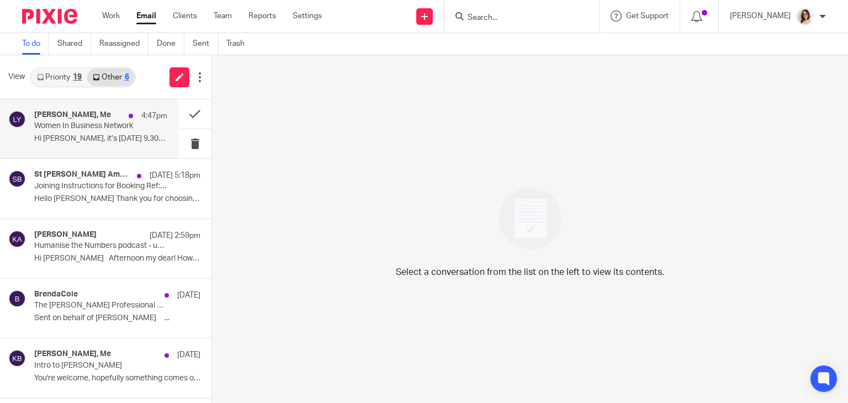
click at [102, 134] on p "Hi [PERSON_NAME], it’s [DATE] 9.30-11.30 –..." at bounding box center [100, 138] width 133 height 9
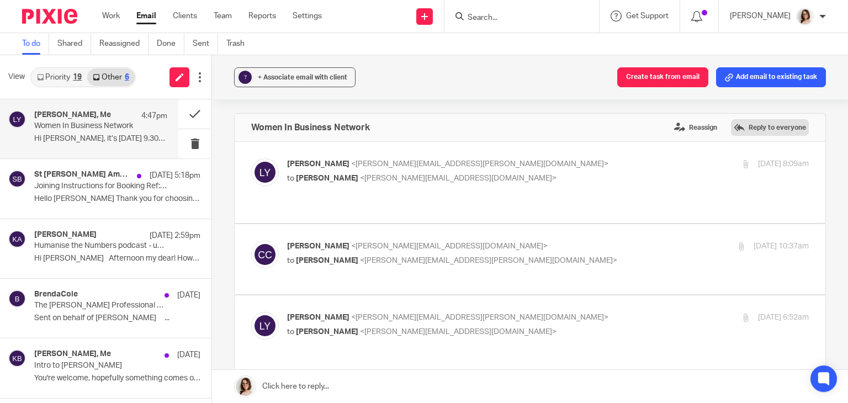
click at [740, 125] on label "Reply to everyone" at bounding box center [770, 127] width 78 height 17
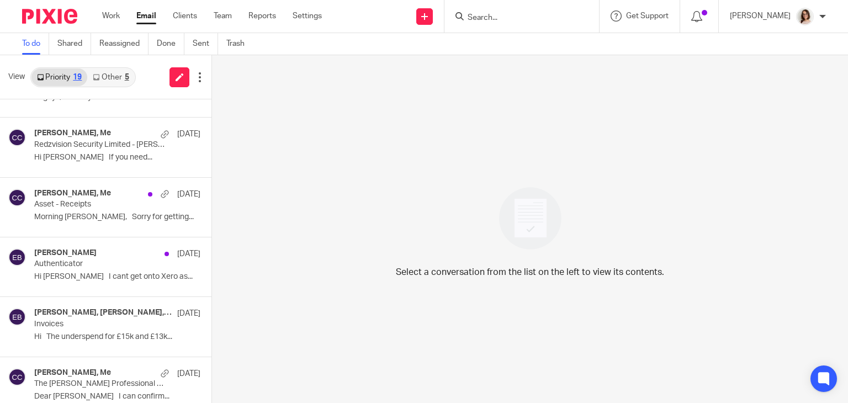
scroll to position [521, 0]
click at [86, 152] on p "Hi [PERSON_NAME] If you need..." at bounding box center [100, 156] width 133 height 9
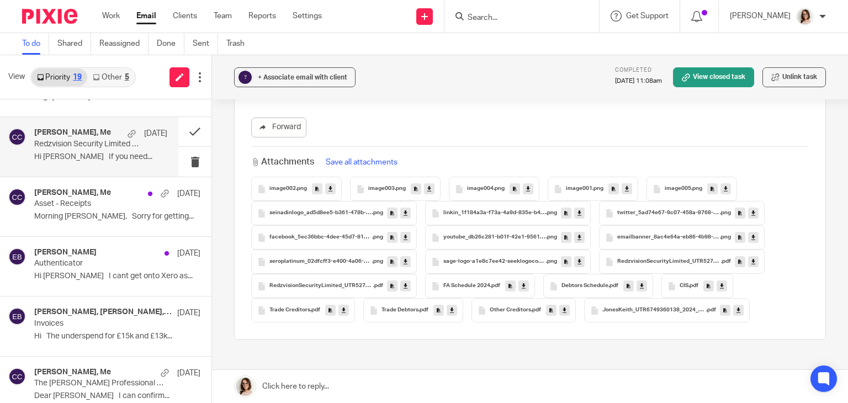
scroll to position [1669, 0]
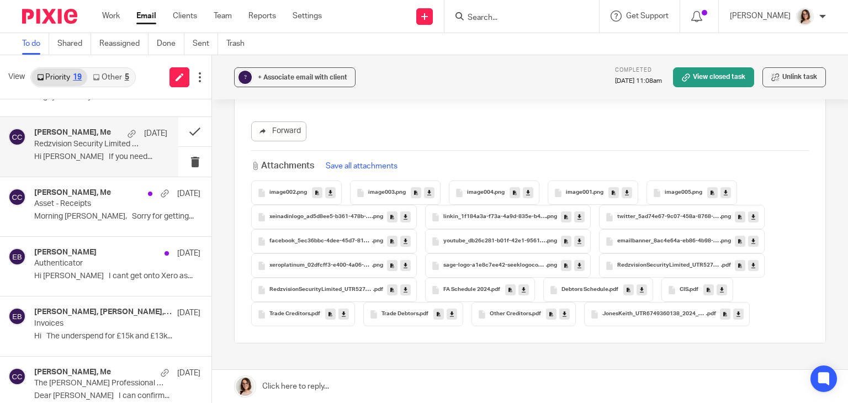
checkbox input "false"
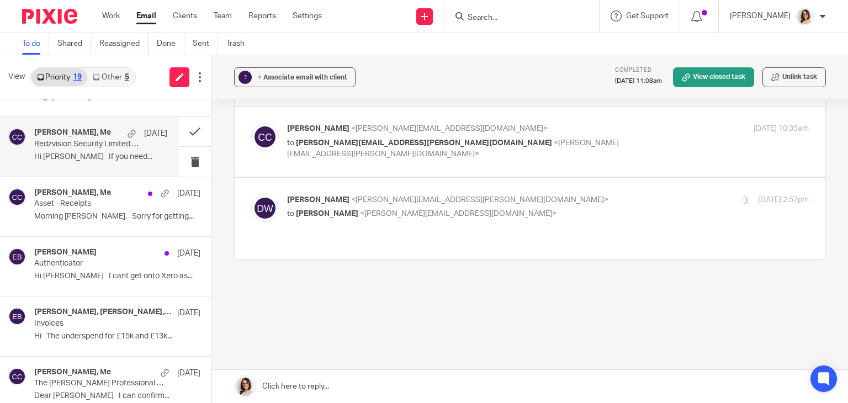
scroll to position [0, 0]
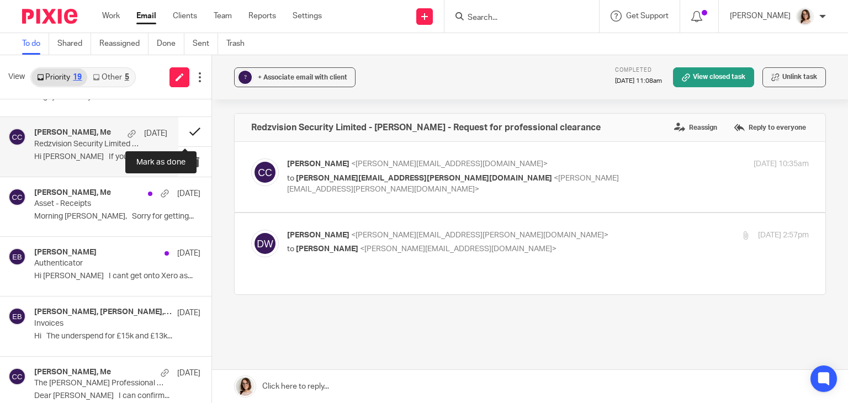
click at [185, 129] on button at bounding box center [194, 131] width 33 height 29
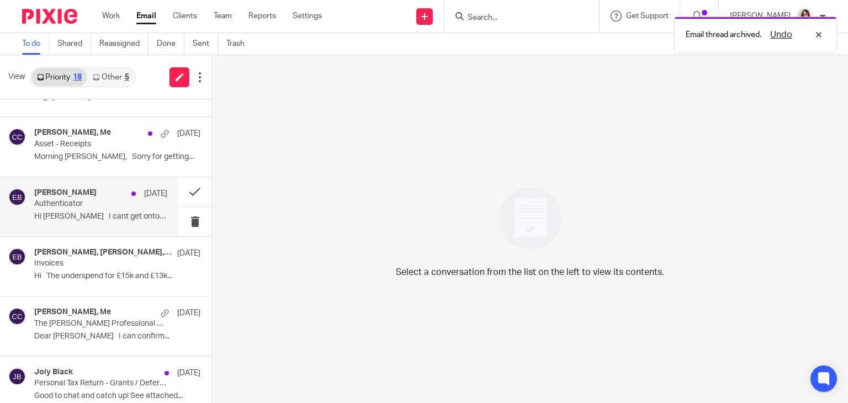
click at [109, 206] on p "Authenticator" at bounding box center [87, 203] width 107 height 9
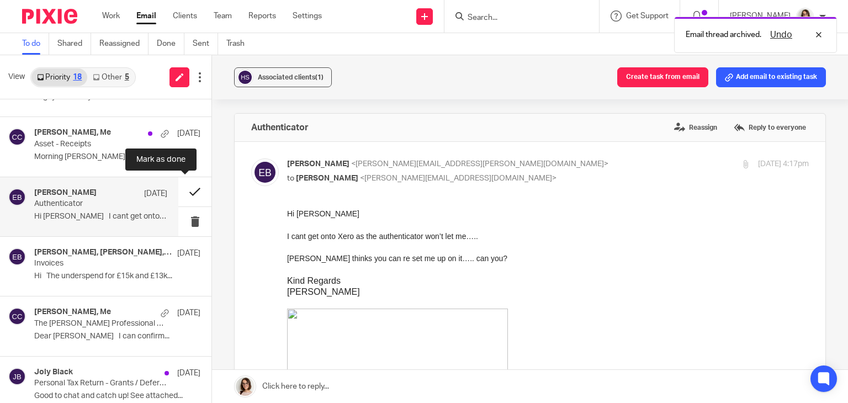
click at [183, 190] on button at bounding box center [194, 191] width 33 height 29
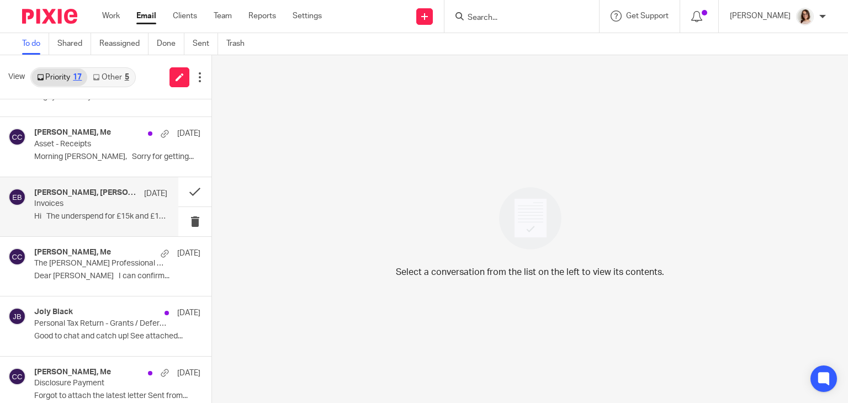
click at [105, 215] on p "Hi The underspend for £15k and £13k..." at bounding box center [100, 216] width 133 height 9
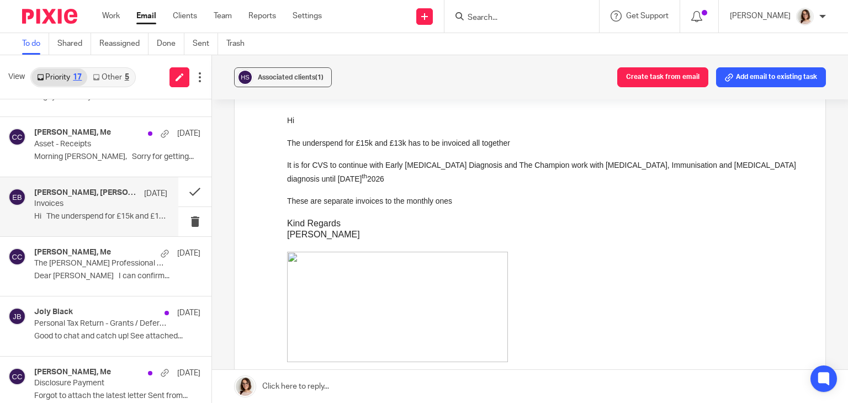
scroll to position [316, 0]
click at [184, 190] on button at bounding box center [194, 191] width 33 height 29
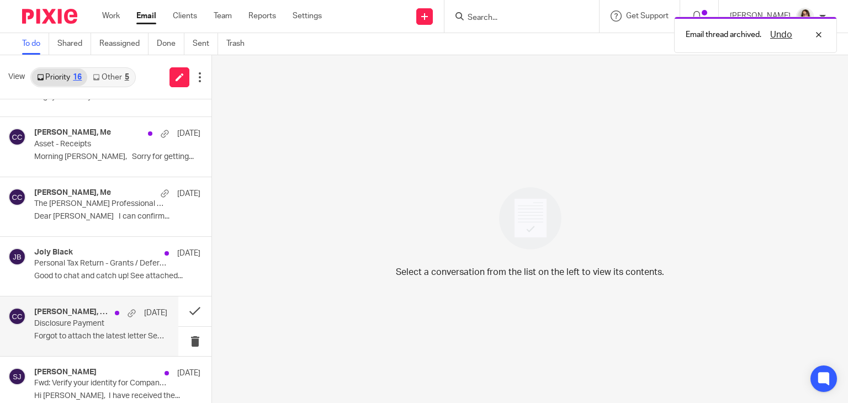
click at [115, 325] on p "Disclosure Payment" at bounding box center [87, 323] width 107 height 9
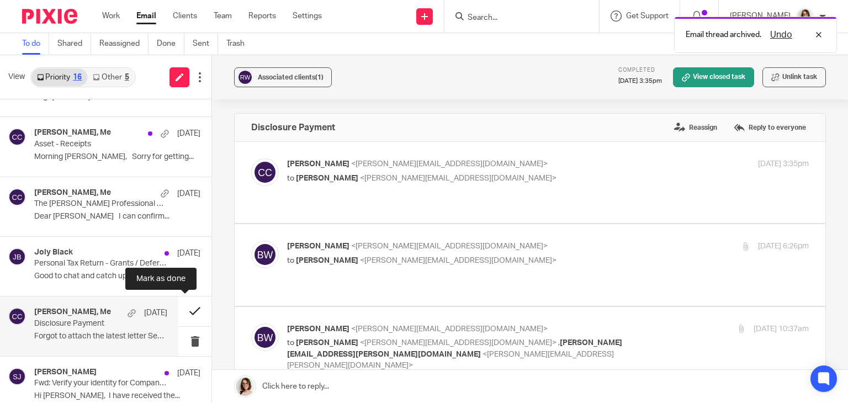
scroll to position [0, 0]
click at [185, 311] on button at bounding box center [194, 310] width 33 height 29
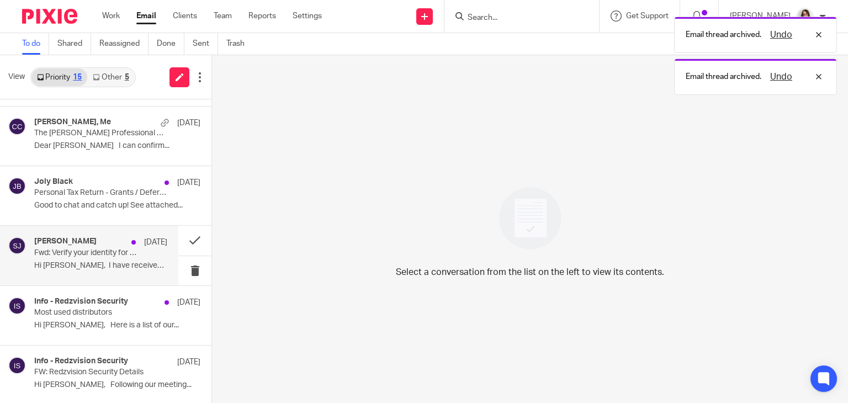
scroll to position [592, 0]
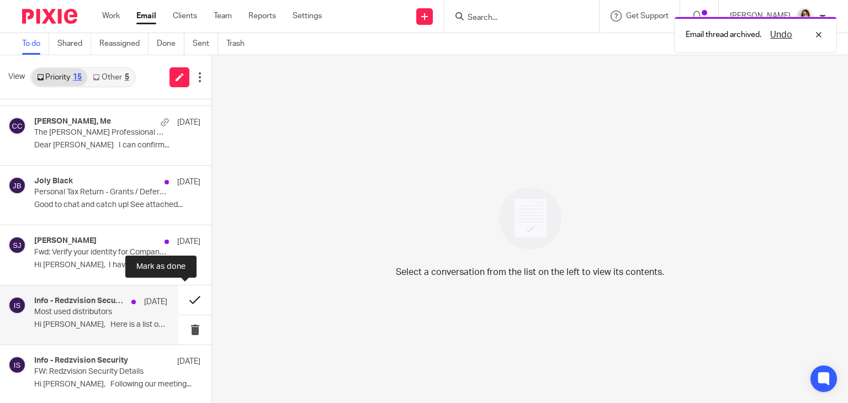
click at [178, 301] on button at bounding box center [194, 299] width 33 height 29
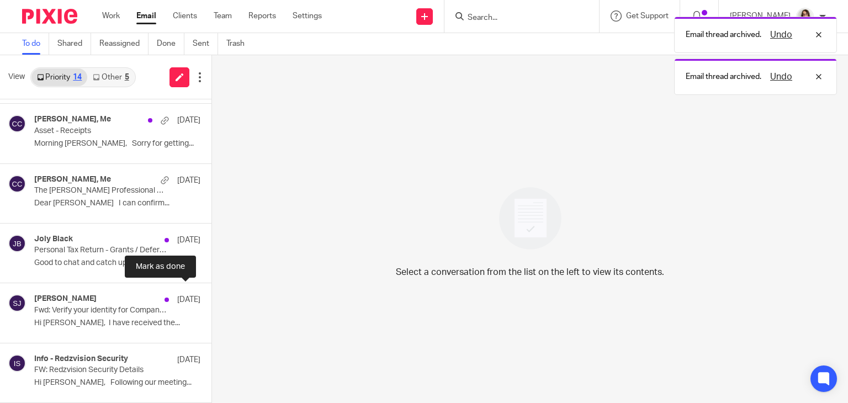
scroll to position [532, 0]
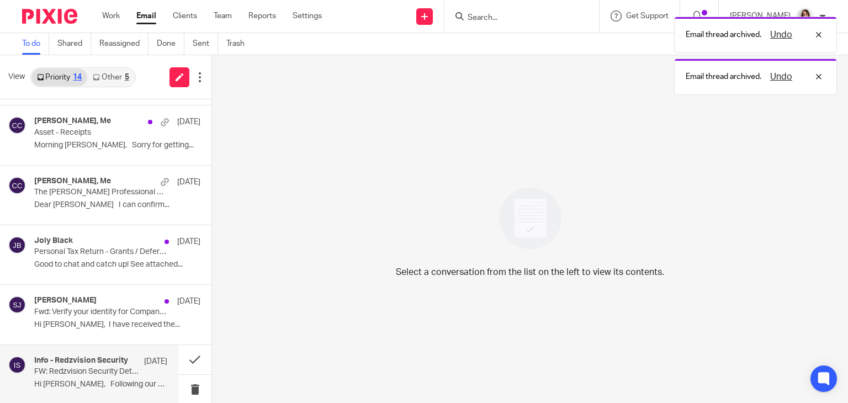
click at [108, 370] on p "FW: Redzvision Security Details" at bounding box center [87, 371] width 107 height 9
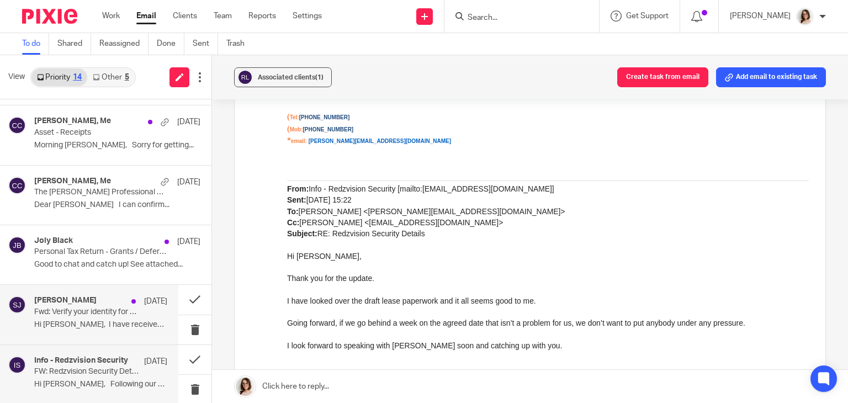
scroll to position [793, 0]
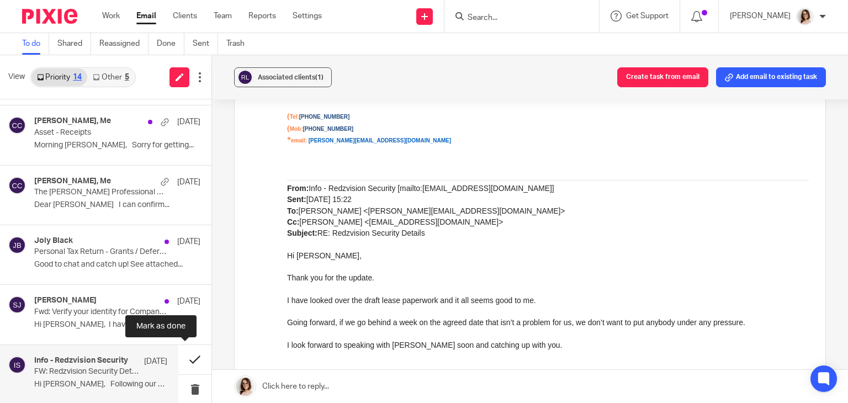
click at [189, 354] on button at bounding box center [194, 359] width 33 height 29
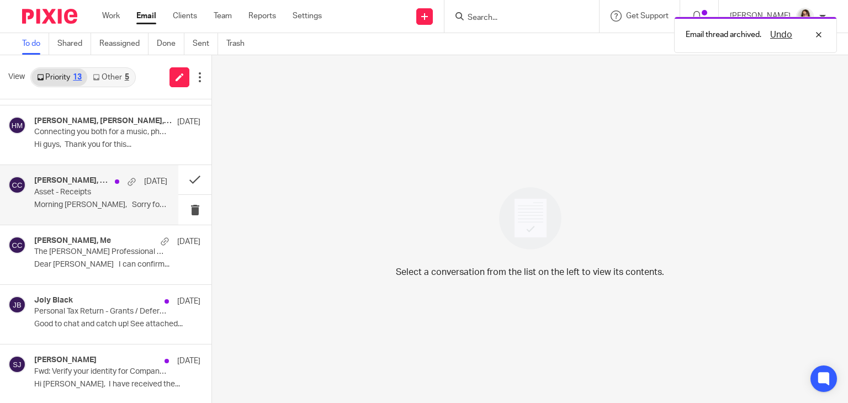
scroll to position [0, 0]
